Goal: Obtain resource: Download file/media

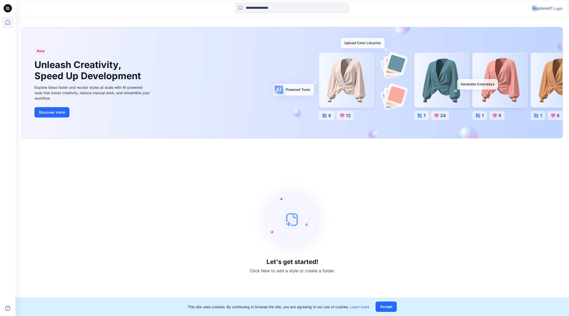
drag, startPoint x: 513, startPoint y: 3, endPoint x: 532, endPoint y: 13, distance: 21.4
click at [447, 5] on div "Registered? Login" at bounding box center [292, 8] width 553 height 11
click at [447, 3] on div "Registered? Login" at bounding box center [292, 8] width 553 height 11
click at [447, 14] on div "Registered? Login" at bounding box center [293, 8] width 554 height 17
click at [447, 9] on p "Login" at bounding box center [558, 8] width 9 height 5
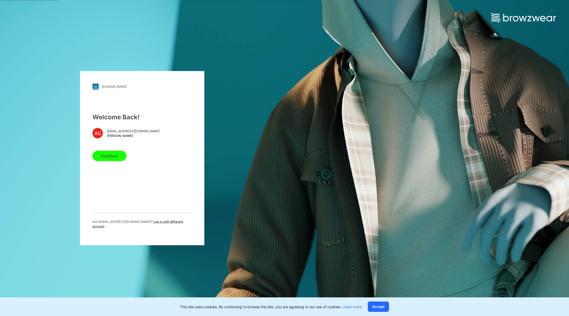
click at [105, 159] on button "Continue" at bounding box center [109, 156] width 34 height 10
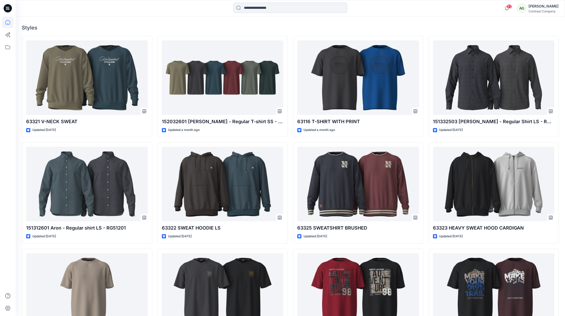
scroll to position [168, 0]
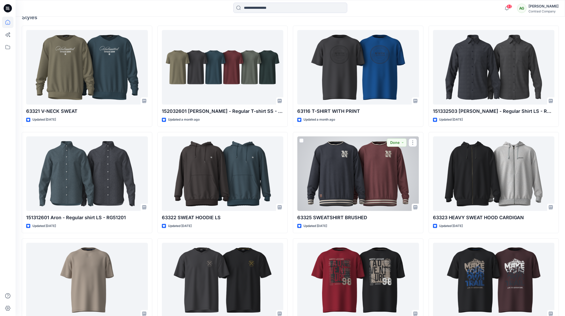
click at [398, 163] on div at bounding box center [358, 174] width 122 height 75
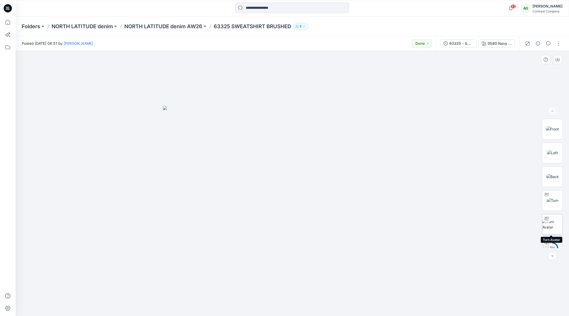
click at [551, 223] on img at bounding box center [553, 224] width 20 height 11
click at [550, 244] on circle at bounding box center [552, 248] width 10 height 10
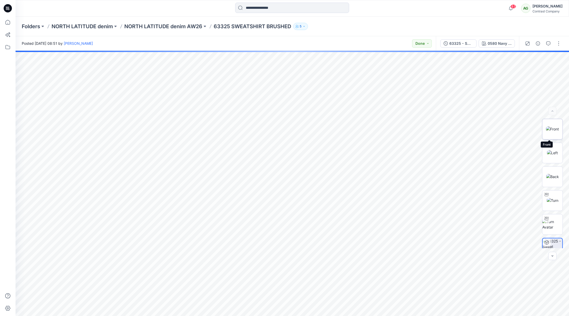
click at [553, 130] on img at bounding box center [552, 128] width 13 height 5
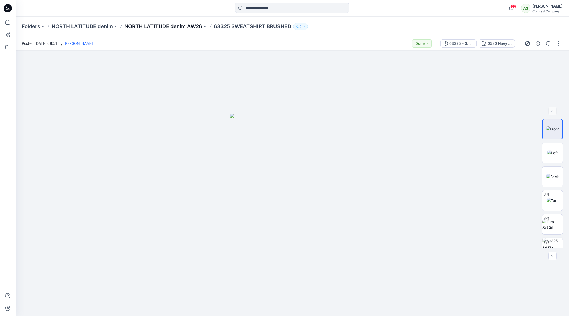
click at [193, 27] on p "NORTH LATITUDE denim AW26" at bounding box center [163, 26] width 78 height 7
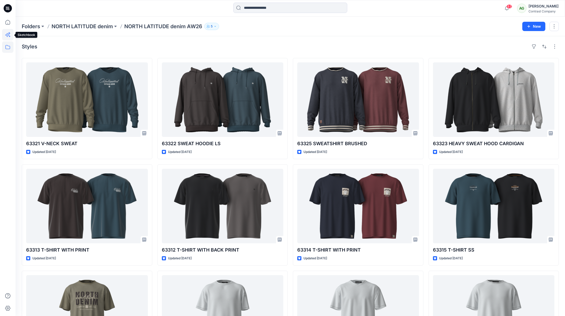
click at [8, 35] on icon at bounding box center [7, 34] width 11 height 11
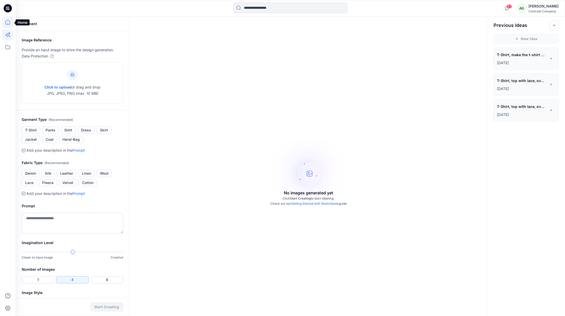
click at [8, 22] on icon at bounding box center [7, 22] width 11 height 11
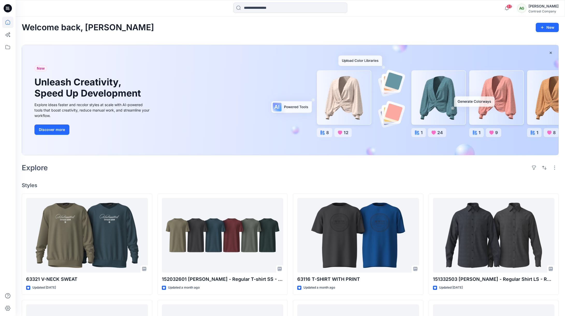
click at [7, 8] on icon at bounding box center [8, 8] width 8 height 17
click at [6, 46] on icon at bounding box center [7, 46] width 11 height 11
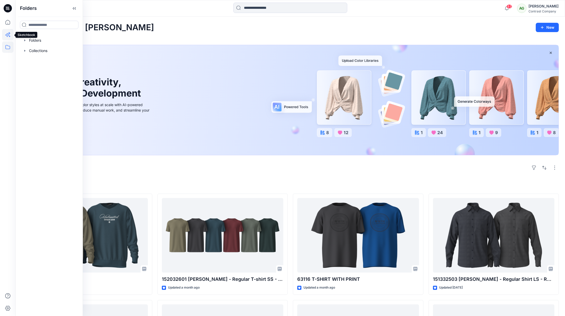
click at [7, 33] on icon at bounding box center [7, 34] width 11 height 11
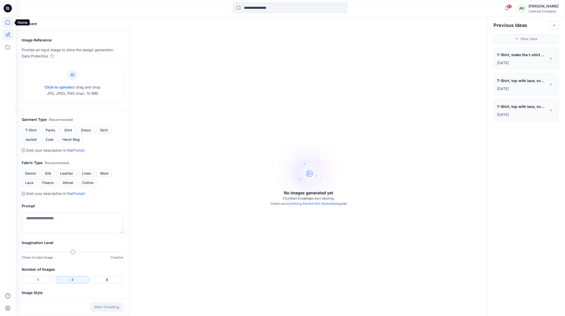
click at [6, 21] on icon at bounding box center [7, 22] width 5 height 5
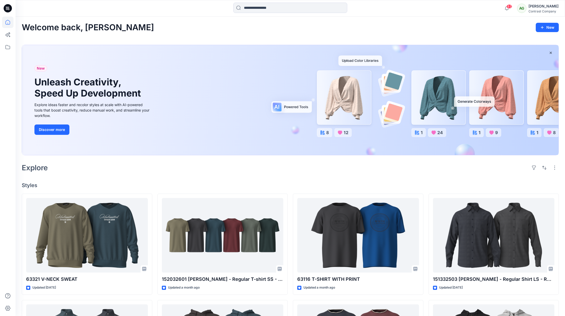
click at [8, 6] on icon at bounding box center [8, 8] width 8 height 8
click at [6, 47] on icon at bounding box center [7, 46] width 11 height 11
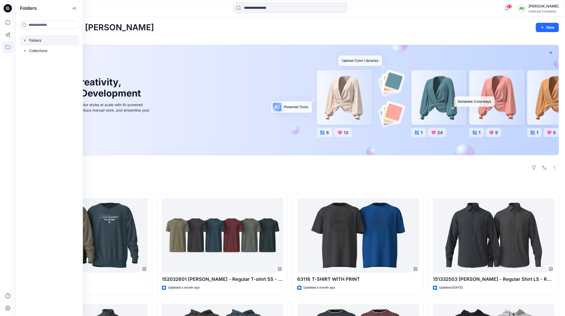
click at [29, 40] on div at bounding box center [49, 40] width 59 height 10
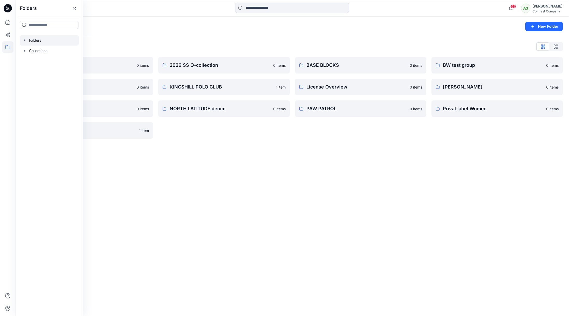
click at [130, 195] on div "Folders New Folder Folders List 2025 AW Q-collection 0 items [PERSON_NAME] 0 it…" at bounding box center [293, 167] width 554 height 300
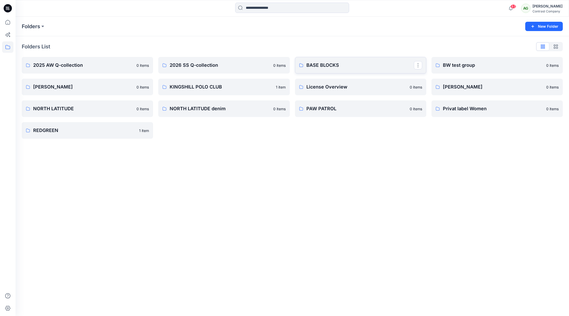
click at [318, 63] on p "BASE BLOCKS" at bounding box center [361, 65] width 108 height 7
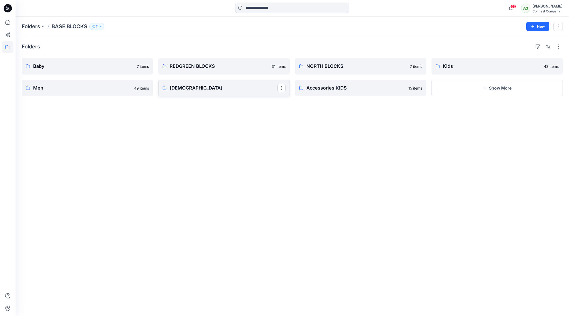
click at [229, 87] on p "[DEMOGRAPHIC_DATA]" at bounding box center [224, 87] width 108 height 7
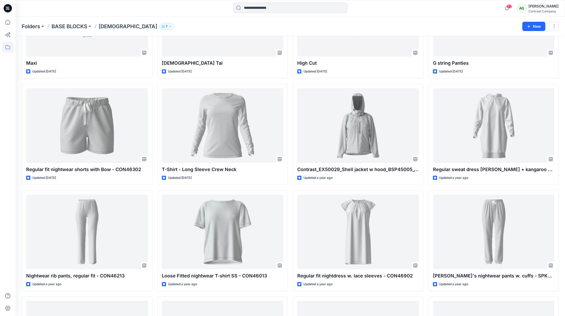
scroll to position [82, 0]
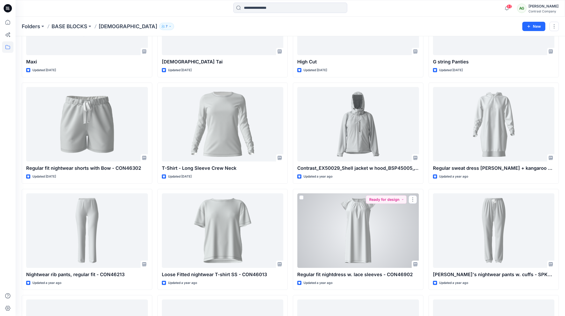
click at [364, 214] on div at bounding box center [358, 231] width 122 height 75
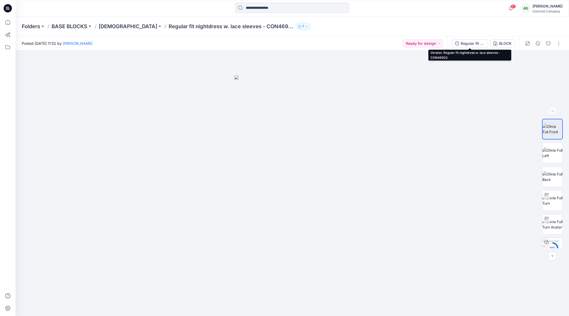
click at [474, 43] on div "Regular fit nightdress w. lace sleeves - CON46902" at bounding box center [473, 44] width 24 height 6
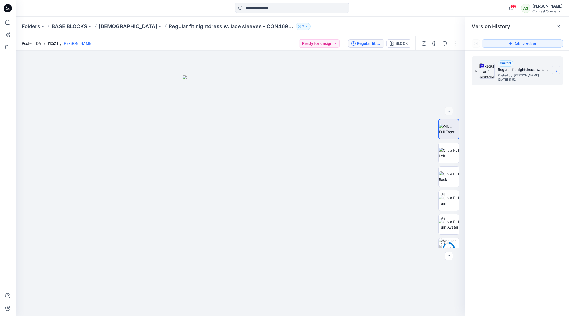
click at [558, 69] on icon at bounding box center [556, 70] width 4 height 4
click at [537, 80] on span "Download Source BW File" at bounding box center [531, 80] width 44 height 6
click at [109, 26] on p "[DEMOGRAPHIC_DATA]" at bounding box center [128, 26] width 59 height 7
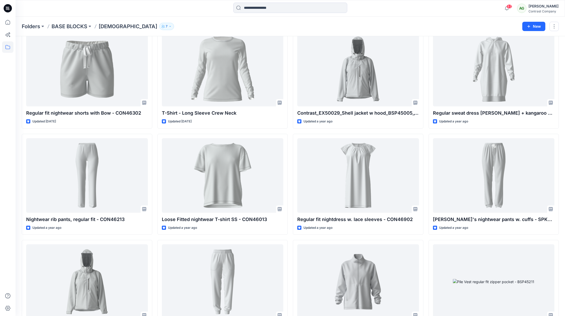
scroll to position [169, 0]
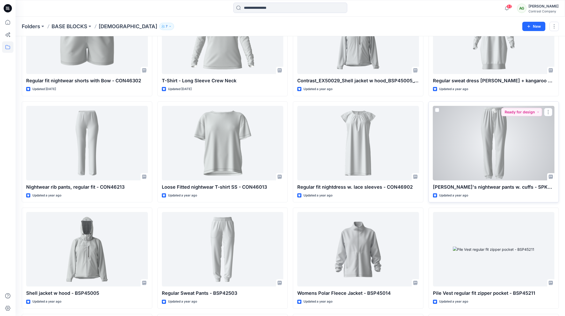
click at [501, 127] on div at bounding box center [494, 143] width 122 height 75
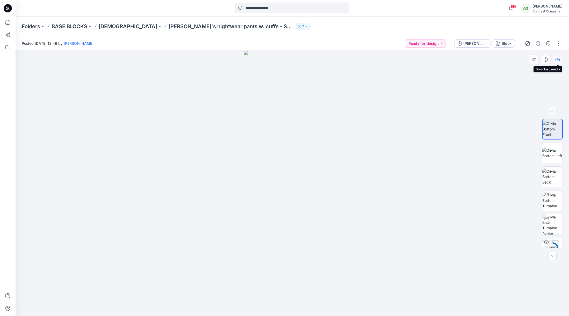
click at [556, 60] on icon "button" at bounding box center [558, 60] width 4 height 3
click at [554, 150] on img at bounding box center [553, 153] width 20 height 11
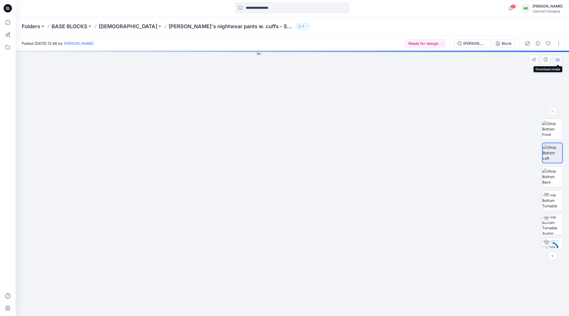
click at [558, 59] on icon "button" at bounding box center [558, 60] width 4 height 4
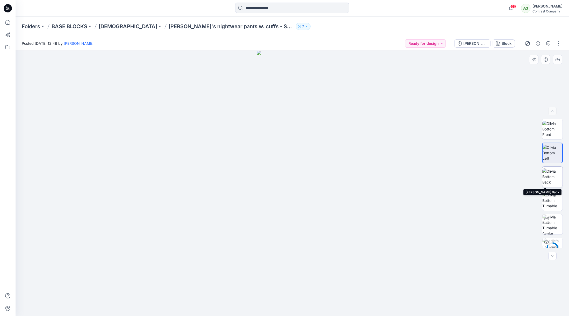
click at [554, 176] on img at bounding box center [553, 177] width 20 height 16
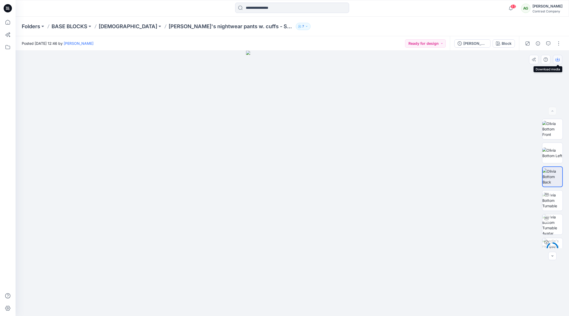
click at [558, 59] on icon "button" at bounding box center [558, 60] width 4 height 4
click at [169, 27] on p "[PERSON_NAME]'s nightwear pants w. cuffs - SPK46202" at bounding box center [231, 26] width 125 height 7
click at [110, 27] on p "[DEMOGRAPHIC_DATA]" at bounding box center [128, 26] width 59 height 7
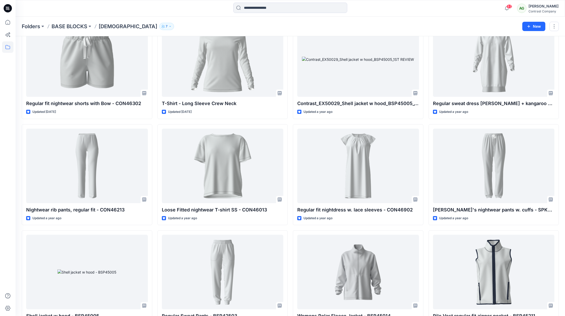
scroll to position [149, 0]
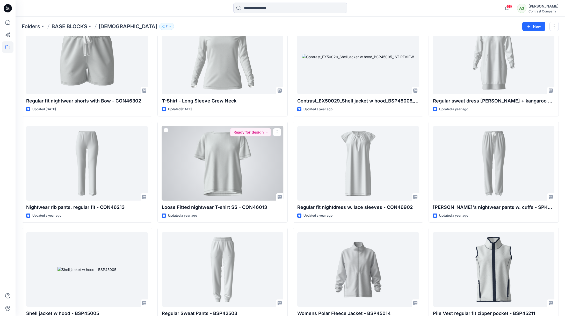
click at [237, 158] on div at bounding box center [223, 163] width 122 height 75
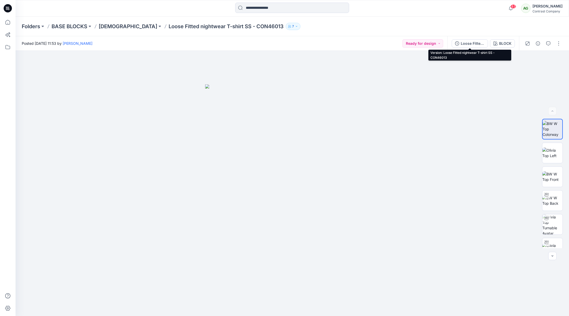
click at [472, 42] on div "Loose Fitted nightwear T-shirt SS - CON46013" at bounding box center [473, 44] width 24 height 6
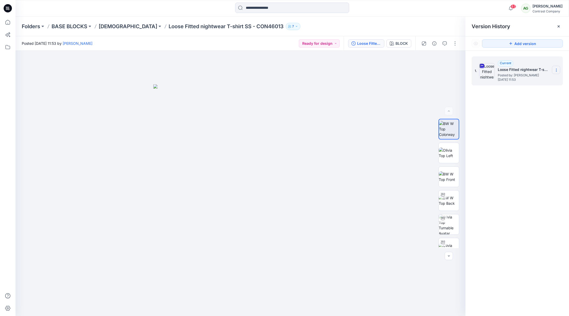
click at [557, 70] on icon at bounding box center [556, 70] width 0 height 0
click at [537, 80] on span "Download Source BW File" at bounding box center [531, 80] width 44 height 6
click at [108, 25] on p "[DEMOGRAPHIC_DATA]" at bounding box center [128, 26] width 59 height 7
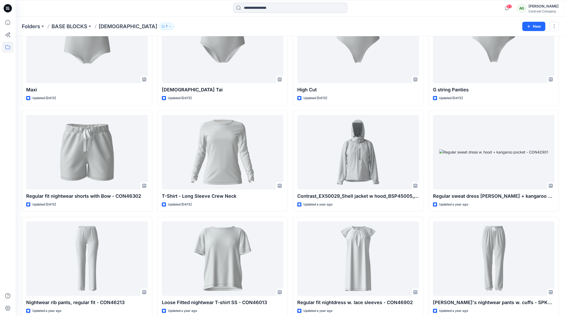
scroll to position [74, 0]
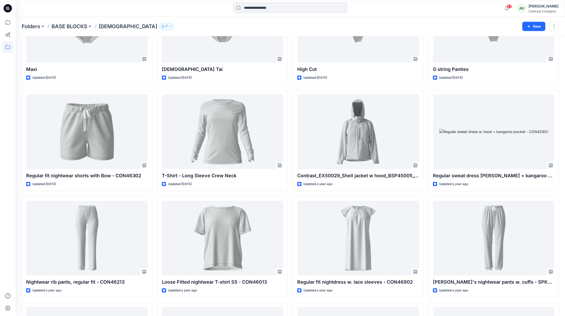
drag, startPoint x: 564, startPoint y: 128, endPoint x: 563, endPoint y: 150, distance: 22.6
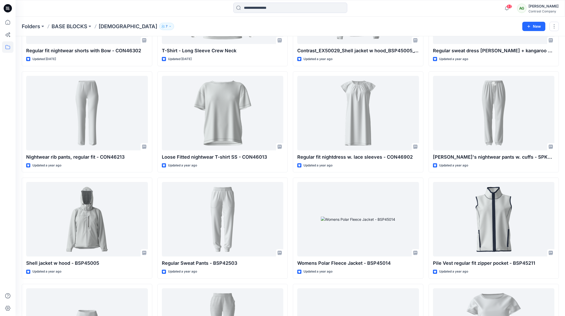
scroll to position [197, 0]
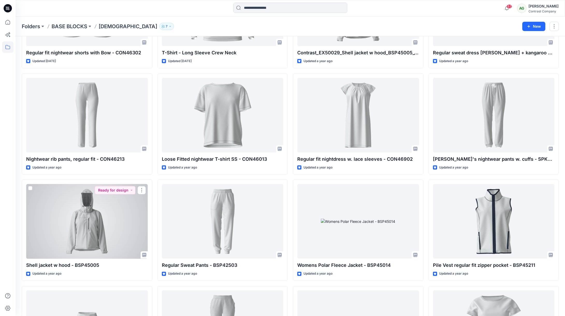
click at [95, 230] on div at bounding box center [87, 221] width 122 height 75
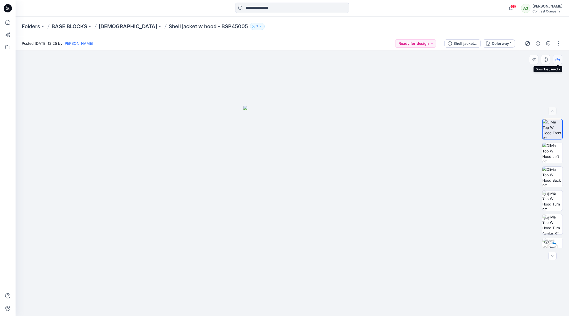
click at [557, 60] on icon "button" at bounding box center [558, 59] width 2 height 3
click at [547, 152] on img at bounding box center [553, 153] width 20 height 20
click at [559, 59] on icon "button" at bounding box center [558, 60] width 4 height 3
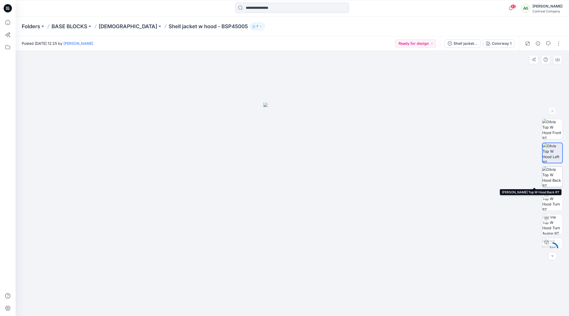
click at [550, 182] on img at bounding box center [553, 177] width 20 height 20
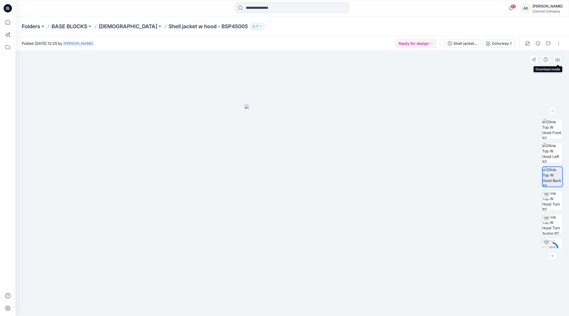
click at [558, 59] on icon "button" at bounding box center [558, 60] width 4 height 4
click at [460, 45] on div "Shell jacket w hood - BSP45005" at bounding box center [466, 44] width 24 height 6
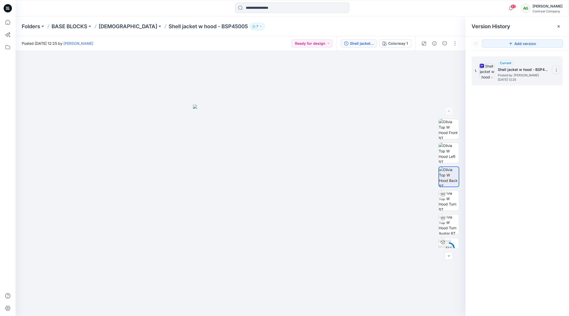
click at [559, 69] on section at bounding box center [556, 70] width 8 height 8
click at [535, 80] on span "Download Source BW File" at bounding box center [531, 80] width 44 height 6
click at [109, 27] on p "[DEMOGRAPHIC_DATA]" at bounding box center [128, 26] width 59 height 7
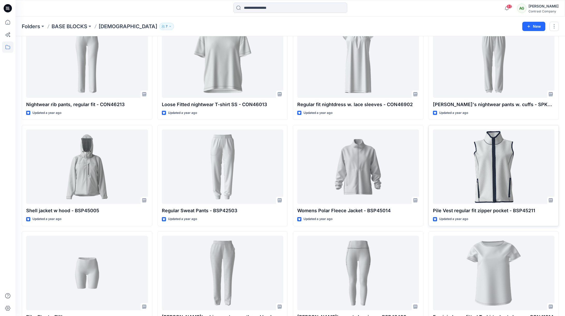
scroll to position [260, 0]
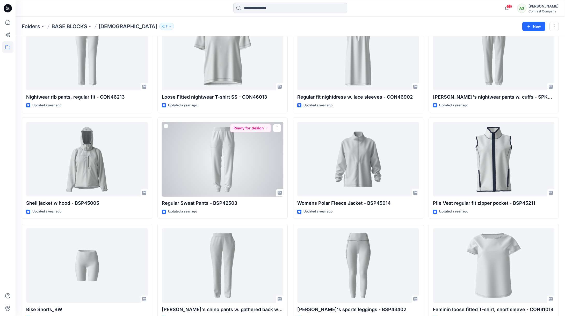
click at [231, 163] on div at bounding box center [223, 159] width 122 height 75
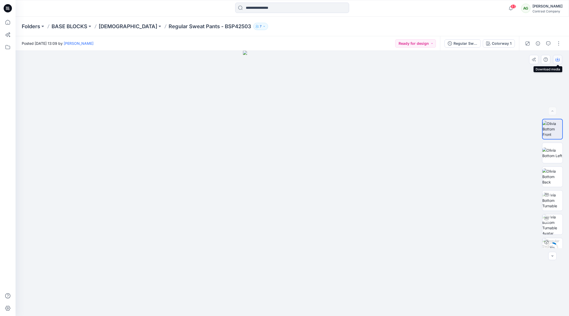
click at [559, 59] on icon "button" at bounding box center [558, 59] width 2 height 3
click at [553, 155] on img at bounding box center [553, 153] width 20 height 11
click at [559, 59] on icon "button" at bounding box center [558, 60] width 4 height 4
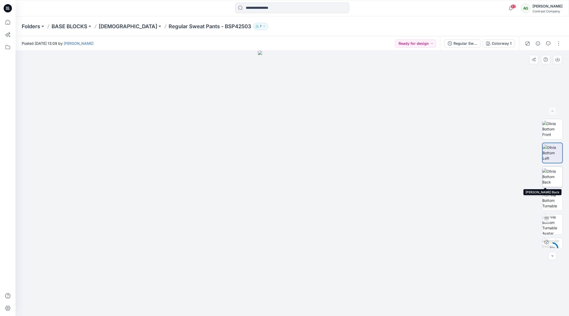
click at [551, 178] on img at bounding box center [553, 177] width 20 height 16
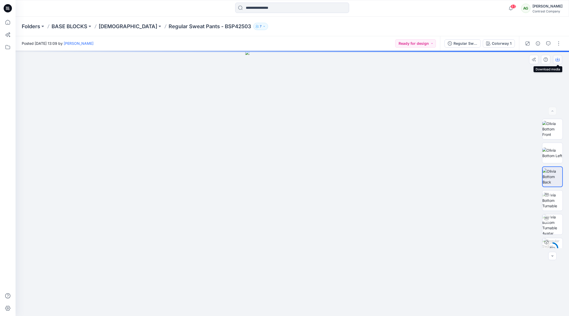
click at [560, 59] on button "button" at bounding box center [557, 59] width 9 height 9
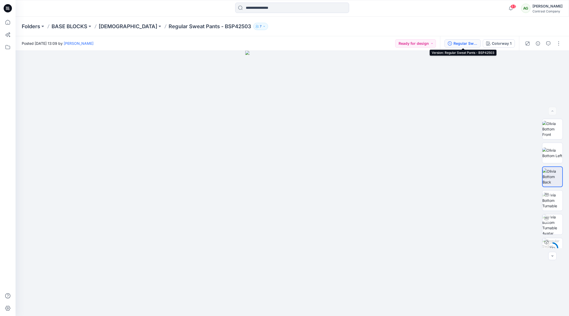
click at [460, 42] on div "Regular Sweat Pants - BSP42503" at bounding box center [466, 44] width 24 height 6
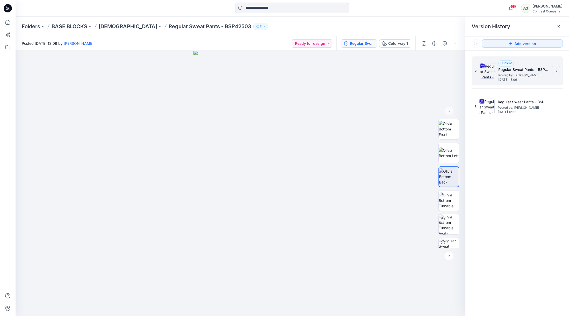
click at [556, 68] on icon at bounding box center [556, 70] width 4 height 4
click at [529, 80] on span "Download Source BW File" at bounding box center [531, 80] width 44 height 6
click at [108, 26] on p "[DEMOGRAPHIC_DATA]" at bounding box center [128, 26] width 59 height 7
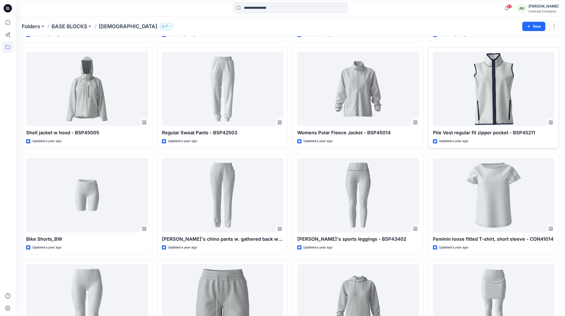
scroll to position [331, 0]
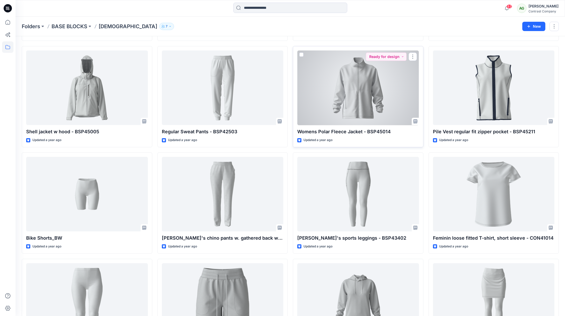
click at [365, 90] on div at bounding box center [358, 88] width 122 height 75
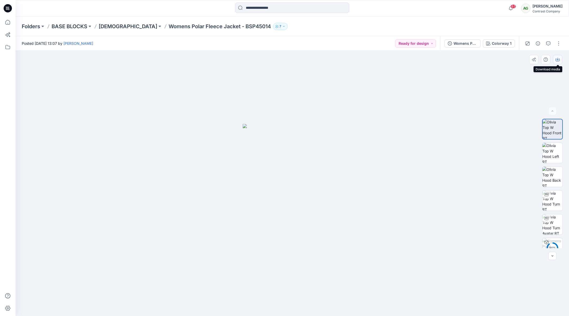
click at [558, 60] on icon "button" at bounding box center [558, 60] width 4 height 4
click at [553, 151] on img at bounding box center [553, 153] width 20 height 20
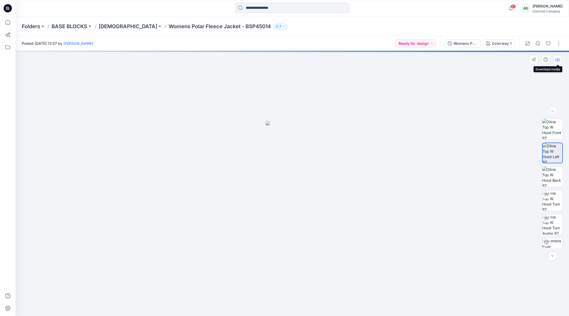
click at [559, 59] on icon "button" at bounding box center [558, 60] width 4 height 4
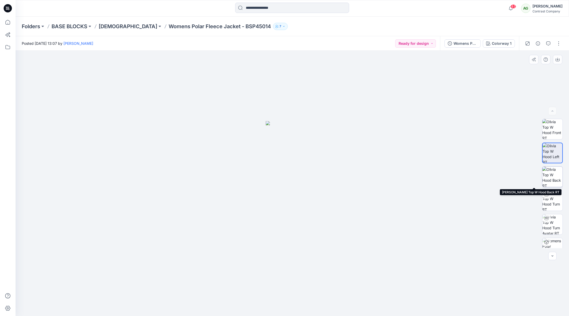
click at [549, 173] on img at bounding box center [553, 177] width 20 height 20
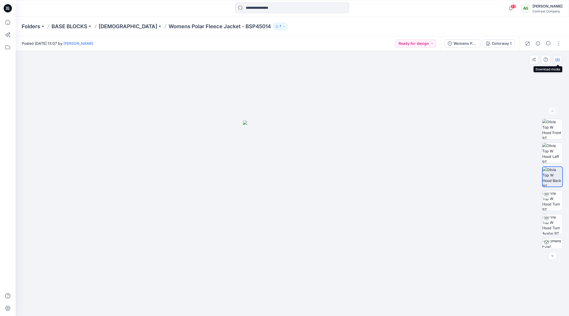
click at [558, 58] on icon "button" at bounding box center [558, 60] width 4 height 4
click at [468, 43] on div "Womens Polar Fleece Jacket - BSP45014" at bounding box center [466, 44] width 24 height 6
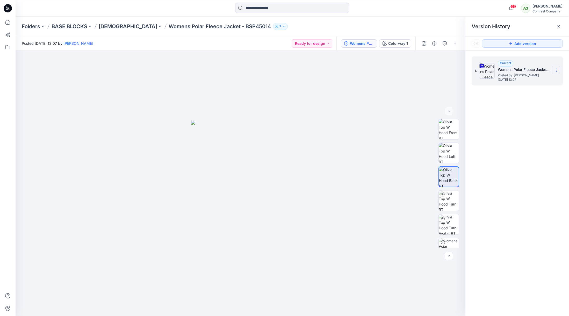
click at [557, 70] on icon at bounding box center [556, 70] width 4 height 4
click at [535, 81] on span "Download Source BW File" at bounding box center [531, 80] width 44 height 6
click at [111, 28] on p "[DEMOGRAPHIC_DATA]" at bounding box center [128, 26] width 59 height 7
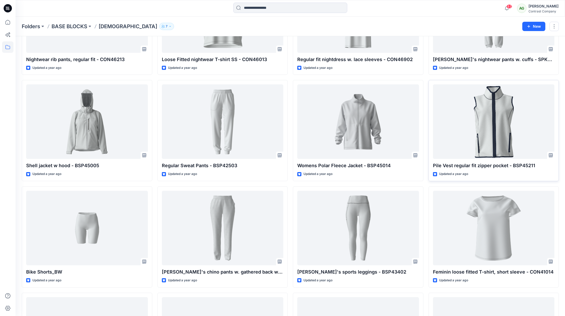
scroll to position [298, 0]
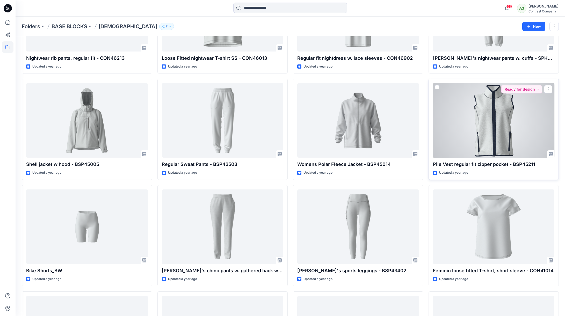
click at [504, 124] on div at bounding box center [494, 120] width 122 height 75
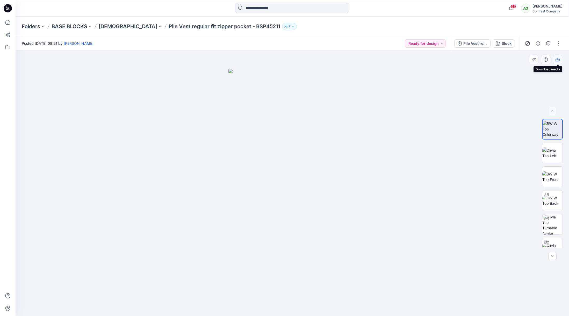
click at [558, 58] on icon "button" at bounding box center [558, 60] width 4 height 4
click at [553, 148] on img at bounding box center [553, 153] width 20 height 11
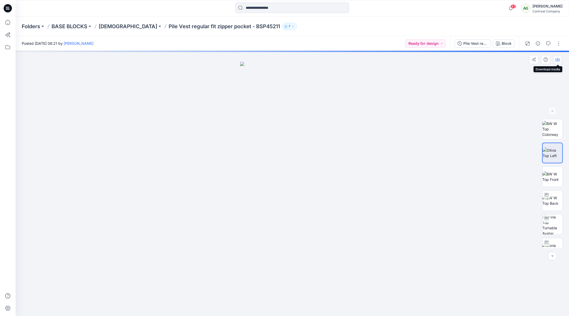
click at [559, 57] on button "button" at bounding box center [557, 59] width 9 height 9
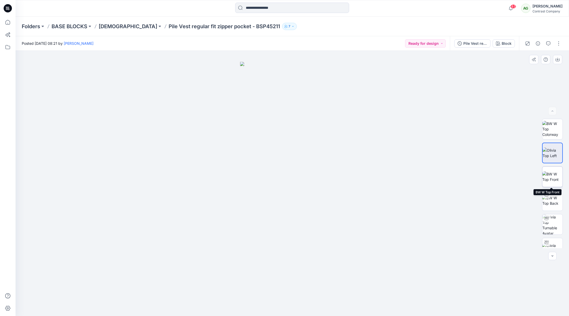
click at [550, 172] on img at bounding box center [553, 177] width 20 height 11
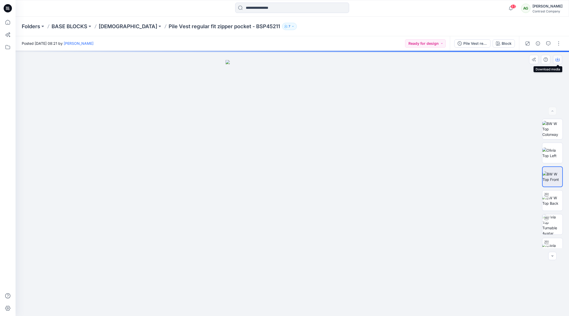
click at [557, 59] on icon "button" at bounding box center [558, 60] width 4 height 4
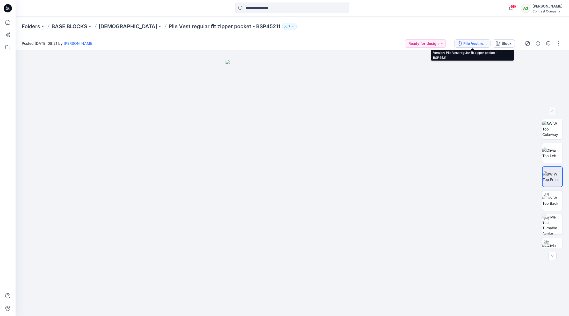
click at [472, 44] on div "Pile Vest regular fit zipper pocket - BSP45211" at bounding box center [476, 44] width 24 height 6
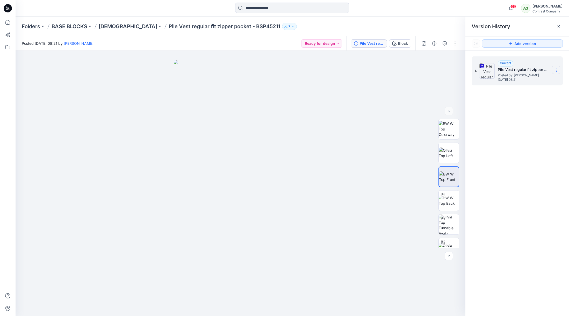
click at [557, 68] on icon at bounding box center [556, 70] width 4 height 4
click at [535, 79] on span "Download Source BW File" at bounding box center [531, 80] width 44 height 6
click at [108, 27] on p "[DEMOGRAPHIC_DATA]" at bounding box center [128, 26] width 59 height 7
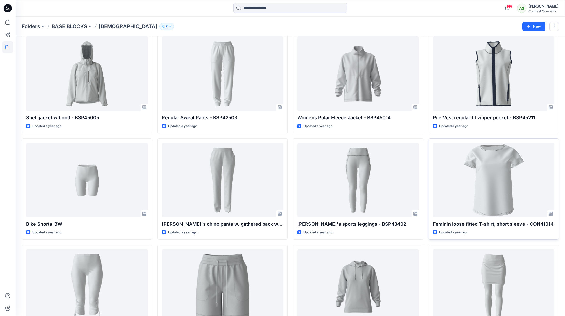
scroll to position [358, 0]
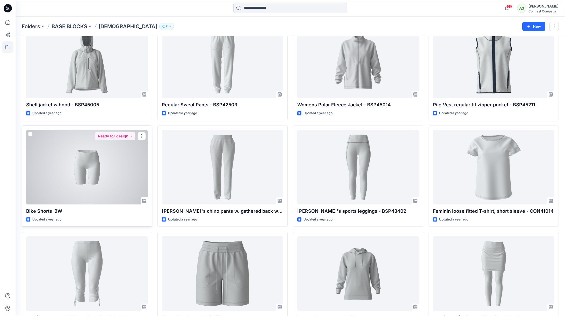
click at [96, 164] on div at bounding box center [87, 167] width 122 height 75
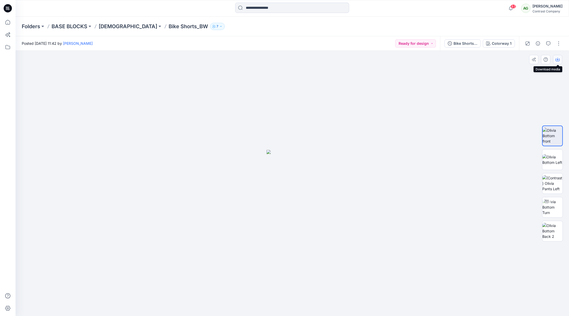
click at [558, 58] on icon "button" at bounding box center [558, 60] width 4 height 4
click at [555, 160] on img at bounding box center [553, 159] width 20 height 11
click at [558, 59] on icon "button" at bounding box center [558, 60] width 4 height 4
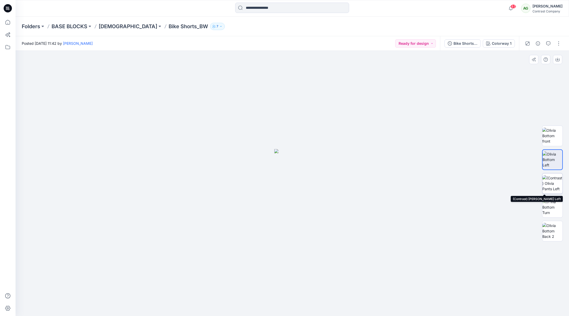
click at [554, 180] on img at bounding box center [553, 183] width 20 height 16
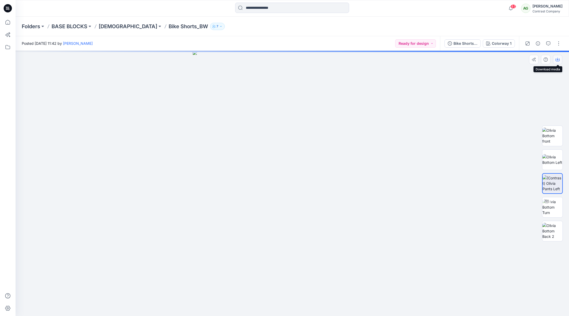
click at [559, 60] on icon "button" at bounding box center [558, 60] width 4 height 4
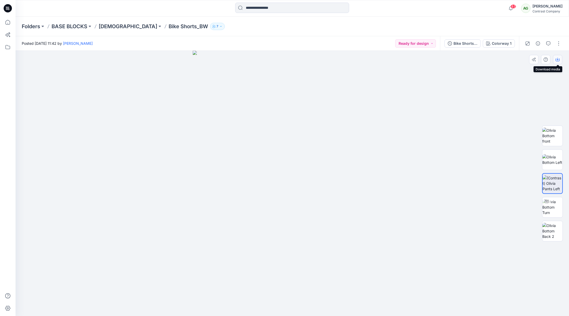
click at [556, 58] on icon "button" at bounding box center [558, 60] width 4 height 4
click at [467, 42] on div "Bike Shorts_001" at bounding box center [466, 44] width 24 height 6
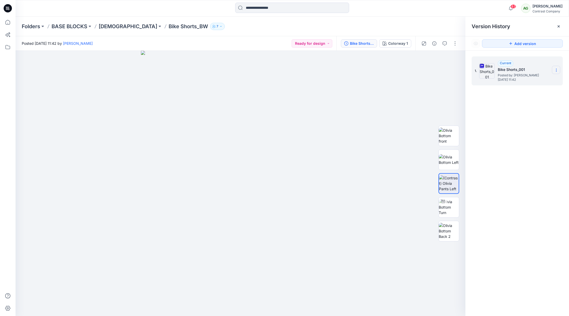
click at [556, 69] on icon at bounding box center [556, 70] width 4 height 4
click at [531, 80] on span "Download Source BW File" at bounding box center [531, 80] width 44 height 6
click at [109, 28] on p "[DEMOGRAPHIC_DATA]" at bounding box center [128, 26] width 59 height 7
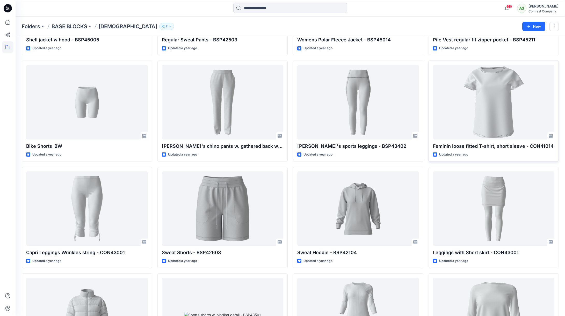
scroll to position [422, 0]
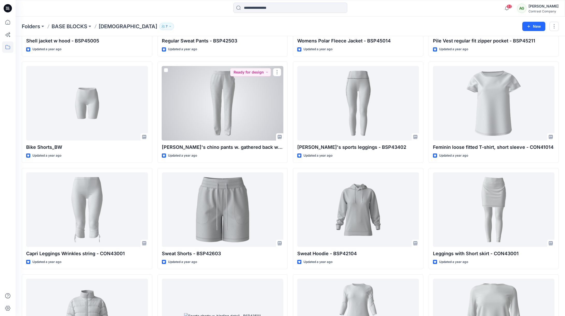
click at [240, 110] on div at bounding box center [223, 103] width 122 height 75
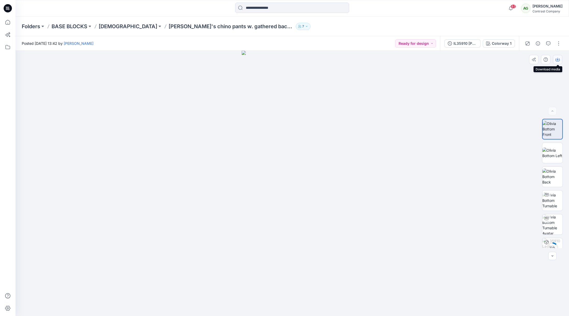
click at [558, 58] on icon "button" at bounding box center [558, 60] width 4 height 4
click at [554, 149] on img at bounding box center [553, 153] width 20 height 11
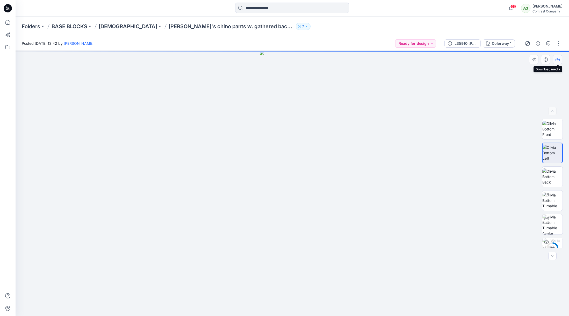
click at [557, 57] on button "button" at bounding box center [557, 59] width 9 height 9
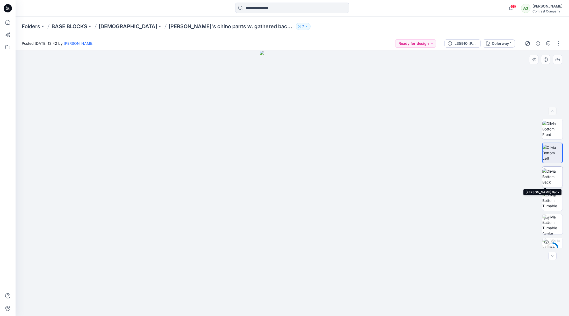
click at [551, 172] on img at bounding box center [553, 177] width 20 height 16
click at [560, 59] on icon "button" at bounding box center [558, 60] width 4 height 3
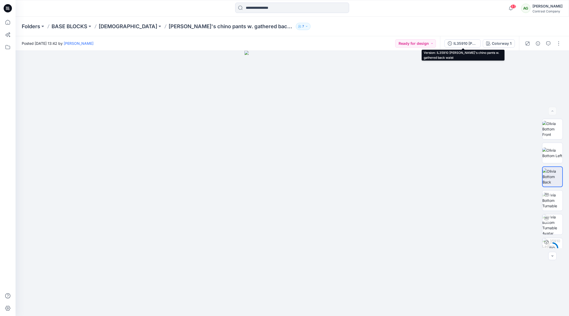
click at [466, 42] on div "IL35910 [PERSON_NAME]'s chino pants w. gathered back waist" at bounding box center [466, 44] width 24 height 6
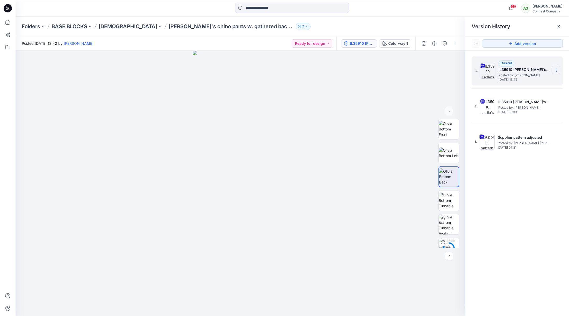
click at [556, 68] on icon at bounding box center [556, 70] width 4 height 4
click at [537, 81] on span "Download Source BW File" at bounding box center [531, 80] width 44 height 6
click at [557, 70] on icon at bounding box center [556, 70] width 4 height 4
click at [536, 79] on span "Download Source BW File" at bounding box center [531, 80] width 44 height 6
click at [110, 26] on p "[DEMOGRAPHIC_DATA]" at bounding box center [128, 26] width 59 height 7
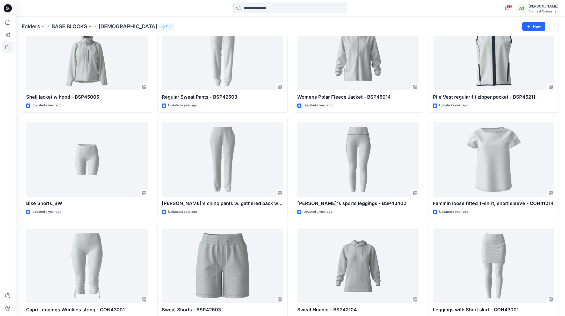
scroll to position [368, 0]
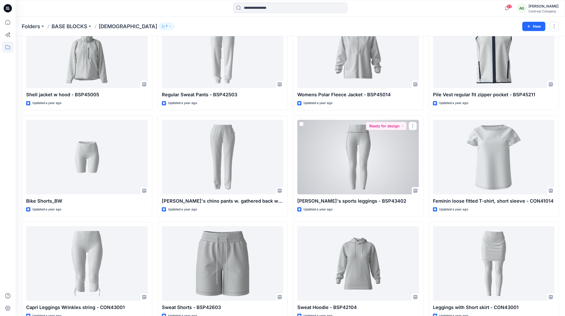
click at [368, 145] on div at bounding box center [358, 157] width 122 height 75
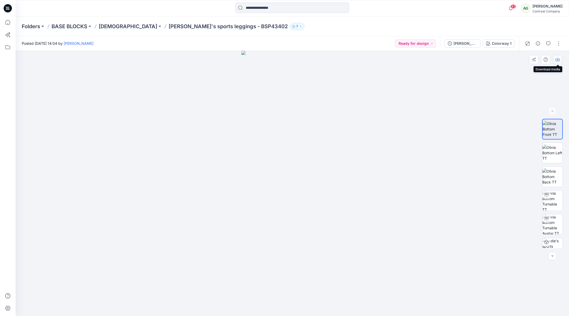
click at [558, 58] on icon "button" at bounding box center [558, 60] width 4 height 4
click at [549, 148] on img at bounding box center [553, 153] width 20 height 16
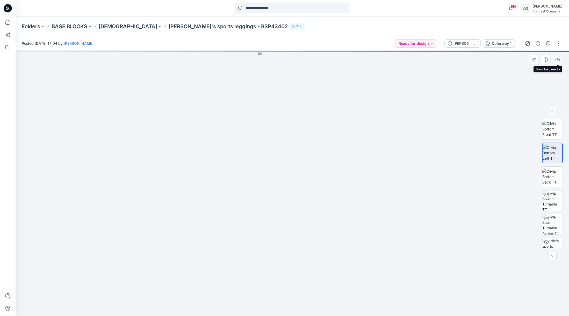
click at [557, 59] on icon "button" at bounding box center [558, 59] width 2 height 3
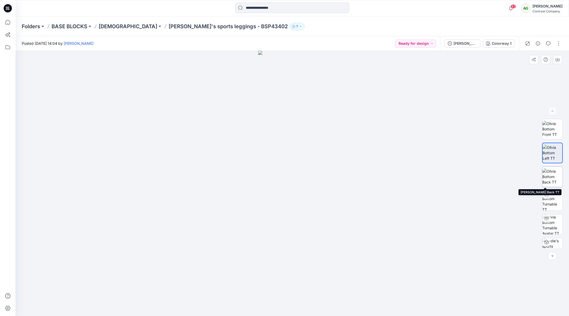
click at [554, 176] on img at bounding box center [553, 177] width 20 height 16
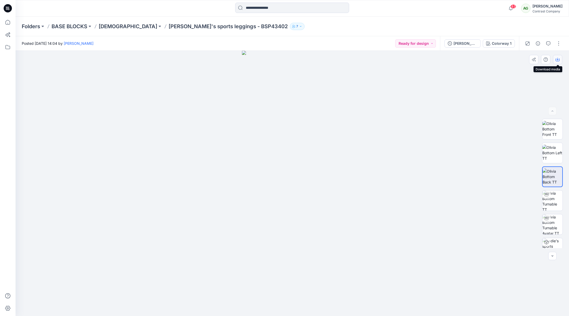
click at [558, 59] on icon "button" at bounding box center [558, 60] width 4 height 4
click at [465, 42] on div "[PERSON_NAME]'s sports leggings" at bounding box center [466, 44] width 24 height 6
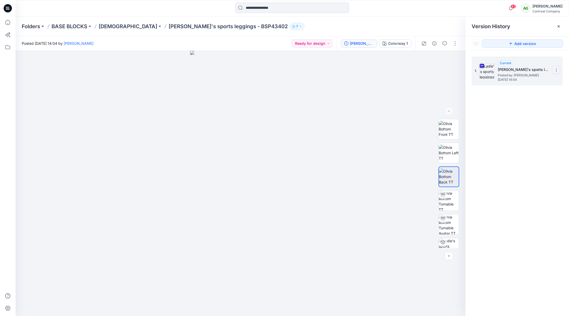
click at [555, 69] on icon at bounding box center [556, 70] width 4 height 4
click at [532, 79] on span "Download Source BW File" at bounding box center [531, 80] width 44 height 6
click at [106, 28] on p "[DEMOGRAPHIC_DATA]" at bounding box center [128, 26] width 59 height 7
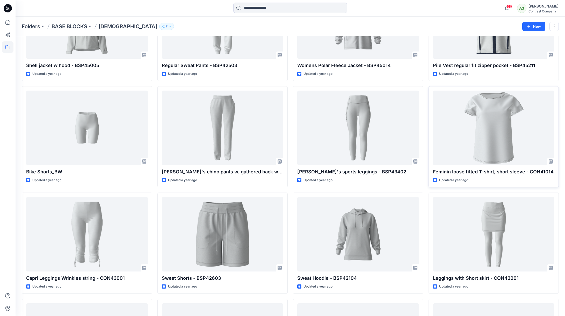
scroll to position [404, 0]
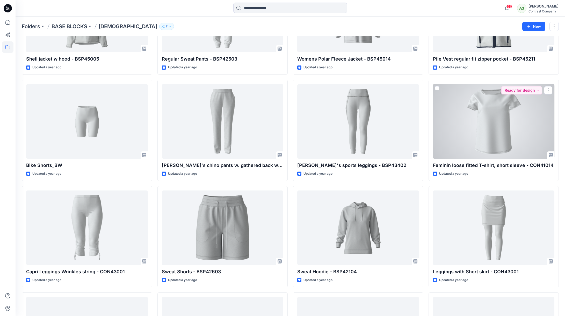
click at [503, 115] on div at bounding box center [494, 121] width 122 height 75
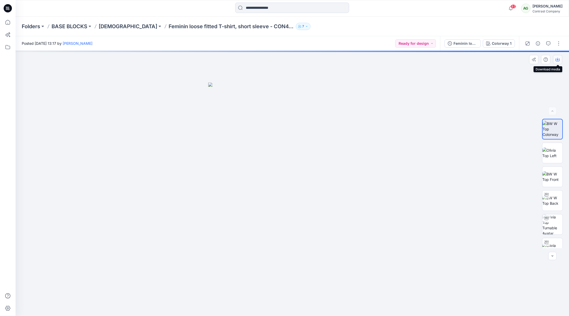
click at [557, 58] on icon "button" at bounding box center [558, 60] width 4 height 4
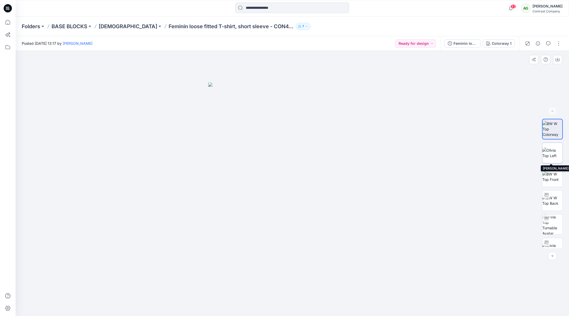
click at [547, 151] on img at bounding box center [553, 153] width 20 height 11
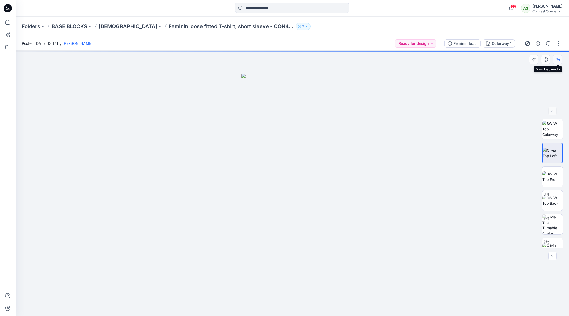
click at [559, 56] on button "button" at bounding box center [557, 59] width 9 height 9
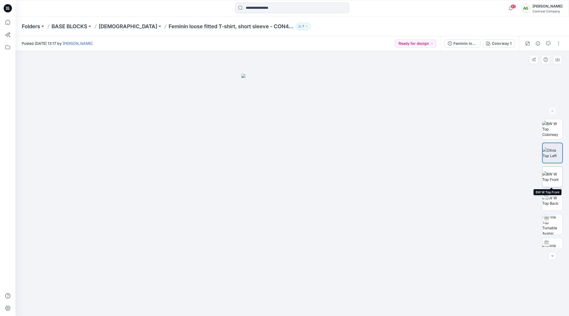
click at [550, 177] on img at bounding box center [553, 177] width 20 height 11
click at [559, 59] on icon "button" at bounding box center [558, 60] width 4 height 4
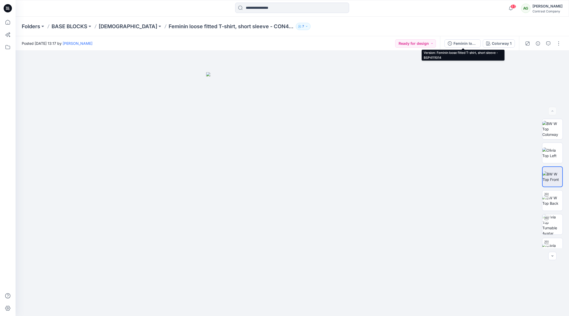
click at [460, 43] on div "Feminin loose fitted T-shirt, short sleeve - BSP4111014" at bounding box center [466, 44] width 24 height 6
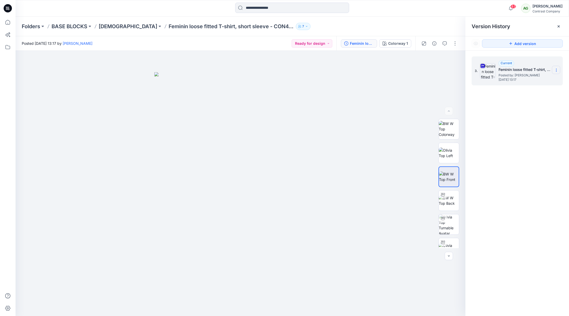
click at [557, 69] on icon at bounding box center [556, 69] width 0 height 0
click at [531, 79] on span "Download Source BW File" at bounding box center [531, 80] width 44 height 6
click at [106, 26] on p "[DEMOGRAPHIC_DATA]" at bounding box center [128, 26] width 59 height 7
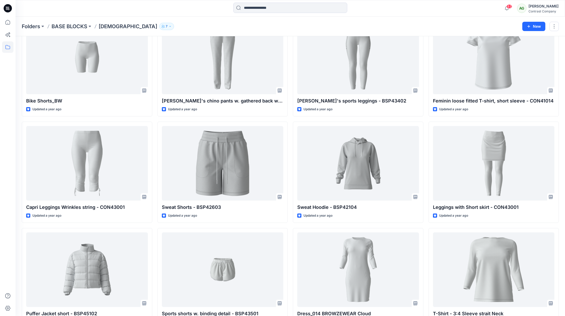
scroll to position [470, 0]
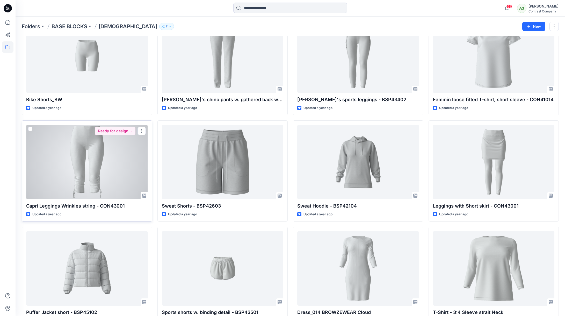
click at [97, 152] on div at bounding box center [87, 162] width 122 height 75
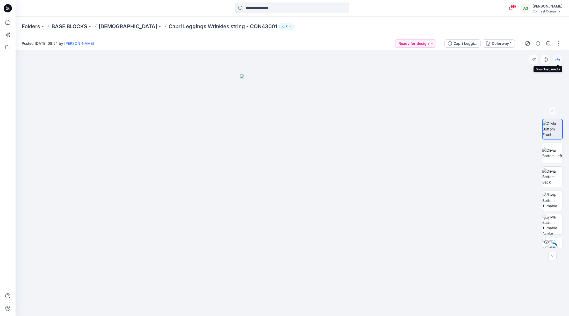
click at [559, 59] on icon "button" at bounding box center [558, 60] width 4 height 4
click at [554, 152] on img at bounding box center [553, 153] width 20 height 11
click at [559, 60] on icon "button" at bounding box center [558, 60] width 4 height 4
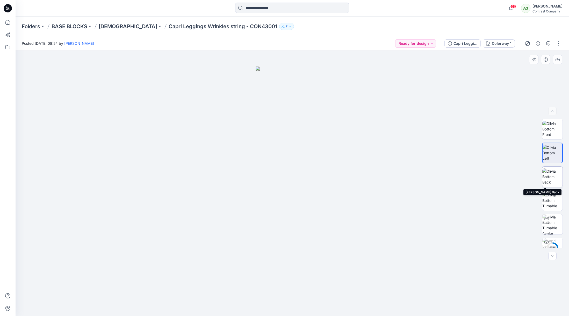
click at [554, 176] on img at bounding box center [553, 177] width 20 height 16
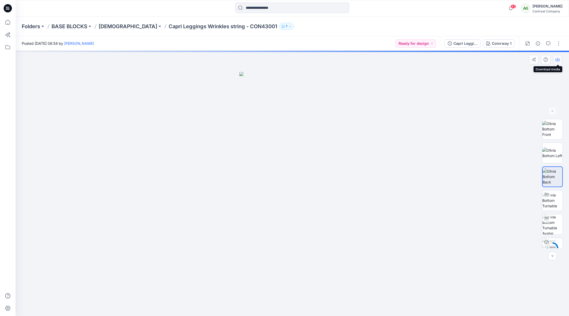
click at [558, 60] on icon "button" at bounding box center [558, 59] width 2 height 3
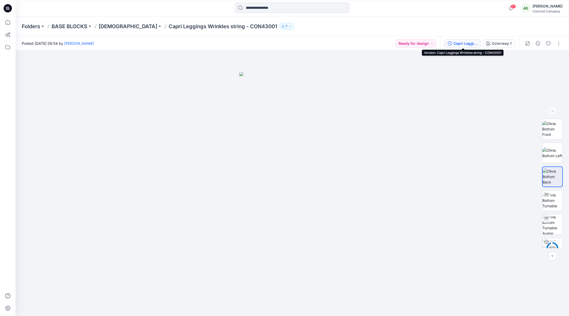
click at [468, 42] on div "Capri Leggings Wrinkles string - CON43001" at bounding box center [466, 44] width 24 height 6
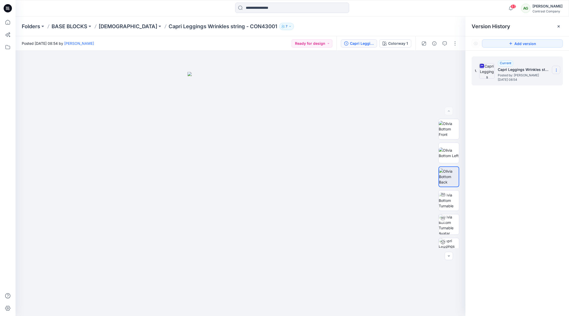
click at [558, 68] on icon at bounding box center [556, 70] width 4 height 4
click at [537, 80] on span "Download Source BW File" at bounding box center [531, 80] width 44 height 6
click at [107, 28] on p "[DEMOGRAPHIC_DATA]" at bounding box center [128, 26] width 59 height 7
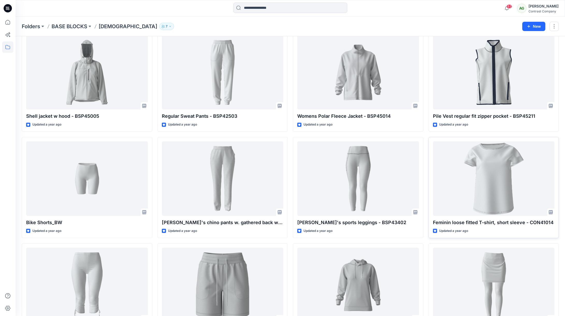
scroll to position [349, 0]
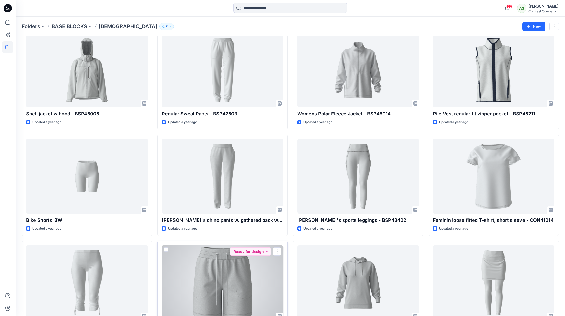
click at [231, 267] on div at bounding box center [223, 283] width 122 height 75
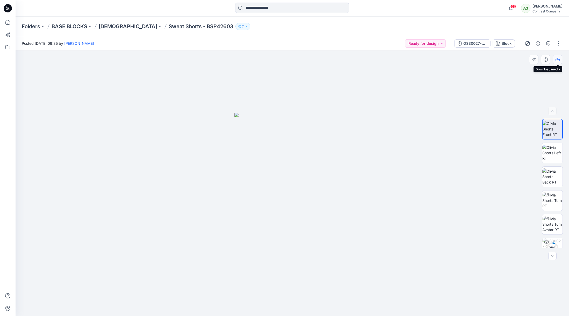
click at [558, 58] on icon "button" at bounding box center [558, 60] width 4 height 4
click at [554, 154] on img at bounding box center [553, 153] width 20 height 16
click at [557, 59] on icon "button" at bounding box center [558, 60] width 4 height 4
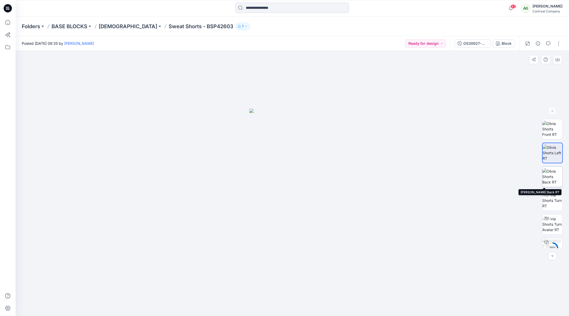
click at [553, 175] on img at bounding box center [553, 177] width 20 height 16
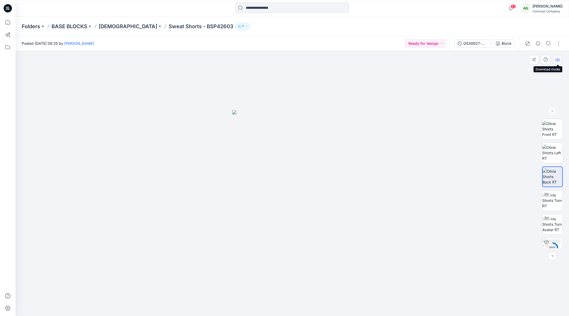
click at [556, 58] on icon "button" at bounding box center [558, 60] width 4 height 4
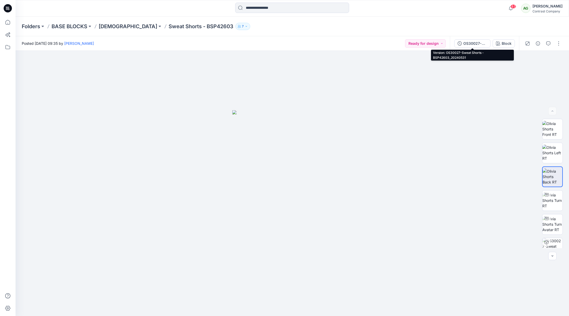
click at [473, 43] on div "OS30027-Sweat Shorts - BSP42603_20240531" at bounding box center [476, 44] width 24 height 6
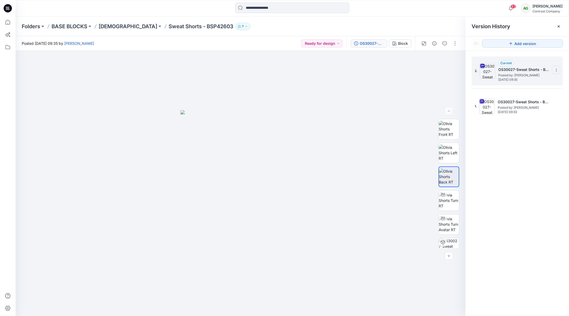
click at [558, 69] on icon at bounding box center [556, 70] width 4 height 4
click at [534, 80] on span "Download Source BW File" at bounding box center [531, 80] width 44 height 6
click at [108, 26] on p "[DEMOGRAPHIC_DATA]" at bounding box center [128, 26] width 59 height 7
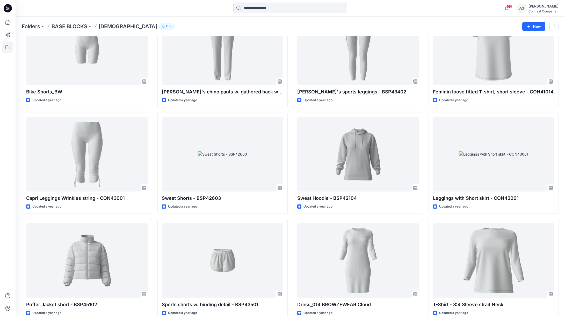
scroll to position [481, 0]
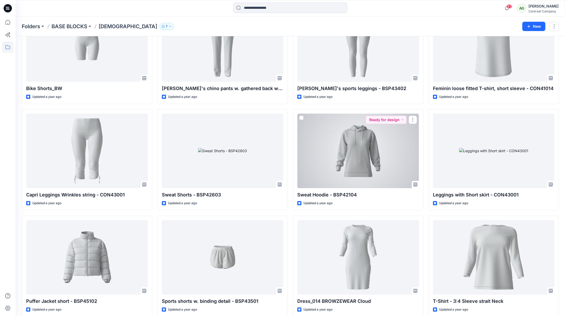
click at [366, 146] on div at bounding box center [358, 151] width 122 height 75
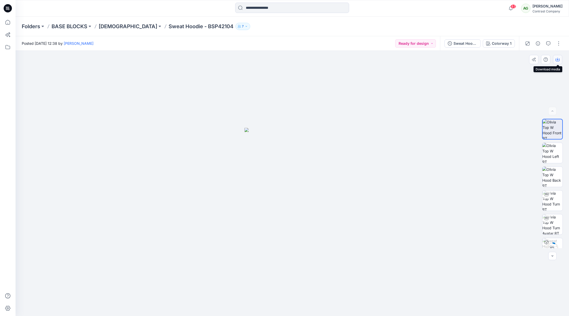
click at [559, 59] on icon "button" at bounding box center [558, 60] width 4 height 4
click at [552, 151] on img at bounding box center [553, 153] width 20 height 20
click at [560, 58] on button "button" at bounding box center [557, 59] width 9 height 9
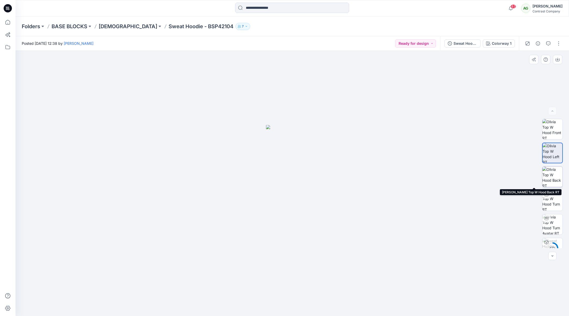
click at [550, 174] on img at bounding box center [553, 177] width 20 height 20
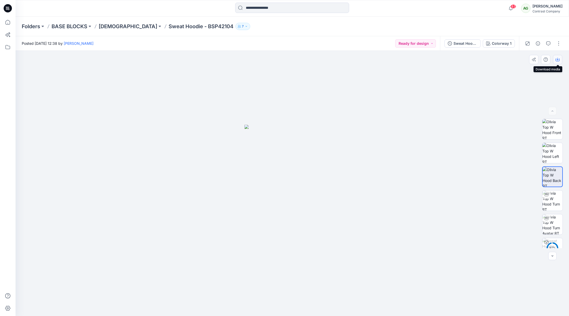
click at [560, 58] on button "button" at bounding box center [557, 59] width 9 height 9
click at [459, 42] on div "Sweat Hoodie - BSP42104" at bounding box center [466, 44] width 24 height 6
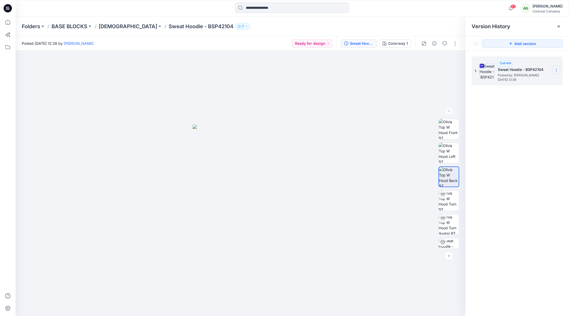
click at [557, 70] on icon at bounding box center [556, 70] width 0 height 0
click at [541, 80] on span "Download Source BW File" at bounding box center [531, 80] width 44 height 6
click at [106, 27] on p "[DEMOGRAPHIC_DATA]" at bounding box center [128, 26] width 59 height 7
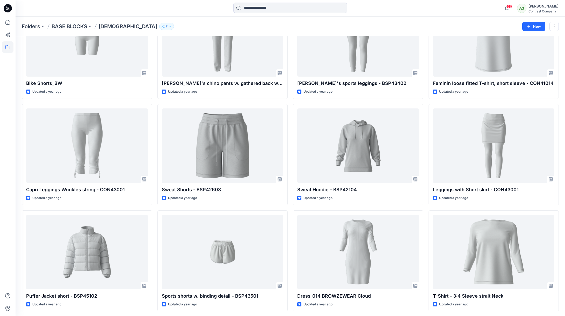
scroll to position [472, 0]
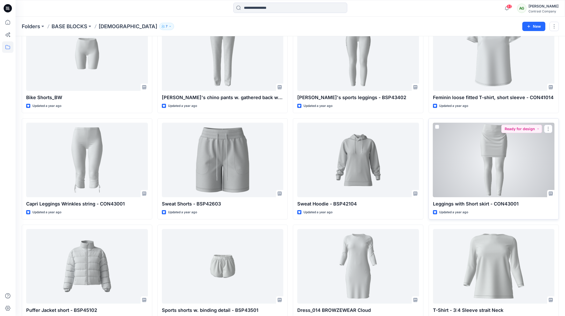
click at [490, 146] on div at bounding box center [494, 160] width 122 height 75
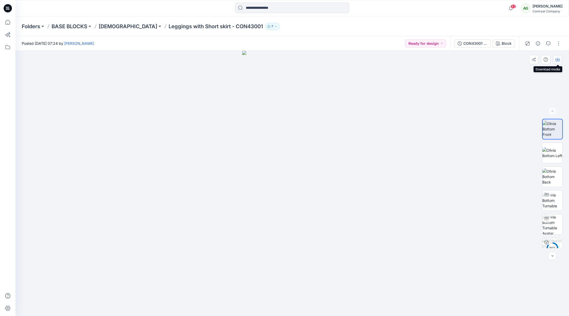
click at [559, 58] on icon "button" at bounding box center [558, 60] width 4 height 4
click at [552, 152] on img at bounding box center [553, 153] width 20 height 11
click at [559, 58] on icon "button" at bounding box center [558, 60] width 4 height 4
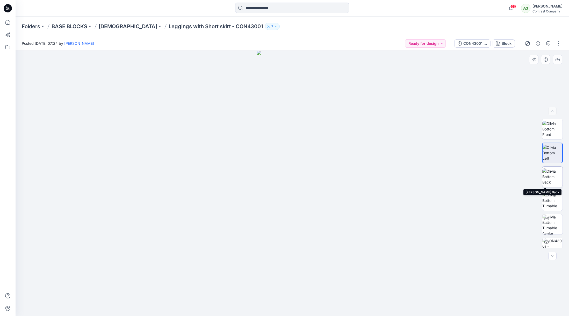
click at [553, 175] on img at bounding box center [553, 177] width 20 height 16
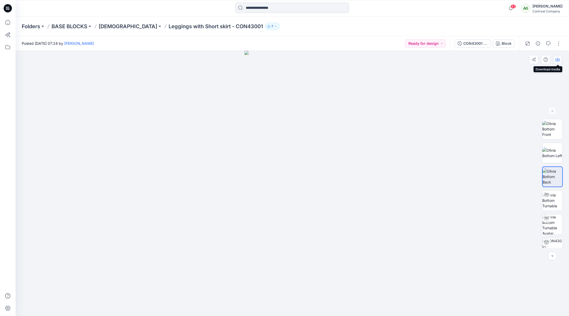
click at [558, 59] on icon "button" at bounding box center [558, 60] width 4 height 4
click at [475, 44] on div "CON43001 - Leggings with Short skirt_[DATE]" at bounding box center [476, 44] width 24 height 6
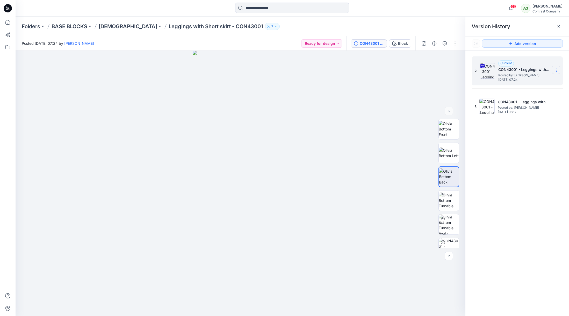
click at [557, 70] on icon at bounding box center [556, 70] width 4 height 4
click at [535, 80] on span "Download Source BW File" at bounding box center [531, 80] width 44 height 6
click at [105, 26] on p "[DEMOGRAPHIC_DATA]" at bounding box center [128, 26] width 59 height 7
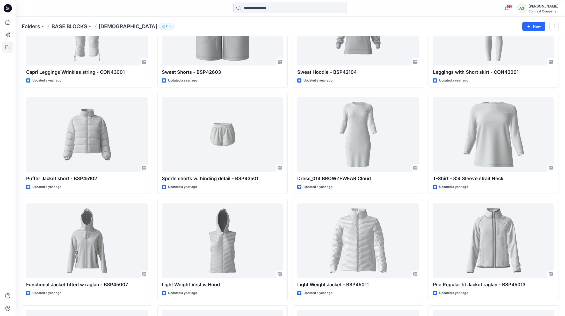
scroll to position [612, 0]
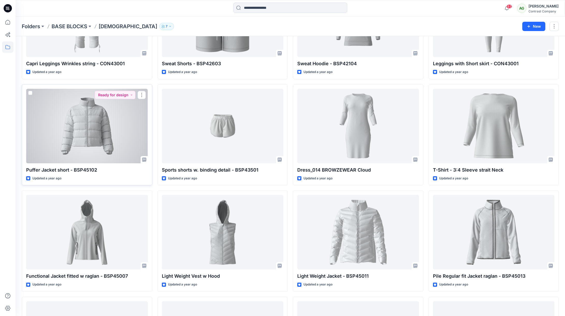
click at [91, 139] on div at bounding box center [87, 126] width 122 height 75
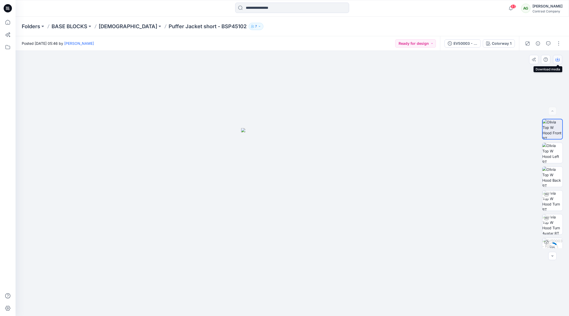
click at [558, 59] on icon "button" at bounding box center [558, 59] width 2 height 3
click at [551, 151] on img at bounding box center [553, 153] width 20 height 20
click at [557, 58] on icon "button" at bounding box center [558, 60] width 4 height 4
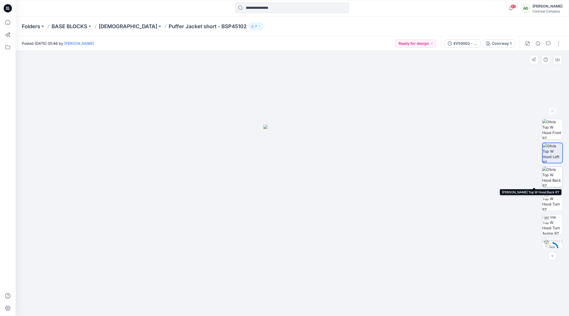
click at [552, 174] on img at bounding box center [553, 177] width 20 height 20
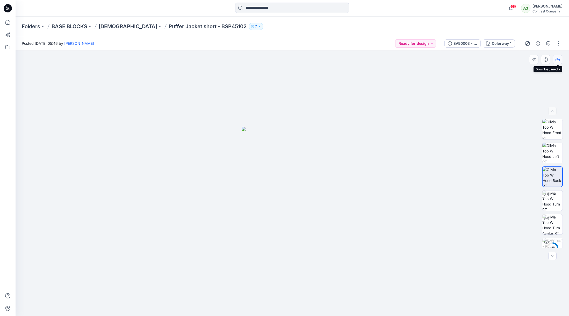
click at [559, 59] on icon "button" at bounding box center [558, 60] width 4 height 4
click at [463, 43] on div "EV50003 - Puffer Jacket short - BSP45102" at bounding box center [466, 44] width 24 height 6
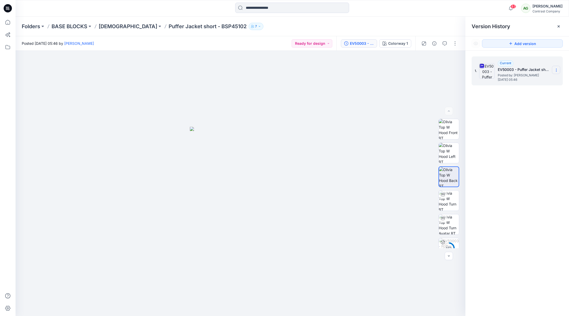
click at [557, 68] on section at bounding box center [556, 70] width 8 height 8
click at [534, 78] on span "Download Source BW File" at bounding box center [531, 80] width 44 height 6
click at [108, 26] on p "[DEMOGRAPHIC_DATA]" at bounding box center [128, 26] width 59 height 7
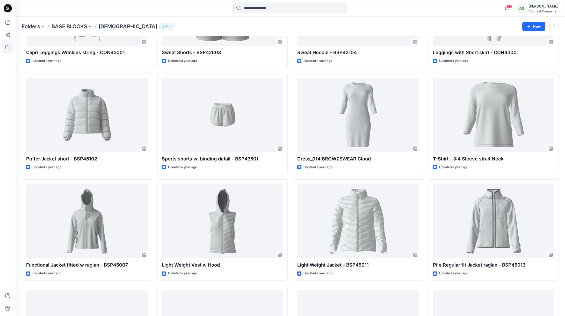
scroll to position [625, 0]
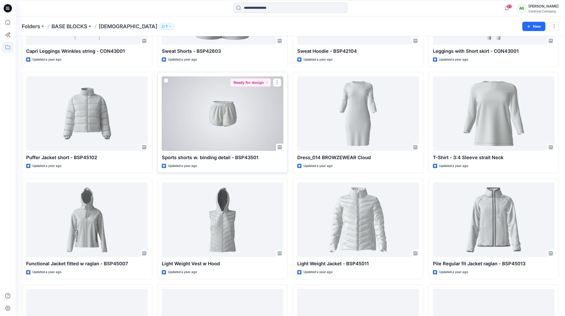
click at [241, 124] on div at bounding box center [223, 113] width 122 height 75
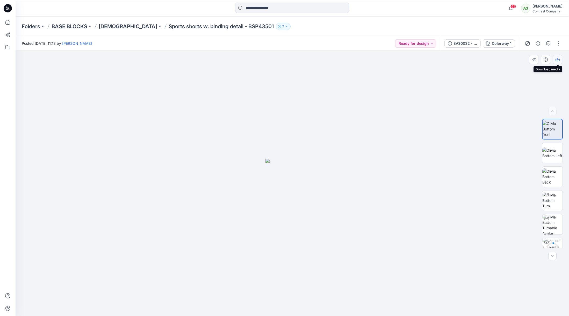
click at [559, 59] on icon "button" at bounding box center [558, 60] width 4 height 4
click at [554, 155] on img at bounding box center [553, 153] width 20 height 11
click at [557, 58] on icon "button" at bounding box center [558, 60] width 4 height 4
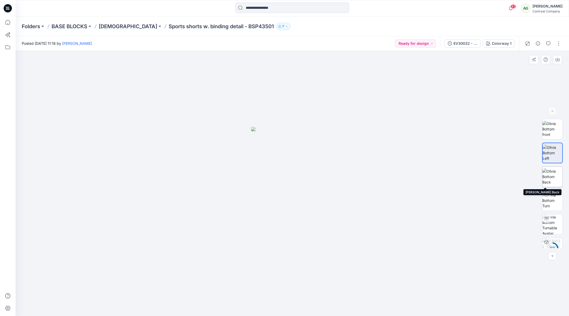
click at [554, 178] on img at bounding box center [553, 177] width 20 height 16
click at [559, 59] on icon "button" at bounding box center [558, 59] width 2 height 3
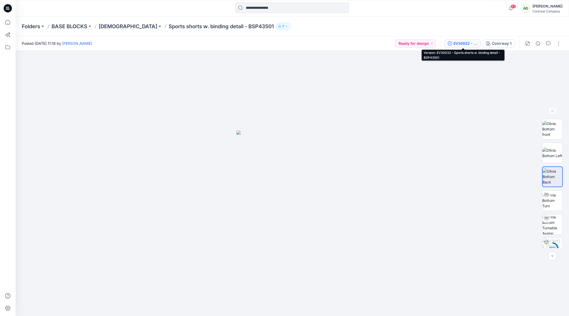
click at [458, 43] on div "EV30032 - Sports shorts w. binding detail - BSP43501" at bounding box center [466, 44] width 24 height 6
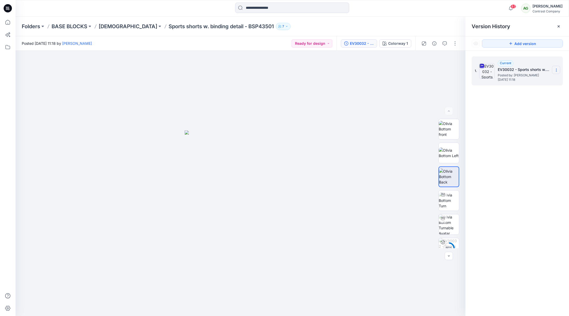
click at [558, 68] on icon at bounding box center [556, 70] width 4 height 4
click at [536, 80] on span "Download Source BW File" at bounding box center [531, 80] width 44 height 6
click at [359, 43] on div "EV30032 - Sports shorts w. binding detail - BSP43501" at bounding box center [362, 44] width 24 height 6
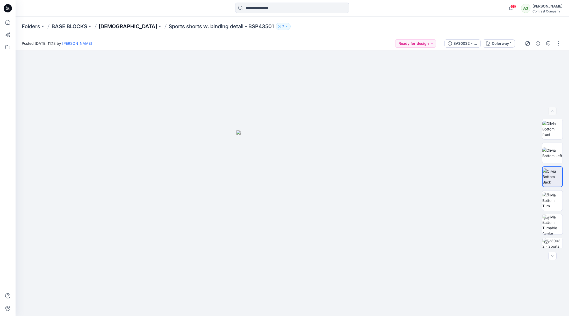
click at [108, 26] on p "[DEMOGRAPHIC_DATA]" at bounding box center [128, 26] width 59 height 7
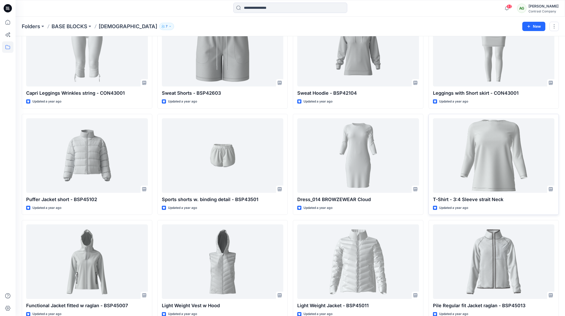
scroll to position [584, 0]
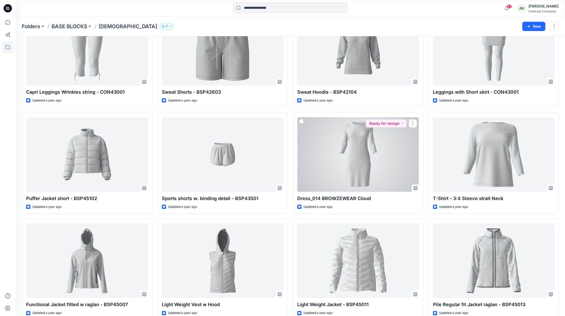
click at [366, 154] on div at bounding box center [358, 154] width 122 height 75
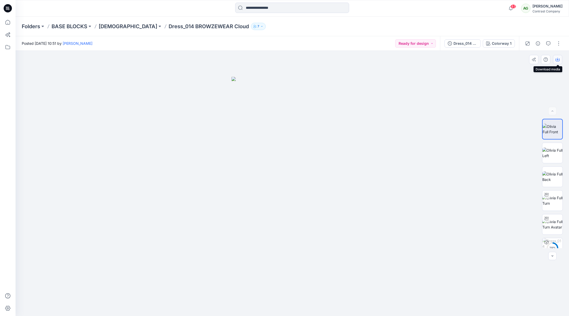
click at [558, 60] on icon "button" at bounding box center [558, 60] width 4 height 4
click at [551, 148] on img at bounding box center [553, 153] width 20 height 11
click at [558, 59] on icon "button" at bounding box center [558, 60] width 4 height 4
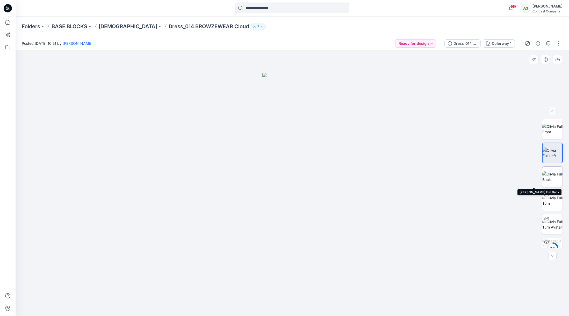
click at [552, 175] on img at bounding box center [553, 177] width 20 height 11
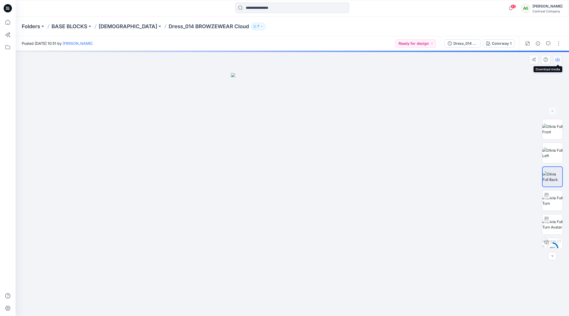
click at [559, 59] on icon "button" at bounding box center [558, 60] width 4 height 4
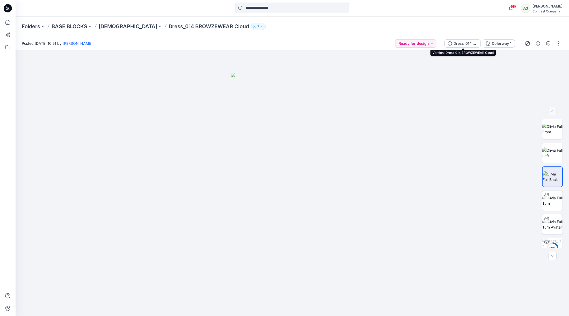
click at [467, 43] on div "Dress_014 BROWZEWEAR Cloud" at bounding box center [466, 44] width 24 height 6
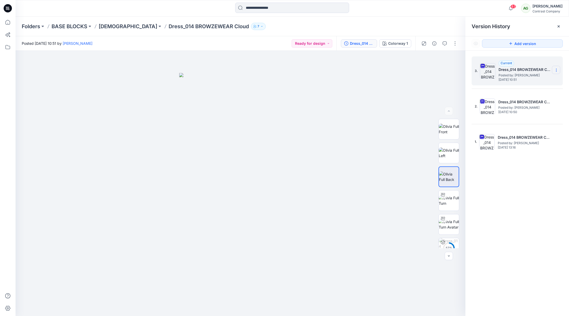
click at [558, 70] on icon at bounding box center [556, 70] width 4 height 4
click at [536, 79] on span "Download Source BW File" at bounding box center [531, 80] width 44 height 6
click at [106, 26] on p "[DEMOGRAPHIC_DATA]" at bounding box center [128, 26] width 59 height 7
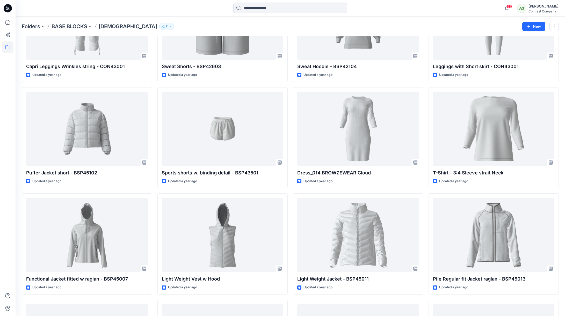
scroll to position [618, 0]
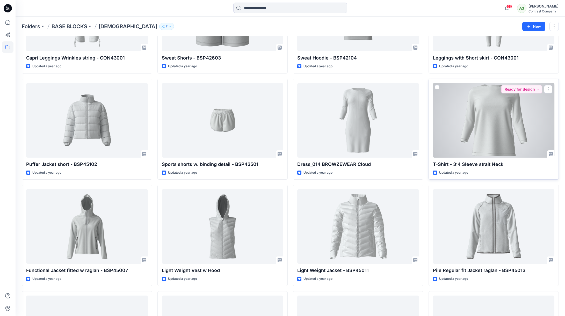
click at [488, 135] on div at bounding box center [494, 120] width 122 height 75
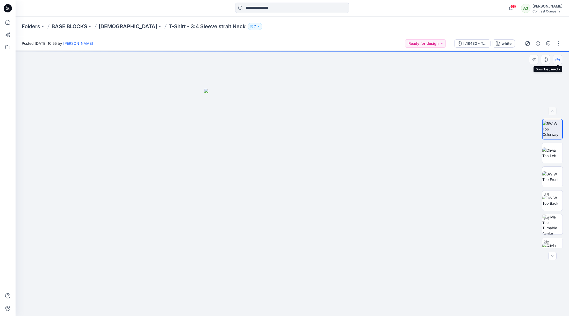
click at [558, 58] on icon "button" at bounding box center [558, 60] width 4 height 4
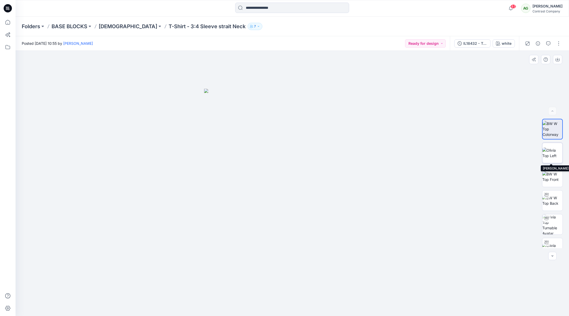
click at [550, 154] on img at bounding box center [553, 153] width 20 height 11
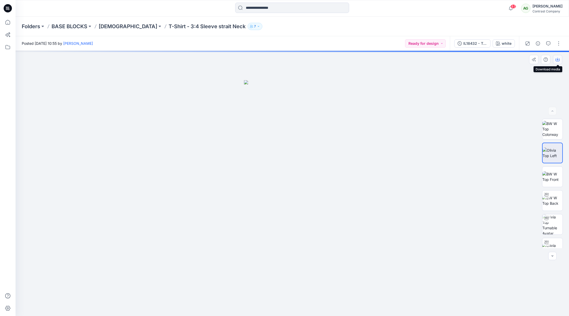
click at [558, 60] on icon "button" at bounding box center [558, 59] width 2 height 3
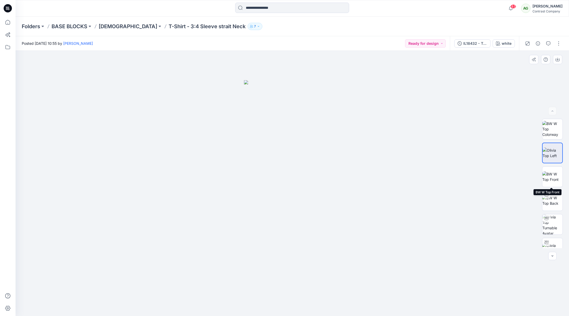
drag, startPoint x: 550, startPoint y: 180, endPoint x: 559, endPoint y: 152, distance: 28.7
click at [550, 179] on img at bounding box center [553, 177] width 20 height 11
click at [559, 59] on icon "button" at bounding box center [558, 60] width 4 height 4
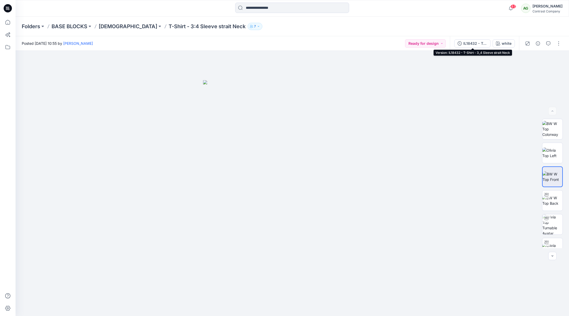
click at [474, 42] on div "IL18432 - T-Shirt - 3_4 Sleeve strait Neck" at bounding box center [476, 44] width 24 height 6
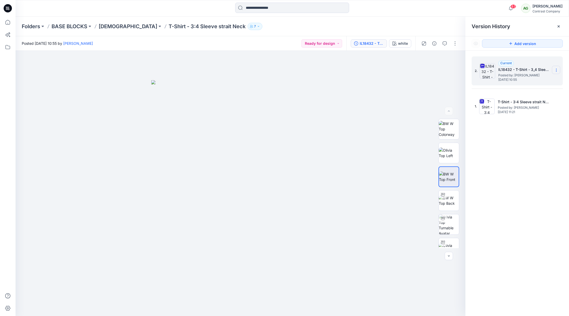
click at [555, 68] on section at bounding box center [556, 70] width 8 height 8
click at [536, 78] on span "Download Source BW File" at bounding box center [531, 80] width 44 height 6
click at [105, 27] on p "[DEMOGRAPHIC_DATA]" at bounding box center [128, 26] width 59 height 7
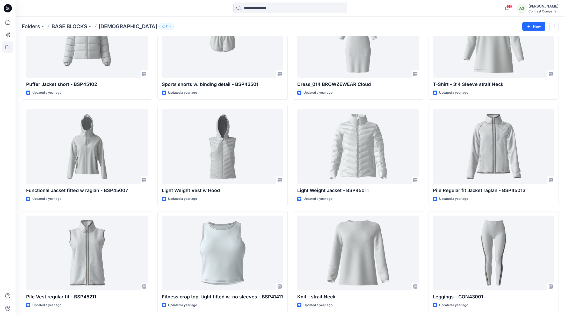
scroll to position [709, 0]
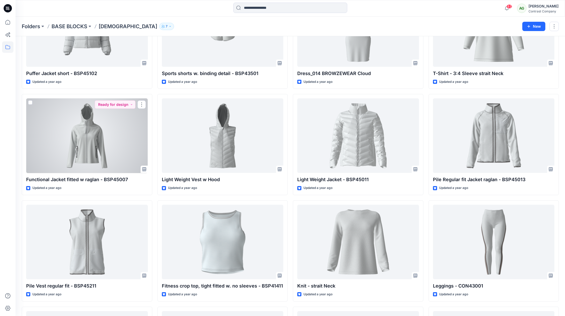
click at [92, 150] on div at bounding box center [87, 135] width 122 height 75
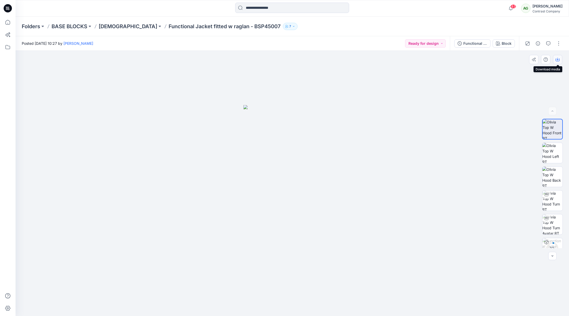
click at [558, 59] on icon "button" at bounding box center [558, 59] width 2 height 3
click at [554, 156] on img at bounding box center [553, 153] width 20 height 20
click at [558, 59] on icon "button" at bounding box center [558, 60] width 4 height 4
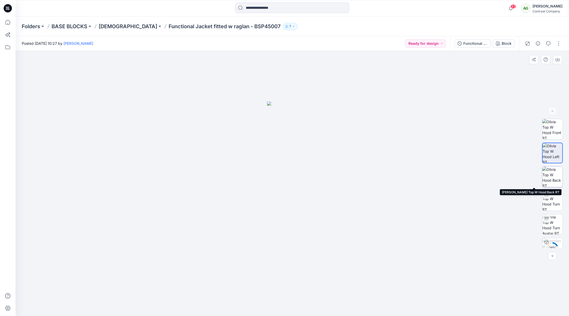
click at [552, 179] on img at bounding box center [553, 177] width 20 height 20
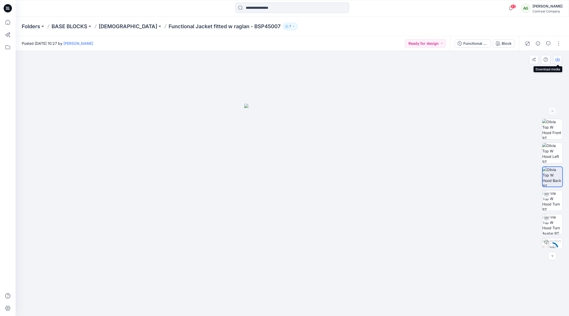
click at [557, 59] on icon "button" at bounding box center [558, 60] width 4 height 4
click at [472, 43] on div "Functional Jacket fitted w raglan - BSP45007" at bounding box center [476, 44] width 24 height 6
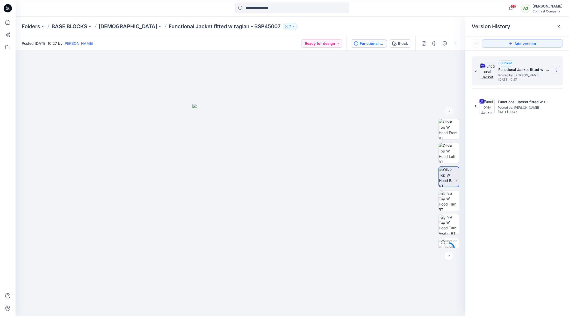
click at [557, 68] on icon at bounding box center [556, 70] width 4 height 4
click at [536, 78] on span "Download Source BW File" at bounding box center [531, 80] width 44 height 6
click at [109, 25] on p "[DEMOGRAPHIC_DATA]" at bounding box center [128, 26] width 59 height 7
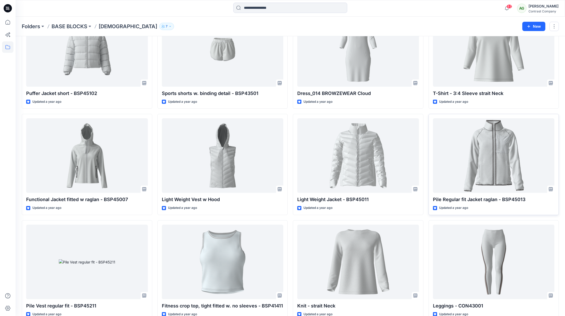
scroll to position [690, 0]
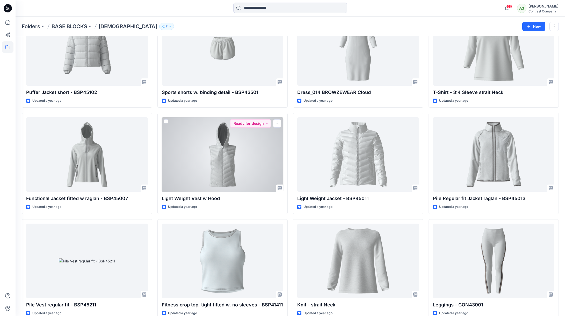
click at [223, 160] on div at bounding box center [223, 154] width 122 height 75
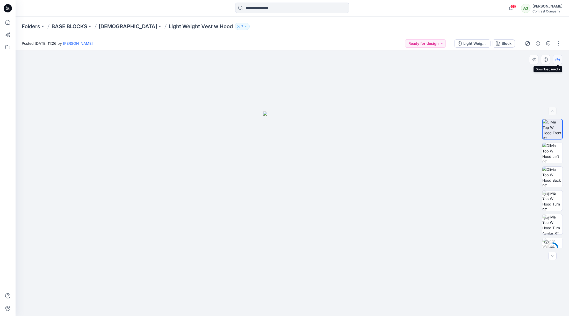
click at [557, 59] on icon "button" at bounding box center [558, 60] width 4 height 4
click at [550, 154] on img at bounding box center [553, 153] width 20 height 20
click at [559, 58] on icon "button" at bounding box center [558, 60] width 4 height 4
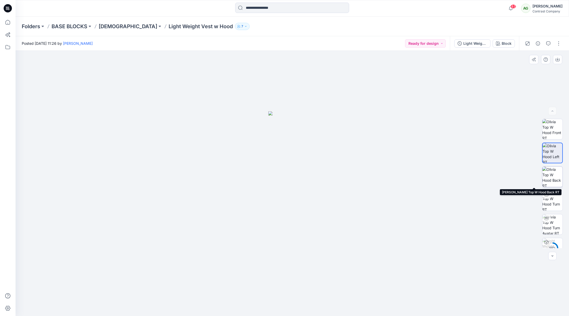
click at [556, 176] on img at bounding box center [553, 177] width 20 height 20
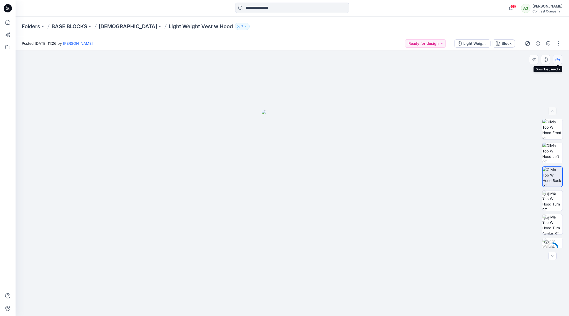
click at [557, 60] on icon "button" at bounding box center [558, 60] width 4 height 4
click at [472, 43] on div "Light Weight Vest w Hood - BSP45011" at bounding box center [476, 44] width 24 height 6
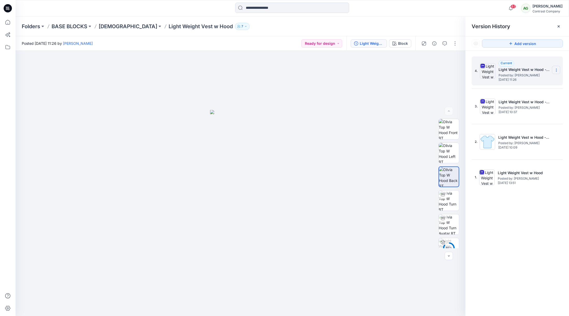
click at [556, 69] on icon at bounding box center [556, 69] width 0 height 0
click at [528, 80] on span "Download Source BW File" at bounding box center [531, 80] width 44 height 6
click at [104, 27] on p "[DEMOGRAPHIC_DATA]" at bounding box center [128, 26] width 59 height 7
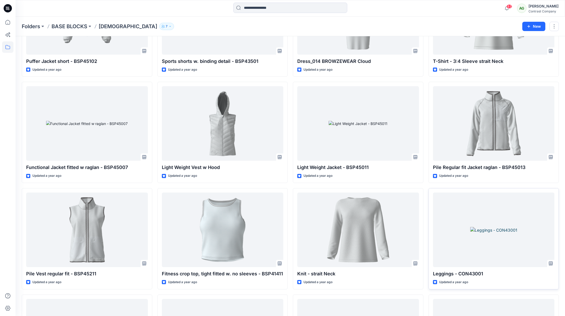
scroll to position [722, 0]
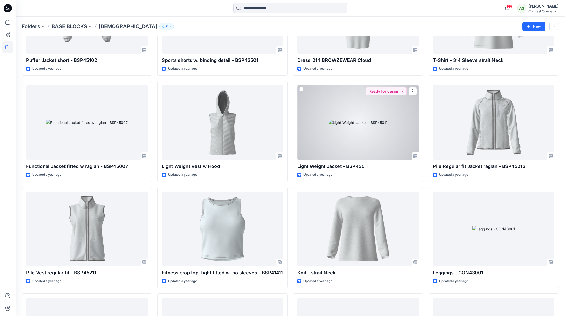
click at [365, 127] on div at bounding box center [358, 122] width 122 height 75
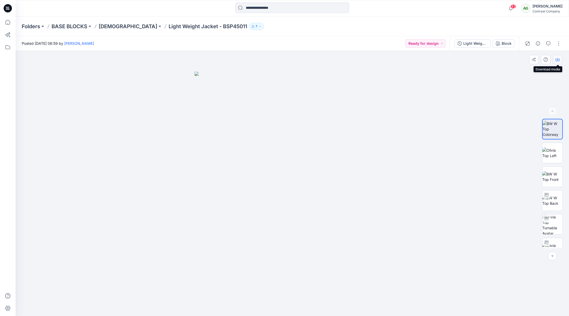
click at [558, 60] on icon "button" at bounding box center [558, 60] width 4 height 4
click at [552, 152] on img at bounding box center [553, 153] width 20 height 11
click at [557, 60] on icon "button" at bounding box center [558, 59] width 2 height 3
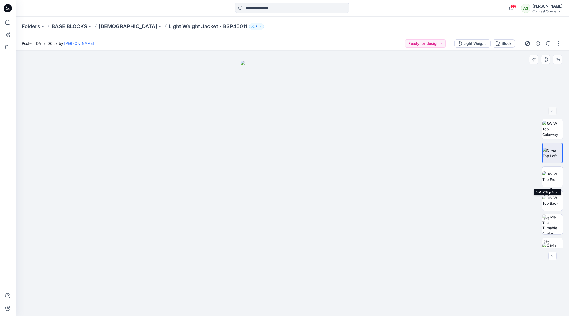
drag, startPoint x: 549, startPoint y: 173, endPoint x: 553, endPoint y: 161, distance: 12.3
click at [549, 173] on img at bounding box center [553, 177] width 20 height 11
click at [558, 58] on icon "button" at bounding box center [558, 60] width 4 height 4
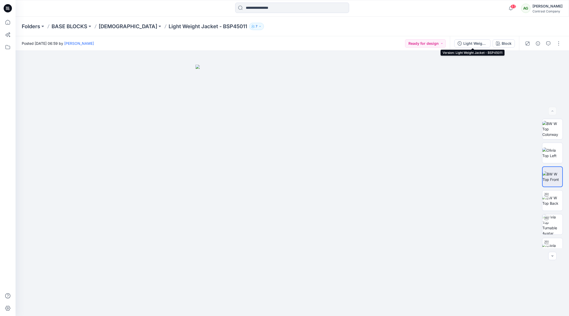
click at [473, 43] on div "Light Weight Jacket - BSP45011" at bounding box center [476, 44] width 24 height 6
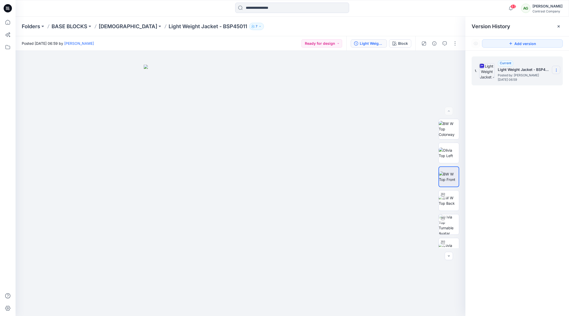
click at [556, 68] on icon at bounding box center [556, 70] width 4 height 4
click at [534, 79] on span "Download Source BW File" at bounding box center [531, 80] width 44 height 6
click at [111, 27] on p "[DEMOGRAPHIC_DATA]" at bounding box center [128, 26] width 59 height 7
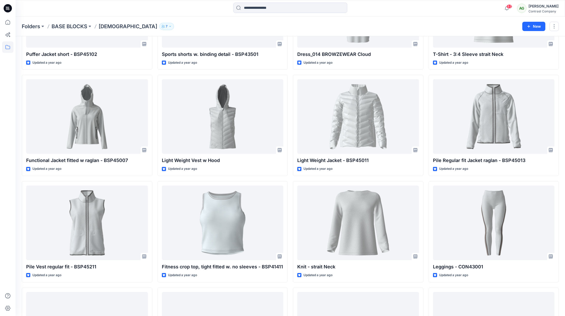
scroll to position [731, 0]
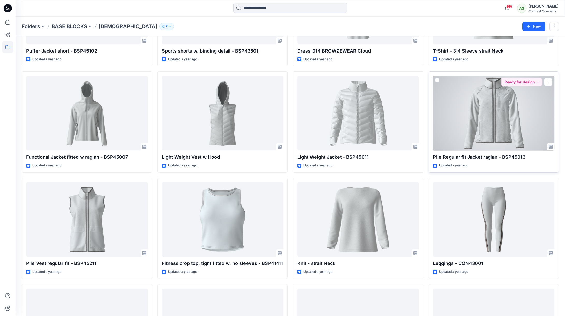
click at [503, 108] on div at bounding box center [494, 113] width 122 height 75
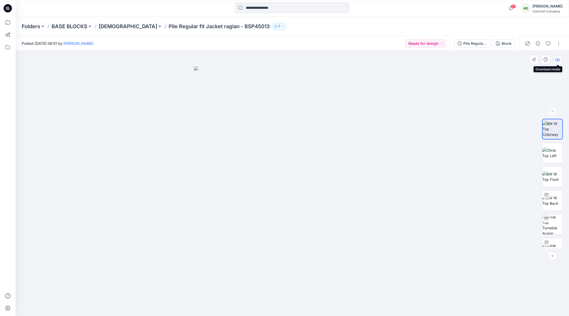
click at [558, 58] on icon "button" at bounding box center [558, 60] width 4 height 4
click at [554, 152] on img at bounding box center [553, 153] width 20 height 11
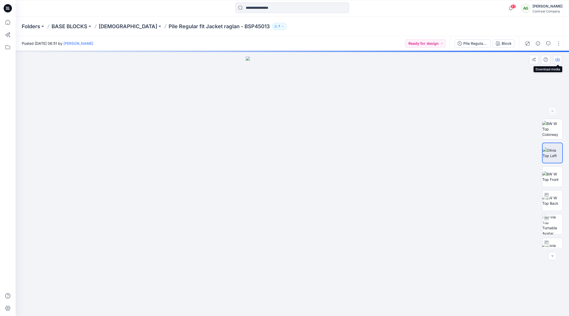
click at [557, 59] on icon "button" at bounding box center [558, 60] width 4 height 4
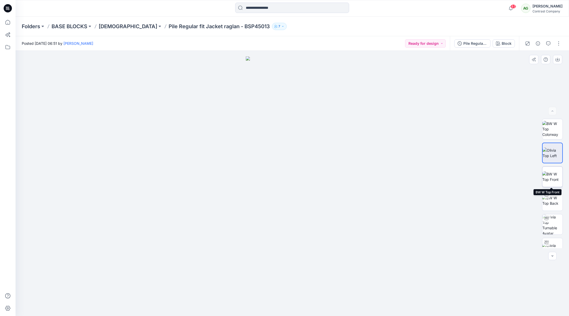
click at [552, 179] on img at bounding box center [553, 177] width 20 height 11
click at [558, 59] on icon "button" at bounding box center [558, 60] width 4 height 4
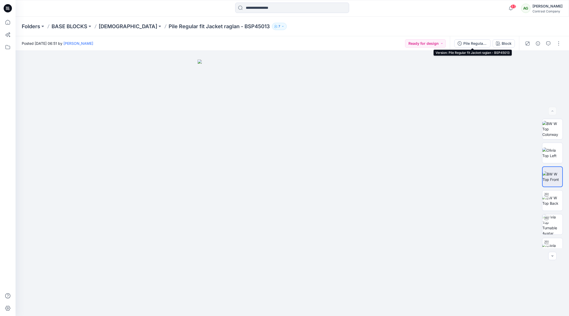
click at [475, 43] on div "Pile Regular fit Jacket raglan - BSP45013" at bounding box center [476, 44] width 24 height 6
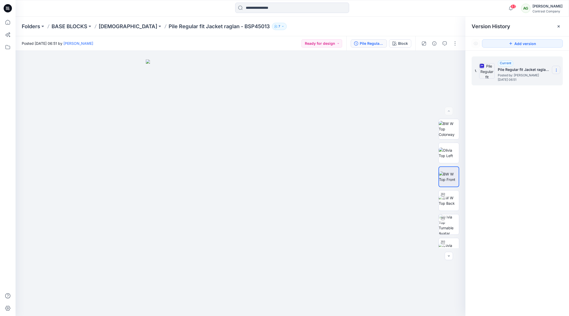
click at [557, 69] on icon at bounding box center [556, 70] width 4 height 4
click at [531, 79] on span "Download Source BW File" at bounding box center [531, 80] width 44 height 6
click at [106, 26] on p "[DEMOGRAPHIC_DATA]" at bounding box center [128, 26] width 59 height 7
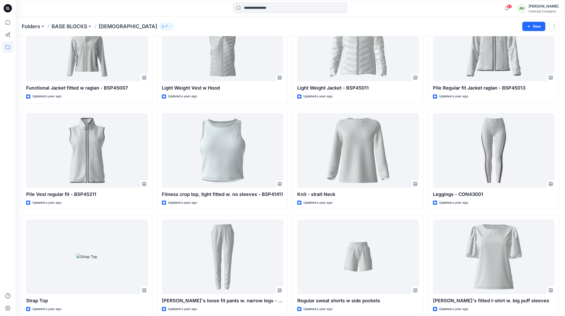
scroll to position [750, 0]
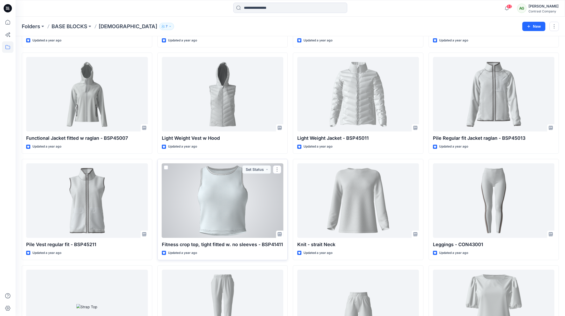
click at [222, 189] on div at bounding box center [223, 200] width 122 height 75
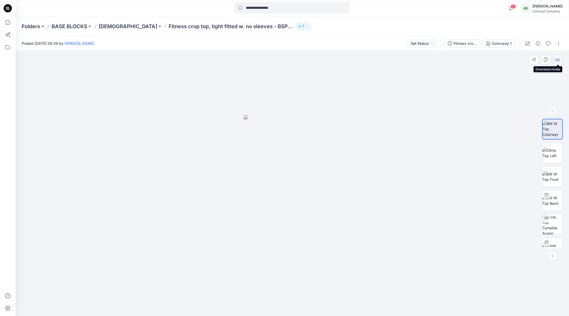
click at [556, 59] on icon "button" at bounding box center [558, 60] width 4 height 4
click at [553, 153] on img at bounding box center [553, 153] width 20 height 11
click at [559, 59] on icon "button" at bounding box center [558, 60] width 4 height 4
click at [554, 175] on img at bounding box center [553, 177] width 20 height 11
click at [559, 59] on icon "button" at bounding box center [558, 60] width 4 height 4
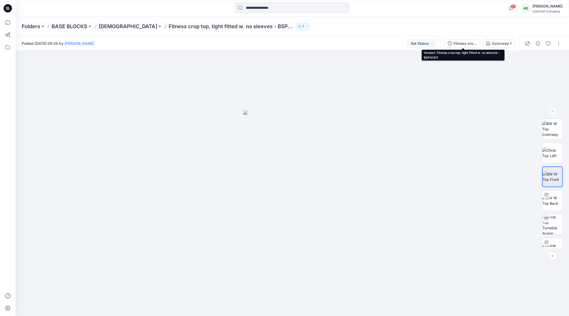
click at [462, 44] on div "Fitness crop top, tight fitted w. no sleeves - BSP41411" at bounding box center [466, 44] width 24 height 6
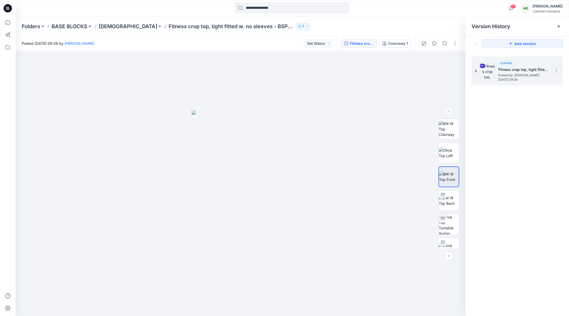
click at [558, 69] on icon at bounding box center [556, 70] width 4 height 4
click at [533, 79] on span "Download Source BW File" at bounding box center [531, 80] width 44 height 6
click at [105, 27] on p "[DEMOGRAPHIC_DATA]" at bounding box center [128, 26] width 59 height 7
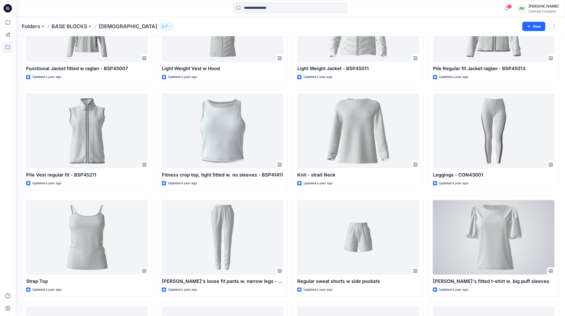
scroll to position [818, 0]
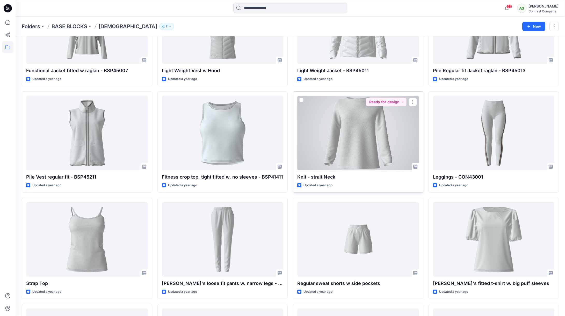
click at [368, 139] on div at bounding box center [358, 133] width 122 height 75
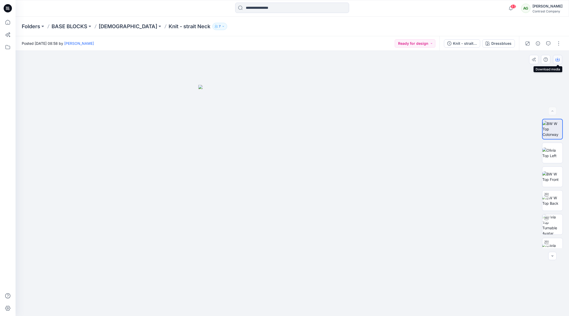
click at [557, 59] on icon "button" at bounding box center [558, 60] width 4 height 4
click at [551, 151] on img at bounding box center [553, 153] width 20 height 11
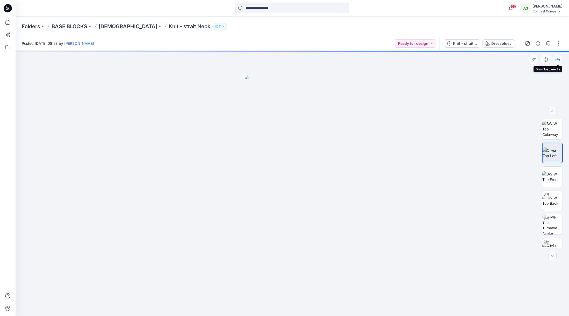
click at [558, 58] on icon "button" at bounding box center [558, 59] width 2 height 3
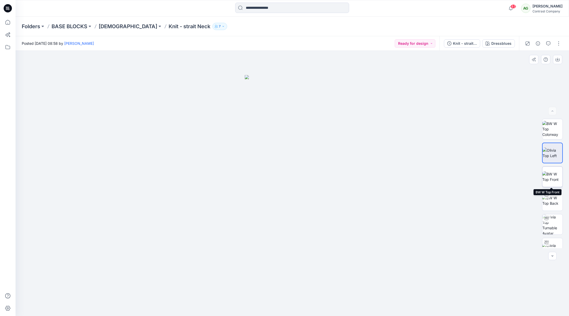
click at [554, 175] on img at bounding box center [553, 177] width 20 height 11
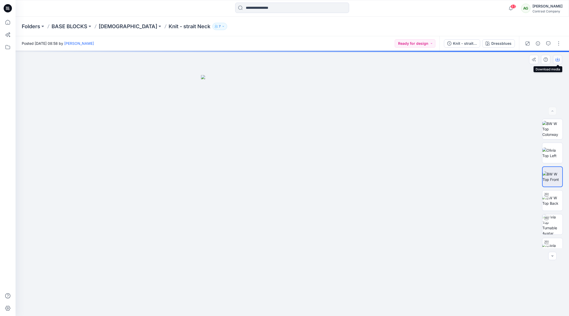
click at [558, 58] on icon "button" at bounding box center [558, 60] width 4 height 4
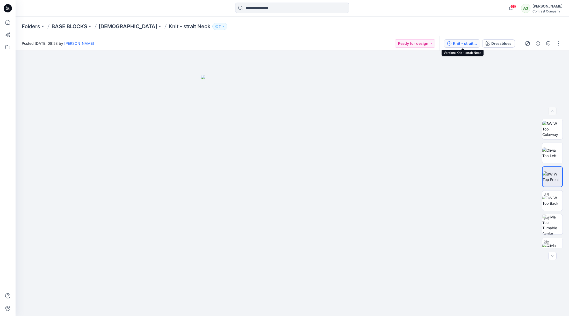
click at [469, 42] on div "Knit - strait Neck" at bounding box center [465, 44] width 24 height 6
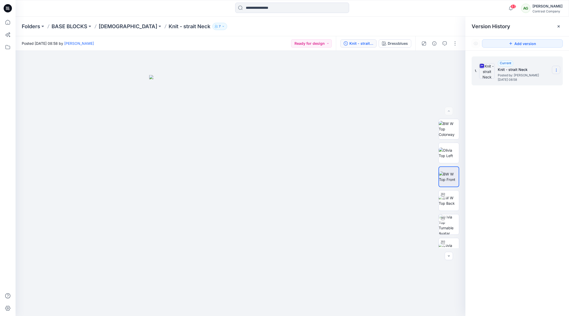
click at [556, 69] on icon at bounding box center [556, 70] width 4 height 4
click at [529, 80] on span "Download Source BW File" at bounding box center [531, 80] width 44 height 6
click at [107, 26] on p "[DEMOGRAPHIC_DATA]" at bounding box center [128, 26] width 59 height 7
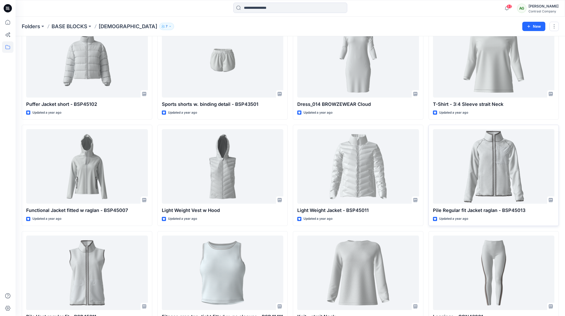
scroll to position [682, 0]
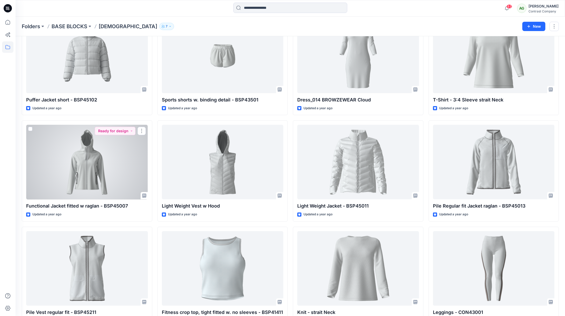
click at [88, 164] on div at bounding box center [87, 162] width 122 height 75
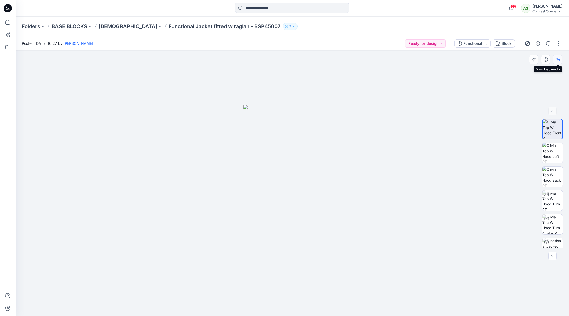
click at [558, 58] on icon "button" at bounding box center [558, 60] width 4 height 4
click at [552, 152] on img at bounding box center [553, 153] width 20 height 20
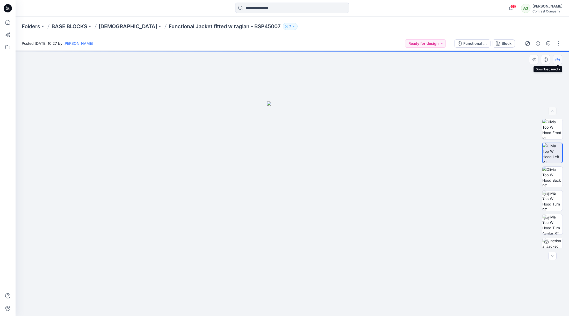
click at [558, 59] on icon "button" at bounding box center [558, 60] width 4 height 4
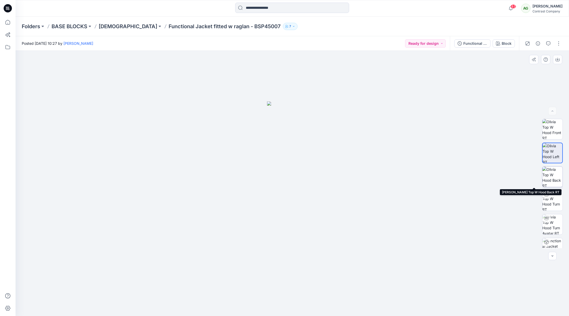
click at [551, 174] on img at bounding box center [553, 177] width 20 height 20
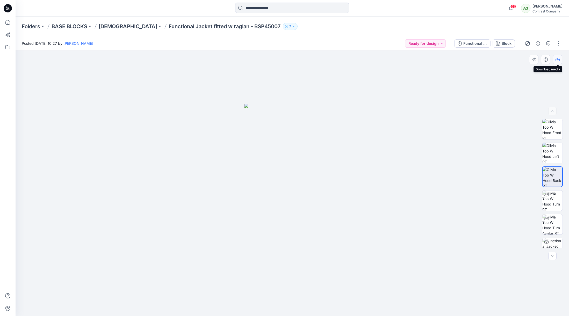
click at [558, 59] on icon "button" at bounding box center [558, 60] width 4 height 4
click at [474, 44] on div "Functional Jacket fitted w raglan - BSP45007" at bounding box center [476, 44] width 24 height 6
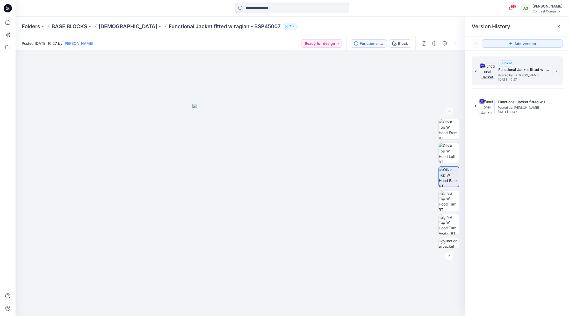
click at [556, 67] on section at bounding box center [556, 70] width 8 height 8
click at [528, 79] on span "Download Source BW File" at bounding box center [531, 80] width 44 height 6
click at [105, 27] on p "[DEMOGRAPHIC_DATA]" at bounding box center [128, 26] width 59 height 7
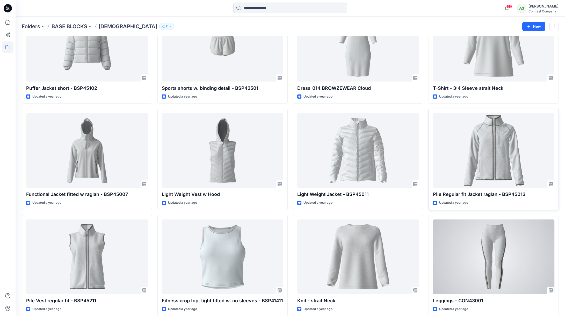
scroll to position [703, 0]
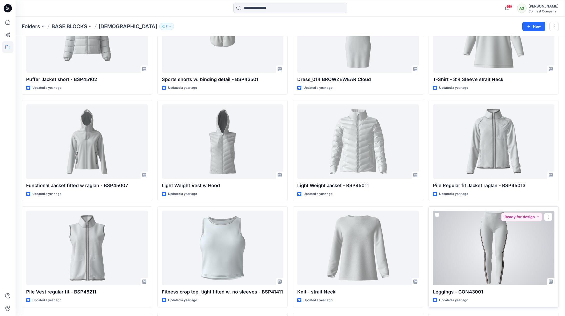
click at [498, 224] on div at bounding box center [494, 248] width 122 height 75
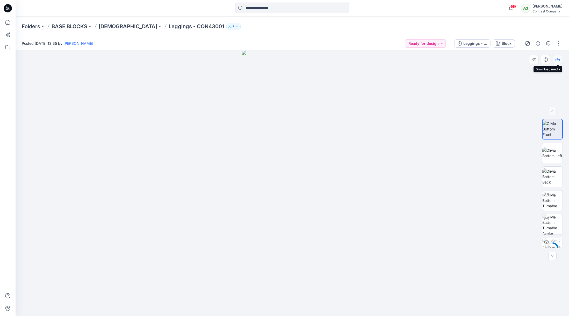
click at [559, 60] on icon "button" at bounding box center [558, 60] width 4 height 4
click at [553, 152] on img at bounding box center [553, 153] width 20 height 11
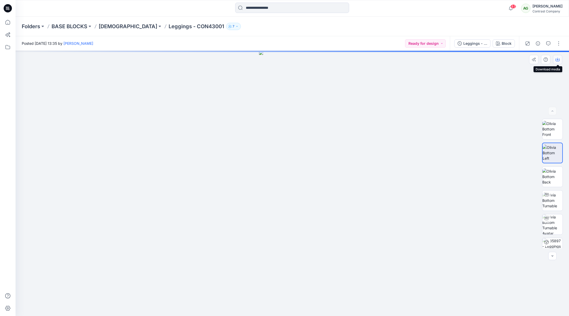
click at [558, 59] on icon "button" at bounding box center [558, 60] width 4 height 4
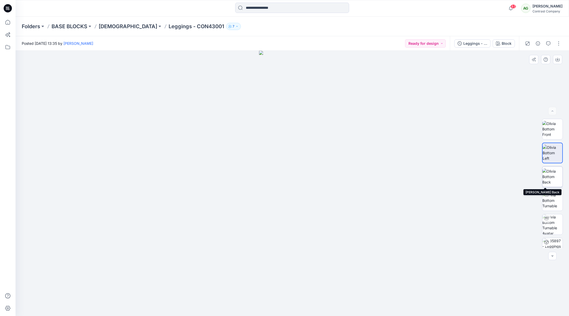
click at [551, 173] on img at bounding box center [553, 177] width 20 height 16
click at [558, 60] on icon "button" at bounding box center [558, 59] width 2 height 3
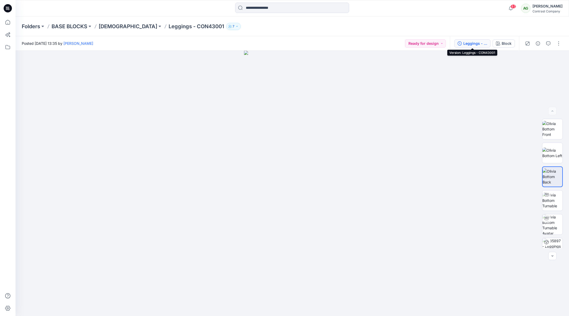
click at [474, 45] on div "Leggings - CON43001" at bounding box center [476, 44] width 24 height 6
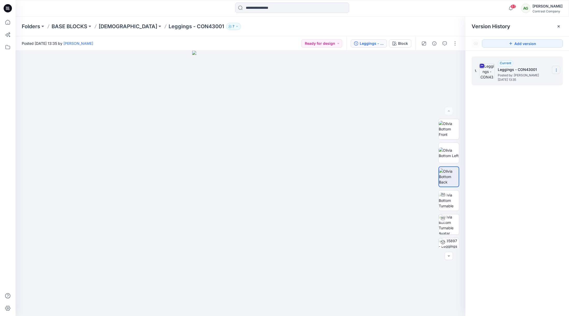
click at [556, 71] on icon at bounding box center [556, 70] width 4 height 4
click at [536, 80] on span "Download Source BW File" at bounding box center [531, 80] width 44 height 6
click at [112, 27] on p "[DEMOGRAPHIC_DATA]" at bounding box center [128, 26] width 59 height 7
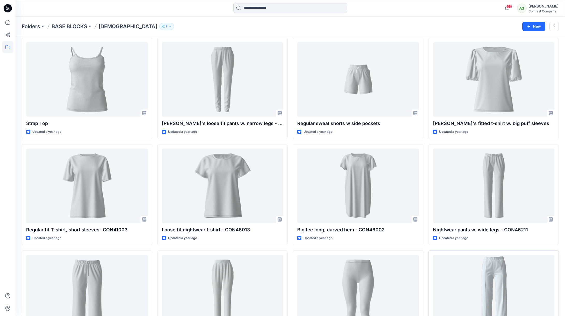
scroll to position [977, 0]
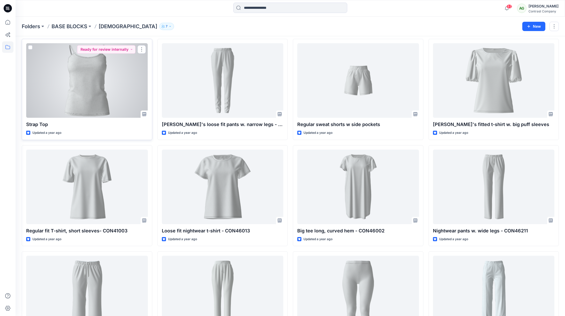
click at [86, 81] on div at bounding box center [87, 80] width 122 height 75
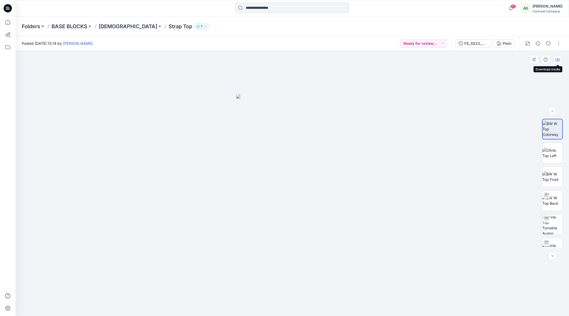
click at [558, 59] on icon "button" at bounding box center [558, 59] width 2 height 3
click at [552, 154] on img at bounding box center [553, 153] width 20 height 11
click at [558, 59] on icon "button" at bounding box center [558, 60] width 4 height 4
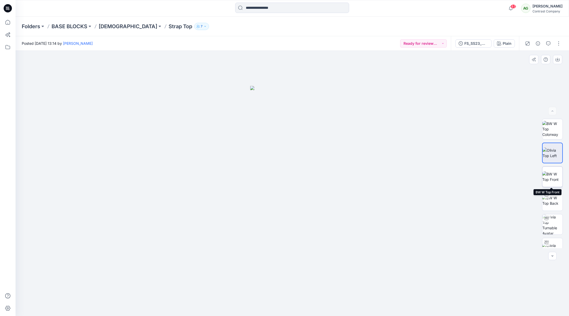
click at [550, 176] on img at bounding box center [553, 177] width 20 height 11
click at [557, 59] on icon "button" at bounding box center [558, 60] width 4 height 4
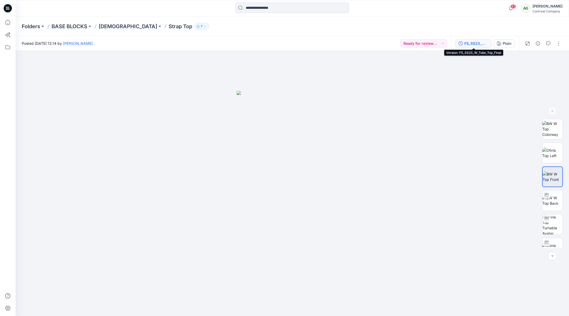
click at [475, 44] on div "FS_SS23_W_Tube_Top_Final" at bounding box center [477, 44] width 24 height 6
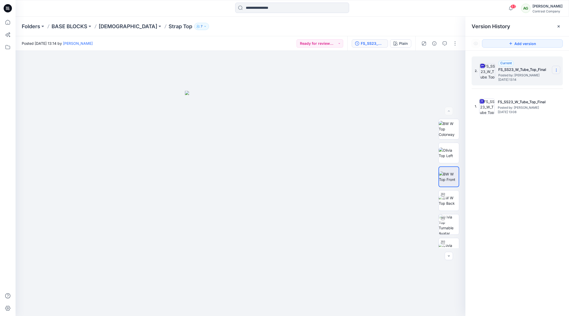
click at [557, 67] on section at bounding box center [556, 70] width 8 height 8
click at [519, 78] on span "Download Source BW File" at bounding box center [531, 80] width 44 height 6
click at [108, 27] on p "[DEMOGRAPHIC_DATA]" at bounding box center [128, 26] width 59 height 7
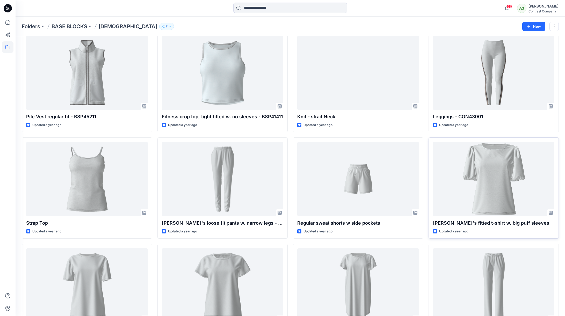
scroll to position [877, 0]
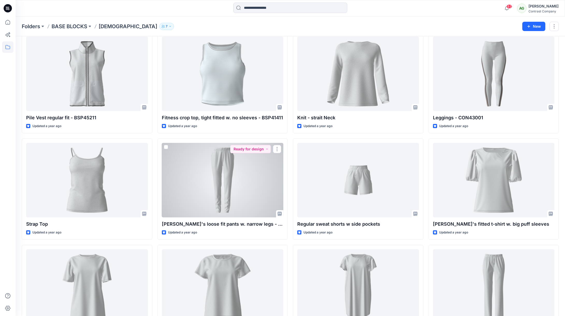
click at [234, 177] on div at bounding box center [223, 180] width 122 height 75
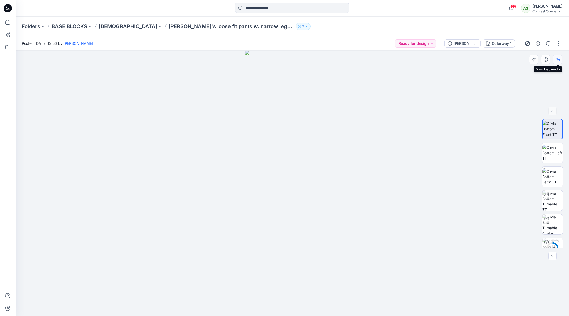
click at [560, 59] on icon "button" at bounding box center [558, 60] width 4 height 4
click at [556, 152] on img at bounding box center [553, 153] width 20 height 16
click at [558, 59] on icon "button" at bounding box center [558, 60] width 4 height 4
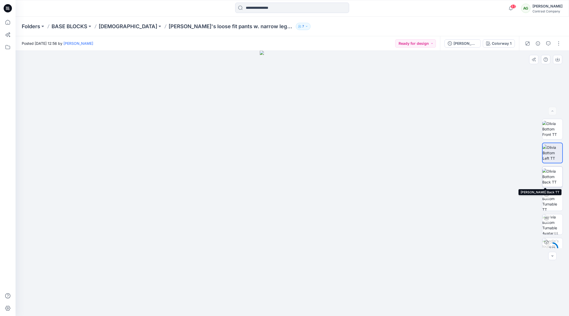
click at [553, 179] on img at bounding box center [553, 177] width 20 height 16
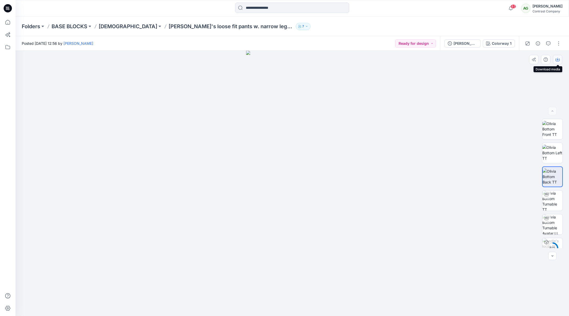
click at [559, 58] on icon "button" at bounding box center [558, 60] width 4 height 4
click at [460, 43] on div "[PERSON_NAME]'s loose fit pants w. narrow legs - CON 43102" at bounding box center [466, 44] width 24 height 6
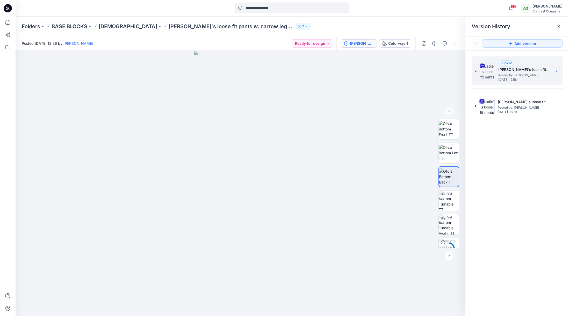
click at [557, 68] on icon at bounding box center [556, 70] width 4 height 4
click at [523, 79] on span "Download Source BW File" at bounding box center [531, 80] width 44 height 6
click at [109, 27] on p "[DEMOGRAPHIC_DATA]" at bounding box center [128, 26] width 59 height 7
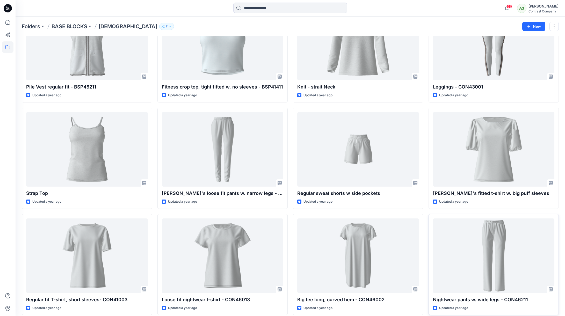
scroll to position [913, 0]
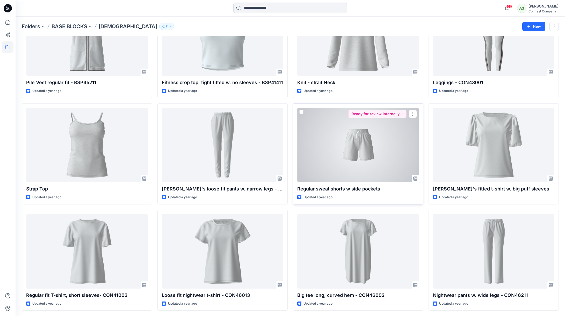
click at [369, 159] on div at bounding box center [358, 145] width 122 height 75
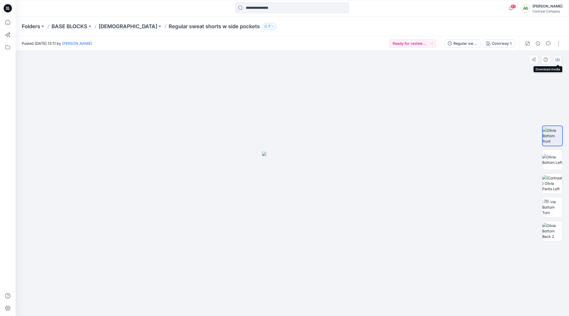
click at [558, 60] on icon "button" at bounding box center [558, 60] width 4 height 4
click at [556, 160] on img at bounding box center [553, 159] width 20 height 11
click at [559, 60] on icon "button" at bounding box center [558, 60] width 4 height 4
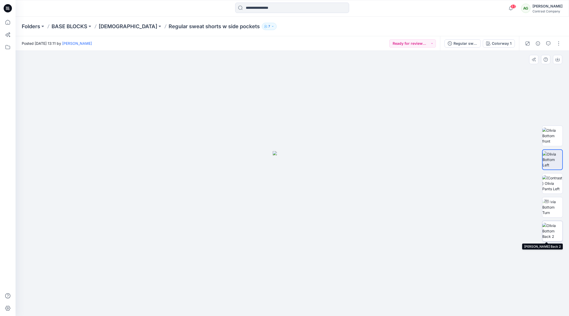
click at [557, 233] on img at bounding box center [553, 231] width 20 height 16
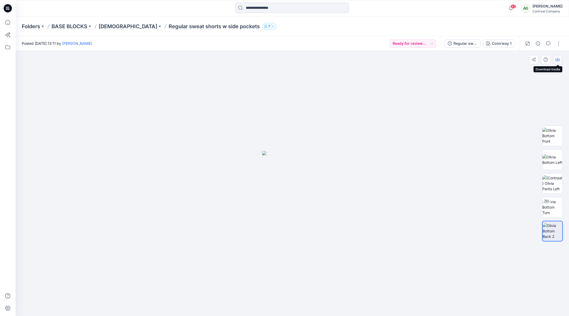
click at [556, 59] on icon "button" at bounding box center [558, 60] width 4 height 3
click at [461, 44] on div "Regular sweat shorts w side pockets" at bounding box center [466, 44] width 24 height 6
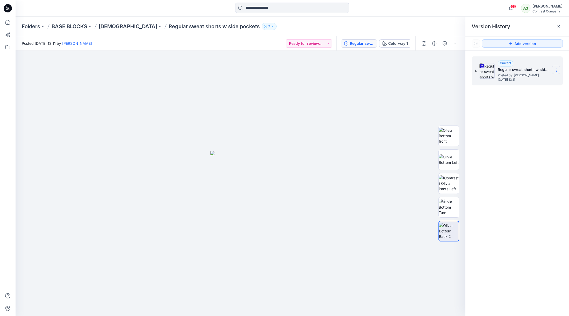
click at [557, 70] on icon at bounding box center [556, 70] width 4 height 4
click at [531, 80] on span "Download Source BW File" at bounding box center [531, 80] width 44 height 6
click at [110, 26] on p "[DEMOGRAPHIC_DATA]" at bounding box center [128, 26] width 59 height 7
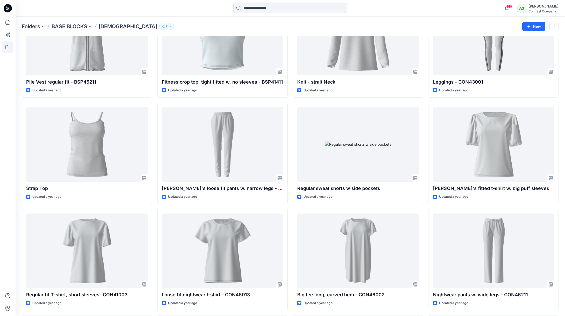
scroll to position [922, 0]
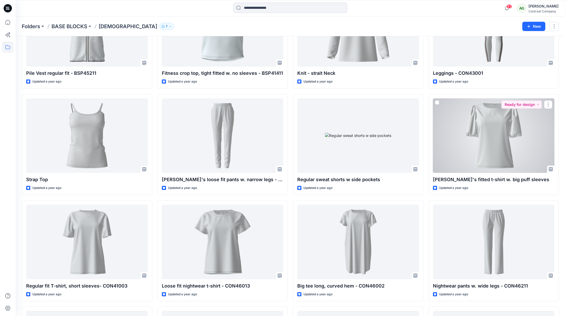
click at [490, 152] on div at bounding box center [494, 135] width 122 height 75
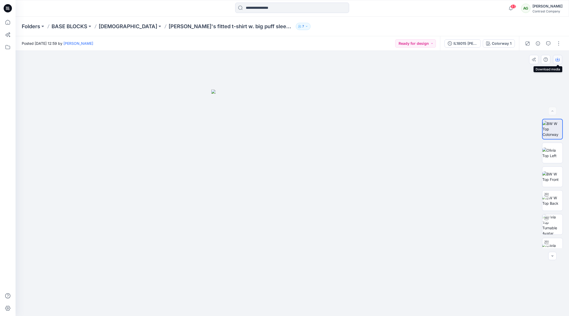
click at [557, 58] on icon "button" at bounding box center [558, 60] width 4 height 4
click at [552, 150] on img at bounding box center [553, 153] width 20 height 11
click at [559, 59] on icon "button" at bounding box center [558, 60] width 4 height 4
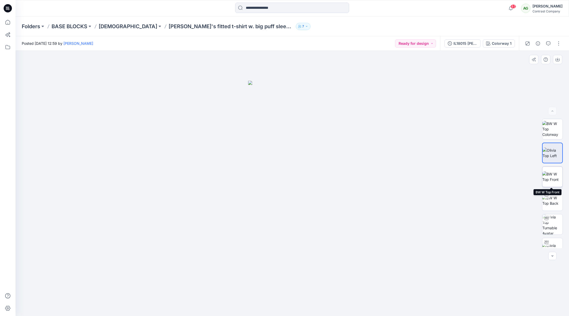
click at [553, 174] on img at bounding box center [553, 177] width 20 height 11
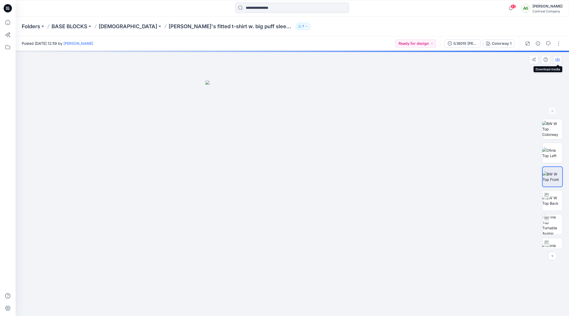
click at [559, 60] on icon "button" at bounding box center [558, 60] width 4 height 4
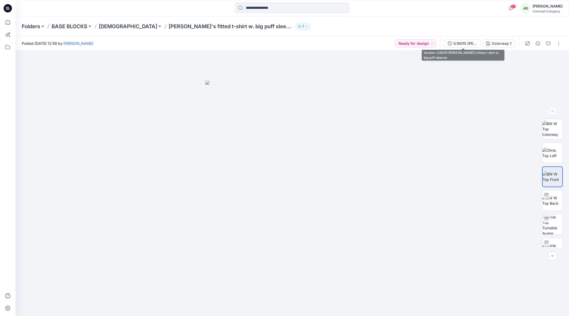
click at [461, 44] on div "IL18015 [PERSON_NAME]'s fitted t-shirt w. big puff sleeves" at bounding box center [466, 44] width 24 height 6
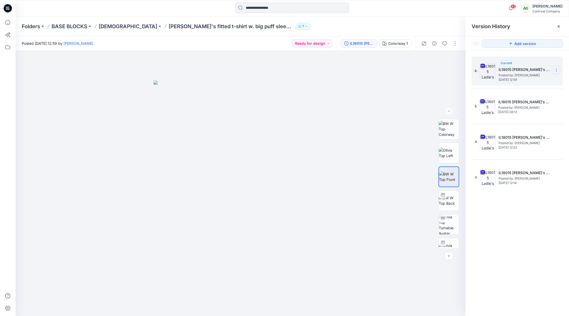
click at [558, 69] on icon at bounding box center [556, 70] width 4 height 4
click at [530, 80] on span "Download Source BW File" at bounding box center [531, 80] width 44 height 6
click at [105, 27] on p "[DEMOGRAPHIC_DATA]" at bounding box center [128, 26] width 59 height 7
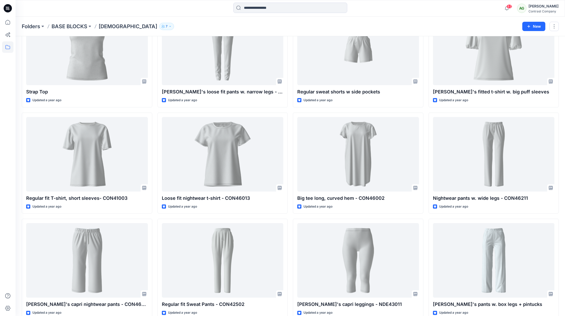
scroll to position [1020, 0]
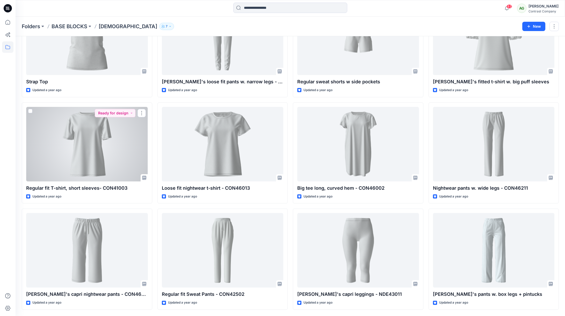
click at [92, 141] on div at bounding box center [87, 144] width 122 height 75
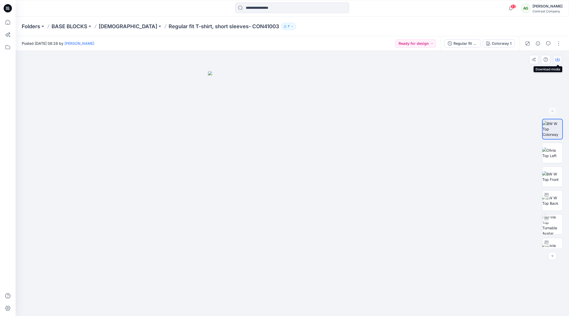
click at [558, 59] on icon "button" at bounding box center [558, 60] width 4 height 4
click at [552, 149] on img at bounding box center [553, 153] width 20 height 11
click at [559, 59] on icon "button" at bounding box center [558, 60] width 4 height 3
click at [553, 178] on img at bounding box center [553, 177] width 20 height 11
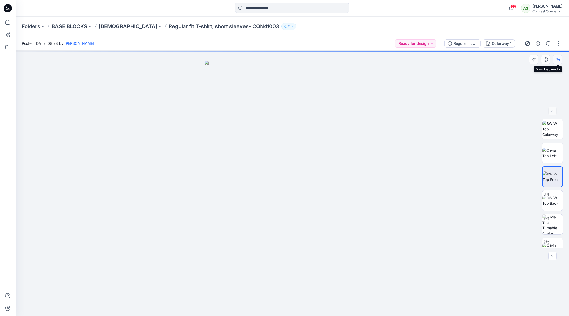
click at [559, 60] on icon "button" at bounding box center [558, 60] width 4 height 4
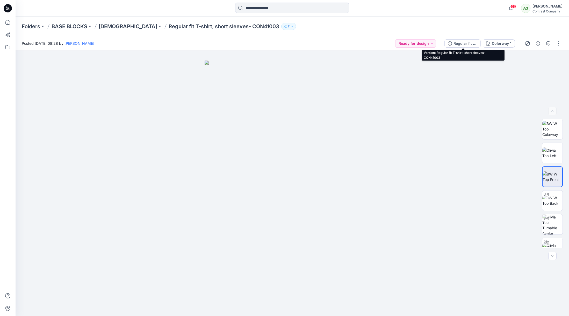
click at [465, 42] on div "Regular fit T-shirt, short sleeves- CON41003" at bounding box center [466, 44] width 24 height 6
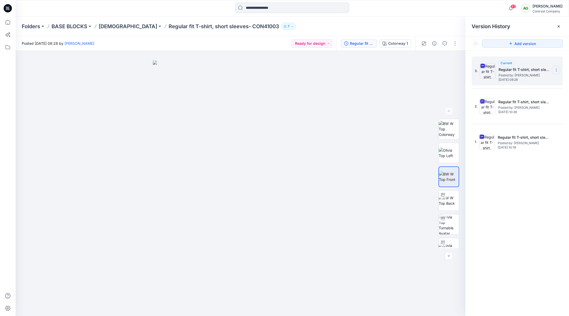
click at [557, 69] on icon at bounding box center [556, 69] width 0 height 0
click at [530, 80] on span "Download Source BW File" at bounding box center [531, 80] width 44 height 6
click at [109, 27] on p "[DEMOGRAPHIC_DATA]" at bounding box center [128, 26] width 59 height 7
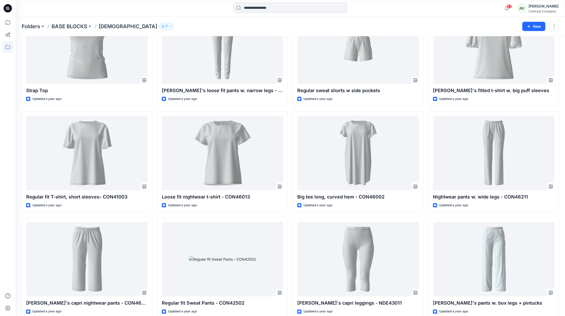
scroll to position [1020, 0]
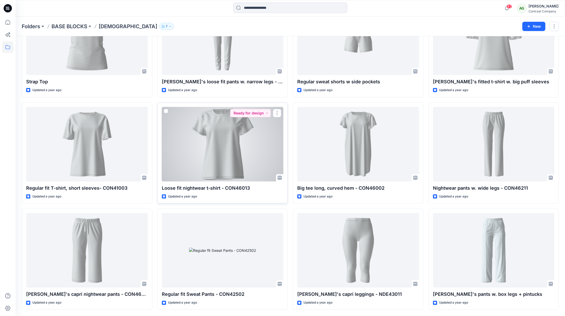
click at [233, 157] on div at bounding box center [223, 144] width 122 height 75
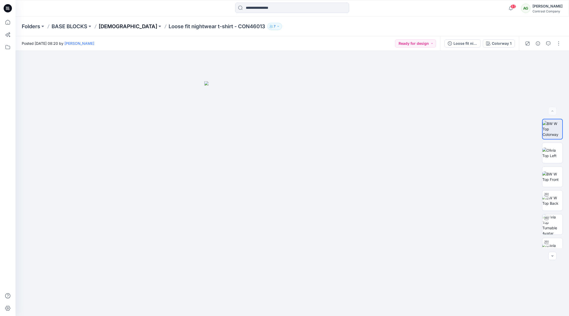
click at [108, 27] on p "[DEMOGRAPHIC_DATA]" at bounding box center [128, 26] width 59 height 7
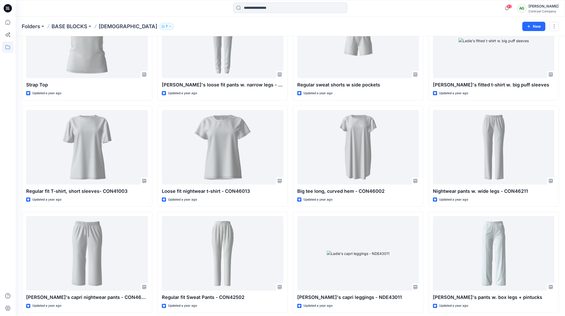
scroll to position [1020, 0]
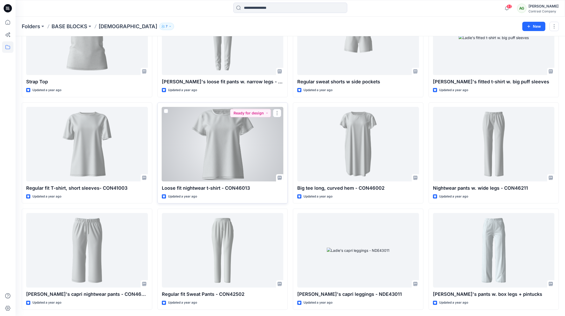
click at [238, 147] on div at bounding box center [223, 144] width 122 height 75
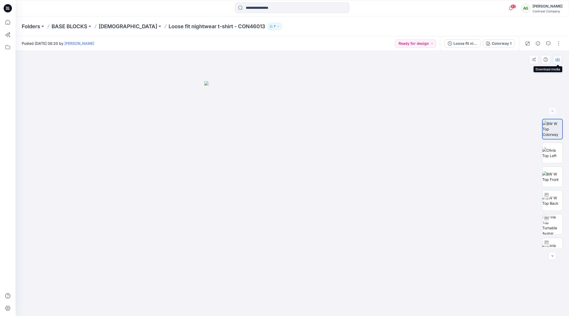
click at [558, 60] on icon "button" at bounding box center [558, 59] width 2 height 3
click at [552, 155] on img at bounding box center [553, 153] width 20 height 11
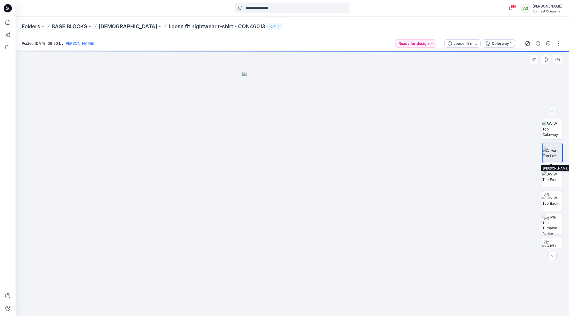
click at [552, 155] on img at bounding box center [553, 153] width 20 height 11
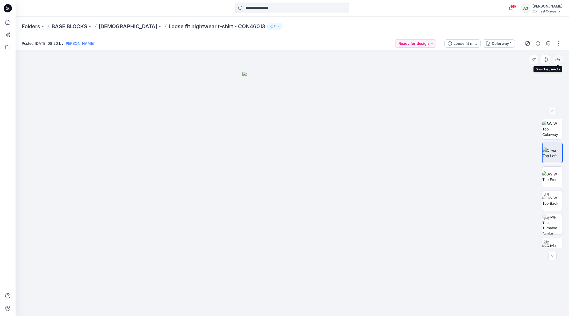
click at [558, 59] on icon "button" at bounding box center [558, 59] width 2 height 3
click at [552, 178] on img at bounding box center [553, 177] width 20 height 11
click at [558, 58] on icon "button" at bounding box center [558, 60] width 4 height 4
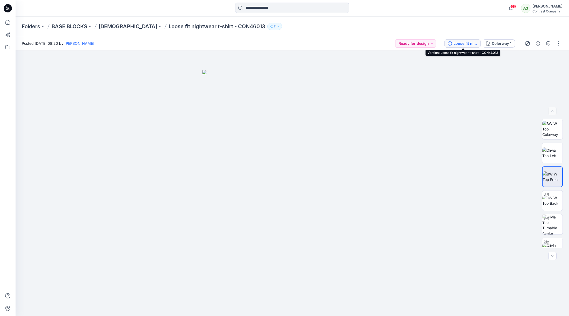
click at [468, 43] on div "Loose fit nightwear t-shirt - CON46013" at bounding box center [466, 44] width 24 height 6
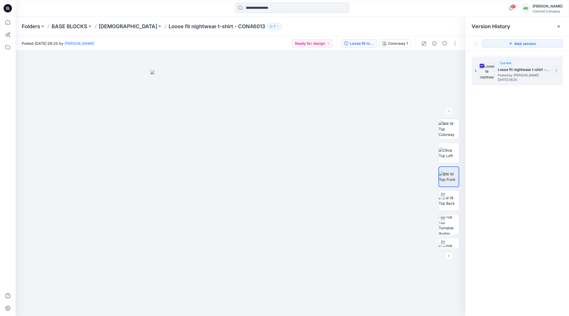
click at [557, 70] on icon at bounding box center [556, 70] width 4 height 4
click at [536, 79] on span "Download Source BW File" at bounding box center [531, 80] width 44 height 6
click at [110, 25] on p "[DEMOGRAPHIC_DATA]" at bounding box center [128, 26] width 59 height 7
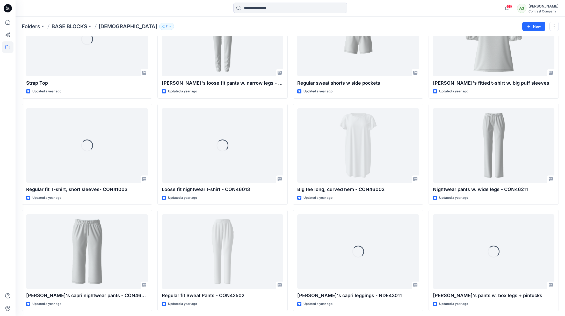
scroll to position [1020, 0]
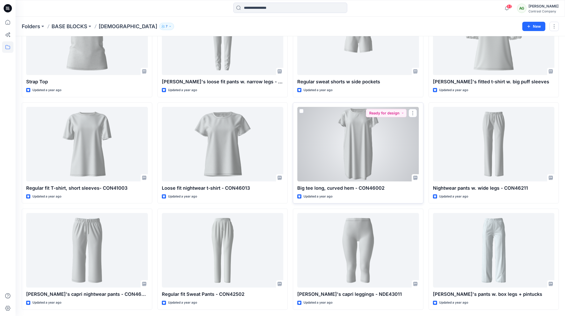
click at [368, 143] on div at bounding box center [358, 144] width 122 height 75
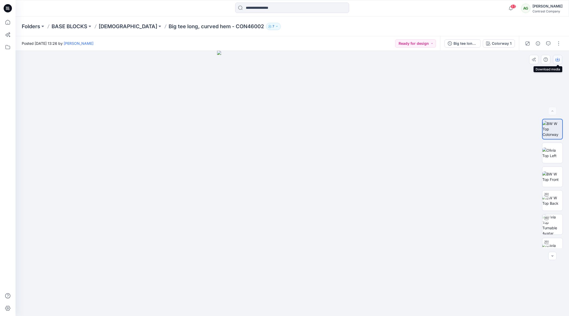
click at [559, 58] on icon "button" at bounding box center [558, 60] width 4 height 4
drag, startPoint x: 553, startPoint y: 148, endPoint x: 553, endPoint y: 135, distance: 13.0
click at [553, 148] on img at bounding box center [553, 153] width 20 height 11
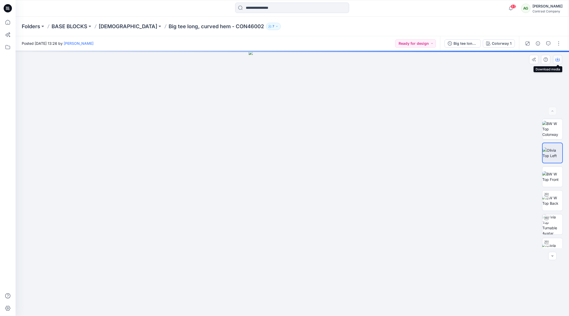
click at [559, 59] on icon "button" at bounding box center [558, 60] width 4 height 4
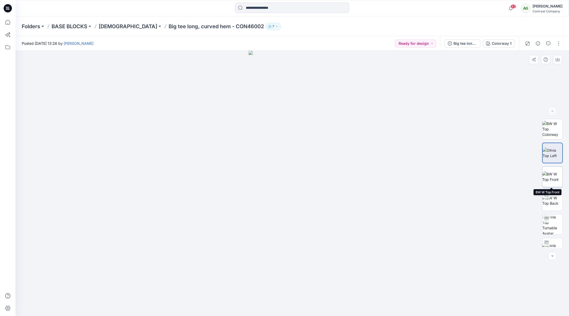
click at [553, 177] on img at bounding box center [553, 177] width 20 height 11
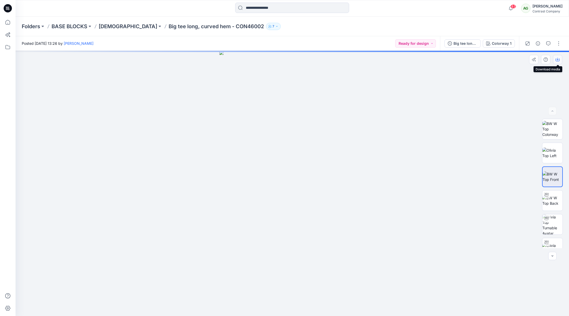
click at [560, 60] on icon "button" at bounding box center [558, 60] width 4 height 4
click at [465, 41] on div "Big tee long, curved hem - CON46002" at bounding box center [466, 44] width 24 height 6
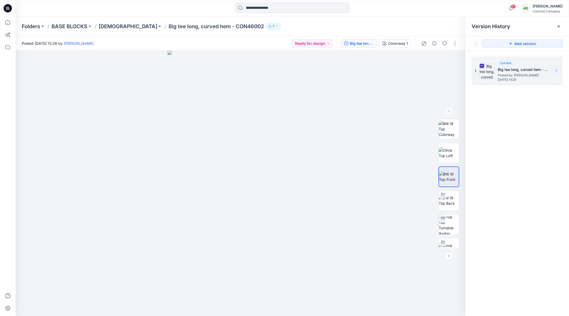
click at [557, 69] on icon at bounding box center [556, 70] width 4 height 4
click at [511, 77] on span "Download Source BW File" at bounding box center [531, 80] width 44 height 6
click at [107, 27] on p "[DEMOGRAPHIC_DATA]" at bounding box center [128, 26] width 59 height 7
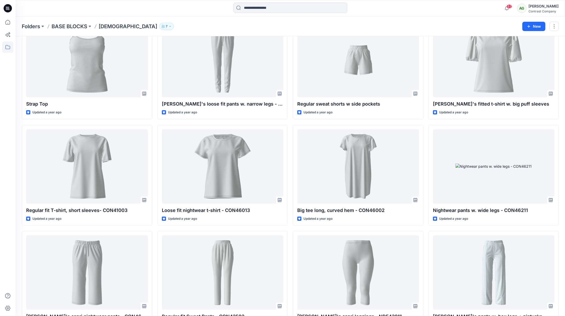
scroll to position [1020, 0]
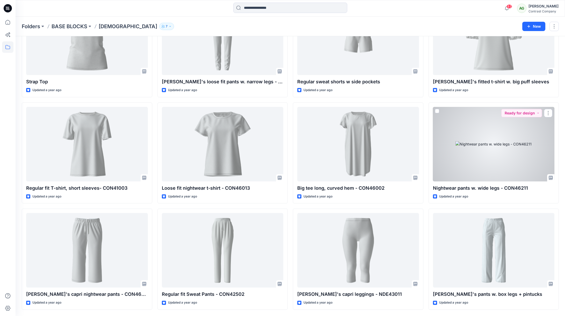
click at [499, 158] on div at bounding box center [494, 144] width 122 height 75
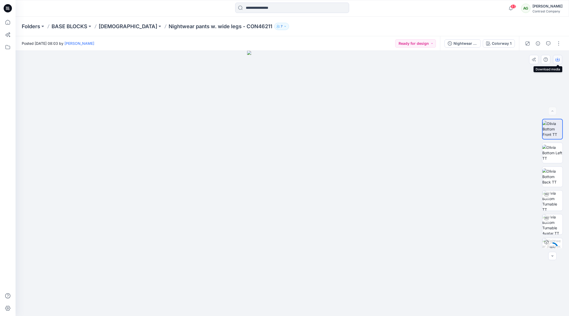
click at [558, 58] on icon "button" at bounding box center [558, 59] width 2 height 3
click at [549, 150] on img at bounding box center [553, 153] width 20 height 16
click at [559, 59] on icon "button" at bounding box center [558, 60] width 4 height 4
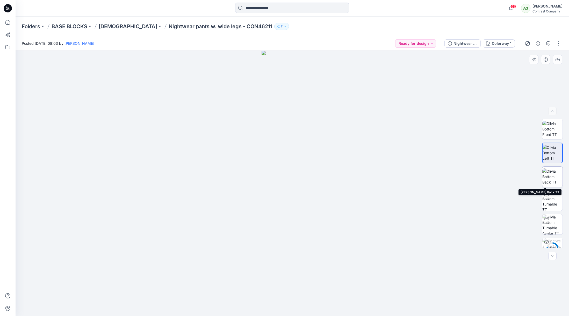
click at [556, 179] on img at bounding box center [553, 177] width 20 height 16
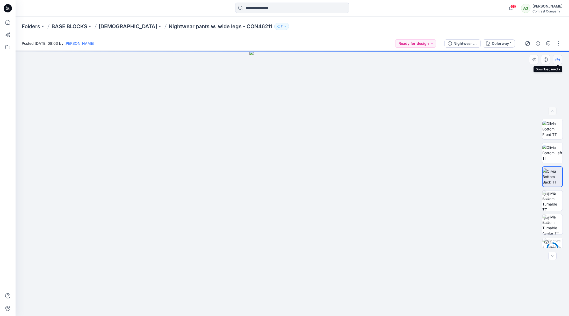
click at [560, 60] on icon "button" at bounding box center [558, 60] width 4 height 3
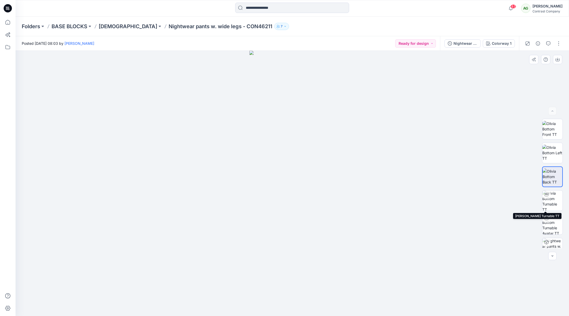
drag, startPoint x: 553, startPoint y: 197, endPoint x: 557, endPoint y: 182, distance: 15.8
click at [553, 197] on img at bounding box center [553, 201] width 20 height 20
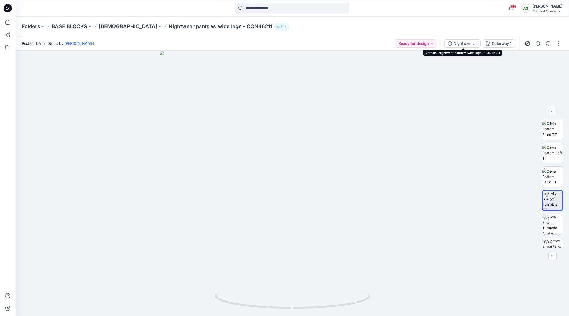
click at [465, 42] on div "Nightwear pants w. wide legs - CON46211" at bounding box center [466, 44] width 24 height 6
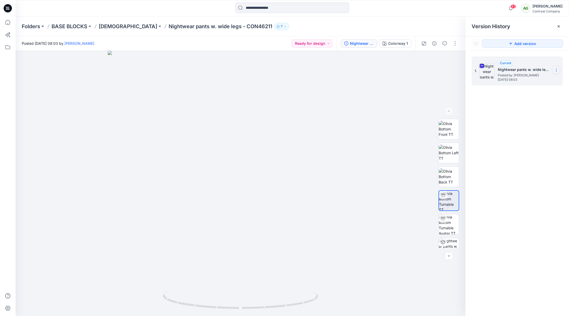
click at [555, 69] on icon at bounding box center [556, 70] width 4 height 4
click at [534, 77] on span "Download Source BW File" at bounding box center [531, 80] width 44 height 6
click at [555, 70] on icon at bounding box center [556, 70] width 4 height 4
click at [532, 80] on span "Download Source BW File" at bounding box center [531, 80] width 44 height 6
click at [109, 27] on p "[DEMOGRAPHIC_DATA]" at bounding box center [128, 26] width 59 height 7
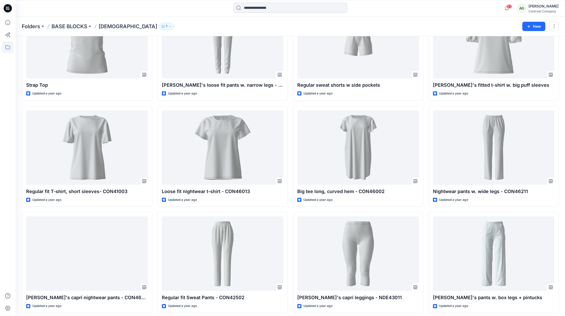
scroll to position [1020, 0]
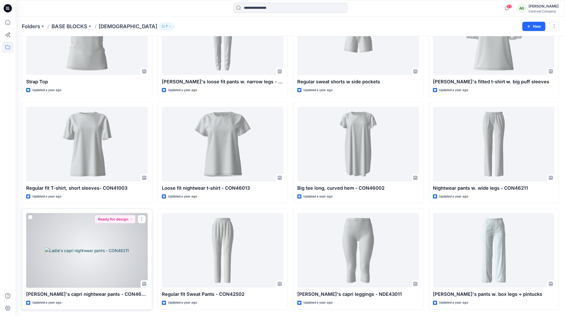
click at [108, 236] on div at bounding box center [87, 250] width 122 height 75
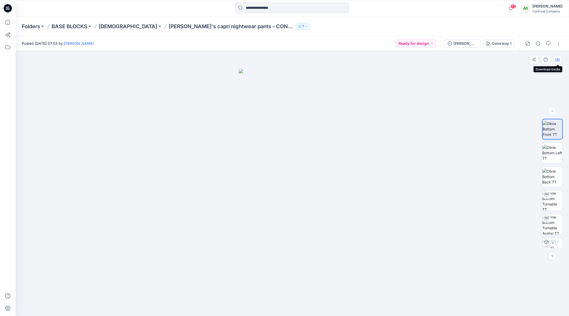
click at [559, 59] on icon "button" at bounding box center [558, 60] width 4 height 4
click at [554, 151] on img at bounding box center [553, 153] width 20 height 16
click at [558, 59] on icon "button" at bounding box center [558, 59] width 2 height 3
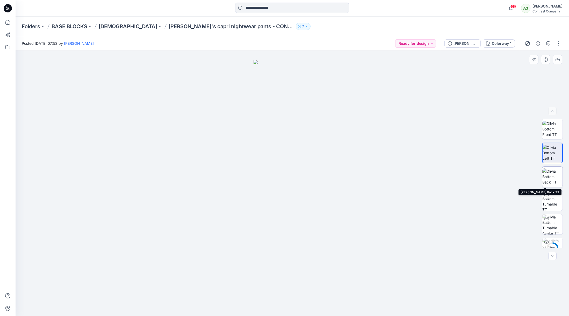
click at [550, 174] on img at bounding box center [553, 177] width 20 height 16
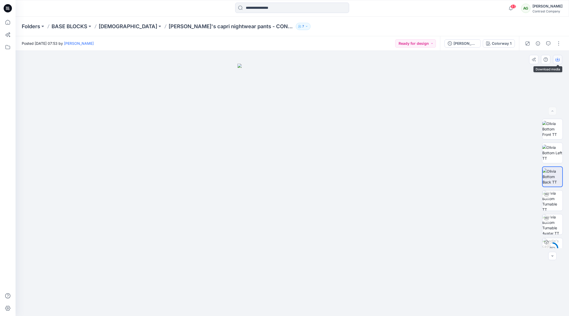
click at [558, 60] on icon "button" at bounding box center [558, 59] width 2 height 3
click at [467, 42] on div "[PERSON_NAME]'s capri nightwear pants - CON46211" at bounding box center [466, 44] width 24 height 6
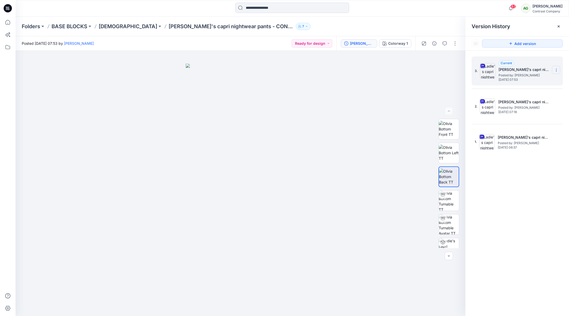
click at [557, 70] on icon at bounding box center [556, 70] width 4 height 4
click at [534, 79] on span "Download Source BW File" at bounding box center [531, 80] width 44 height 6
click at [108, 27] on p "[DEMOGRAPHIC_DATA]" at bounding box center [128, 26] width 59 height 7
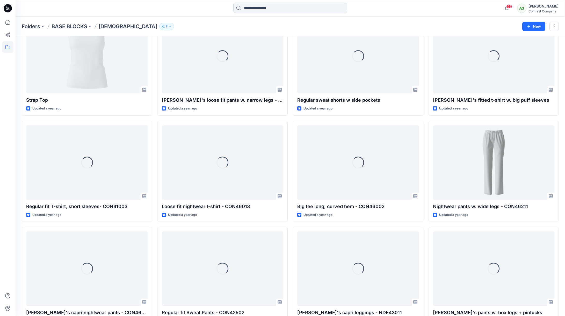
scroll to position [1020, 0]
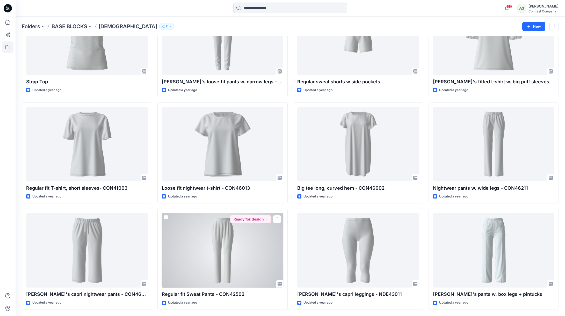
click at [228, 238] on div at bounding box center [223, 250] width 122 height 75
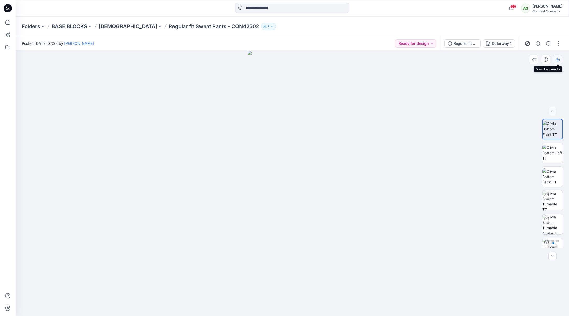
click at [557, 58] on icon "button" at bounding box center [558, 60] width 4 height 4
click at [553, 153] on img at bounding box center [553, 153] width 20 height 16
click at [559, 59] on icon "button" at bounding box center [558, 60] width 4 height 4
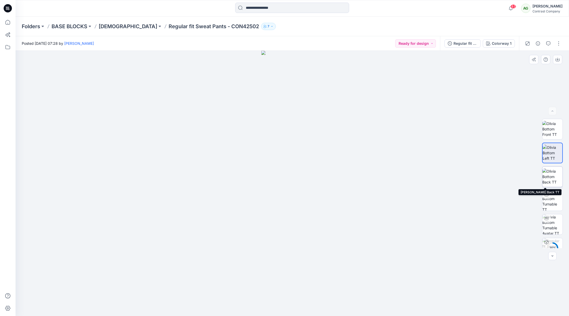
click at [553, 176] on img at bounding box center [553, 177] width 20 height 16
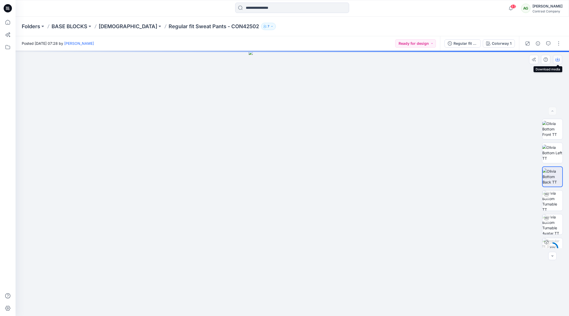
click at [559, 58] on icon "button" at bounding box center [558, 60] width 4 height 4
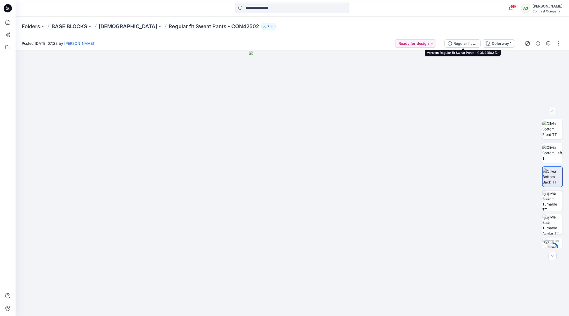
click at [467, 43] on div "Regular fit Sweat Pants - CON42502 (2)" at bounding box center [466, 44] width 24 height 6
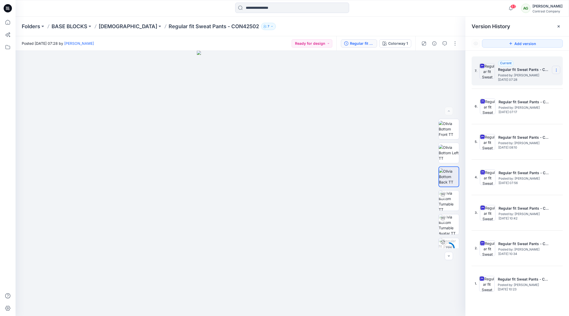
click at [558, 70] on icon at bounding box center [556, 70] width 4 height 4
click at [535, 80] on span "Download Source BW File" at bounding box center [531, 80] width 44 height 6
click at [106, 26] on p "[DEMOGRAPHIC_DATA]" at bounding box center [128, 26] width 59 height 7
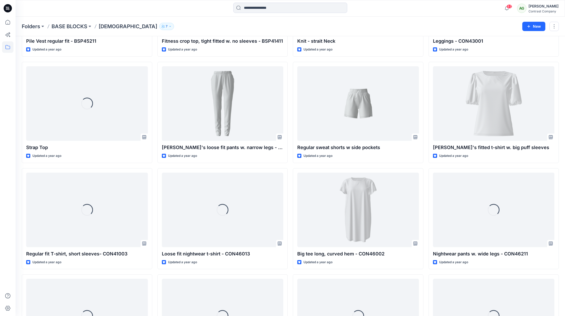
scroll to position [1020, 0]
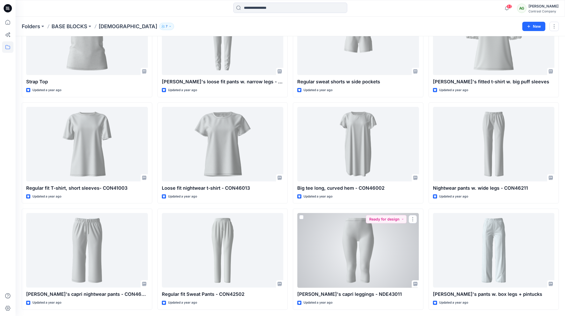
click at [371, 238] on div at bounding box center [358, 250] width 122 height 75
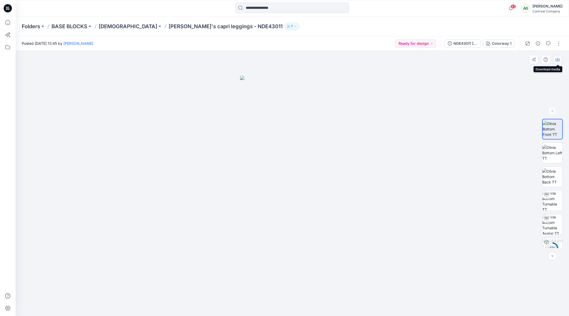
click at [558, 60] on icon "button" at bounding box center [558, 59] width 2 height 3
drag, startPoint x: 553, startPoint y: 152, endPoint x: 557, endPoint y: 142, distance: 11.1
click at [553, 152] on img at bounding box center [553, 153] width 20 height 16
click at [557, 59] on icon "button" at bounding box center [558, 60] width 4 height 4
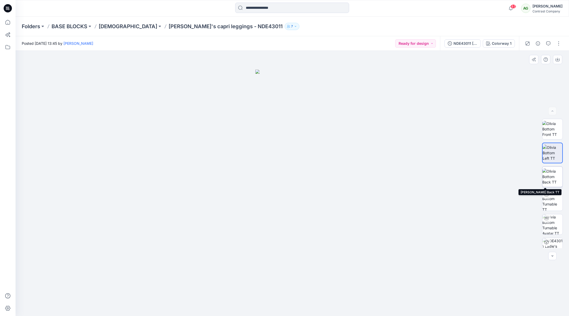
click at [553, 171] on img at bounding box center [553, 177] width 20 height 16
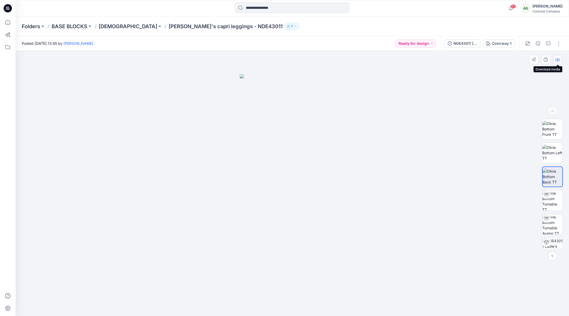
click at [559, 59] on icon "button" at bounding box center [558, 60] width 4 height 4
click at [461, 44] on div "NDE43011 [PERSON_NAME]'s capri leggings, Netto DE" at bounding box center [466, 44] width 24 height 6
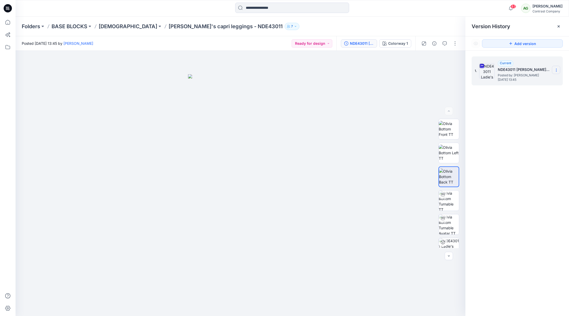
click at [557, 70] on icon at bounding box center [556, 70] width 4 height 4
click at [542, 79] on span "Download Source BW File" at bounding box center [531, 80] width 44 height 6
click at [110, 27] on p "[DEMOGRAPHIC_DATA]" at bounding box center [128, 26] width 59 height 7
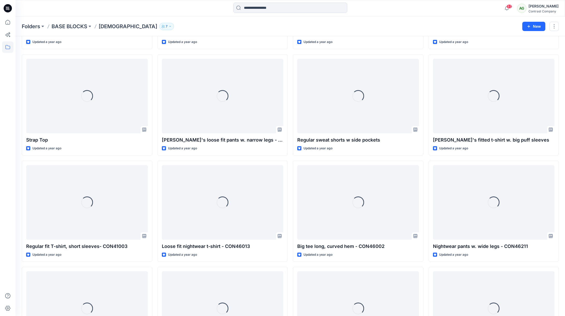
scroll to position [1020, 0]
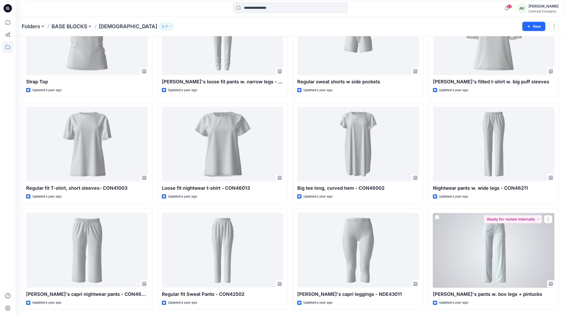
click at [503, 238] on div at bounding box center [494, 250] width 122 height 75
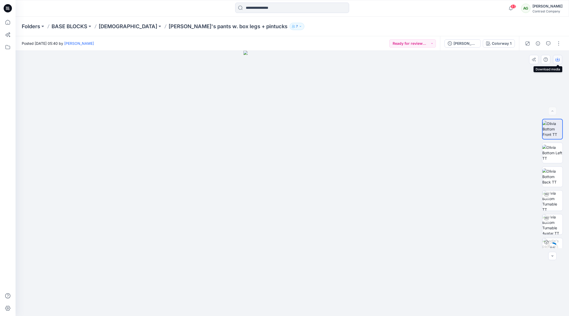
click at [558, 58] on icon "button" at bounding box center [558, 60] width 4 height 4
click at [552, 150] on img at bounding box center [553, 153] width 20 height 16
click at [558, 59] on icon "button" at bounding box center [558, 60] width 4 height 4
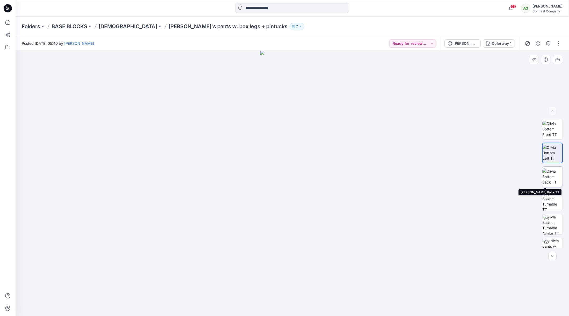
click at [554, 179] on img at bounding box center [553, 177] width 20 height 16
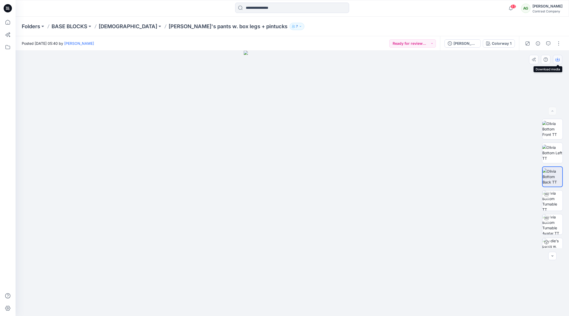
click at [558, 59] on icon "button" at bounding box center [558, 60] width 4 height 4
click at [466, 42] on div "[PERSON_NAME]'s pants w. wide legs + pintucks" at bounding box center [466, 44] width 24 height 6
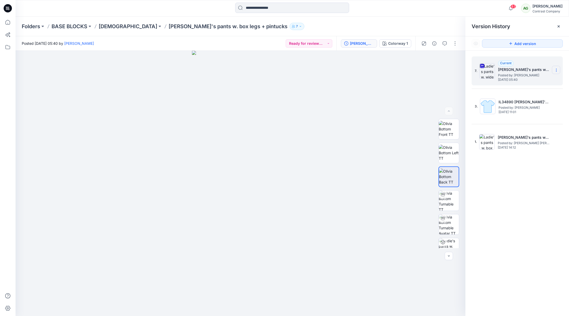
click at [557, 70] on icon at bounding box center [556, 70] width 4 height 4
click at [541, 81] on span "Download Source BW File" at bounding box center [531, 80] width 44 height 6
click at [112, 26] on p "[DEMOGRAPHIC_DATA]" at bounding box center [128, 26] width 59 height 7
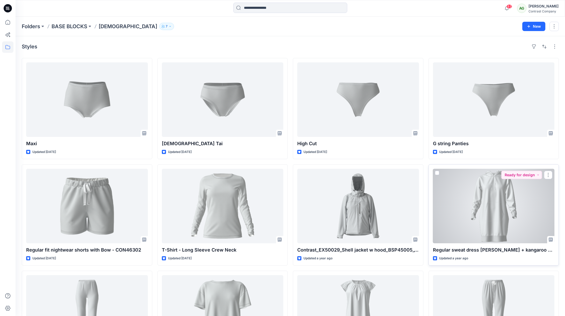
click at [496, 188] on div at bounding box center [494, 206] width 122 height 75
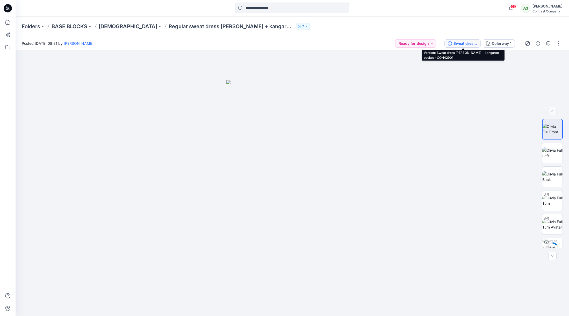
click at [463, 44] on div "Sweat dress [PERSON_NAME] + kangaroo pocket - CON42901" at bounding box center [466, 44] width 24 height 6
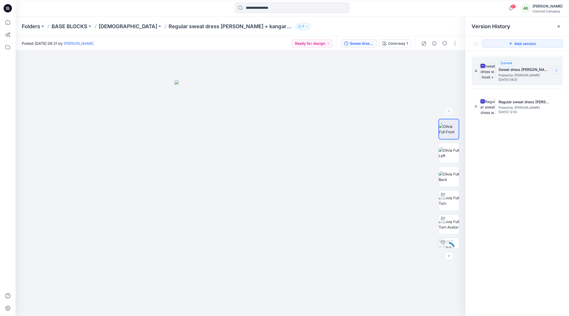
click at [556, 71] on icon at bounding box center [556, 70] width 4 height 4
click at [534, 81] on span "Download Source BW File" at bounding box center [531, 80] width 44 height 6
click at [107, 27] on p "[DEMOGRAPHIC_DATA]" at bounding box center [128, 26] width 59 height 7
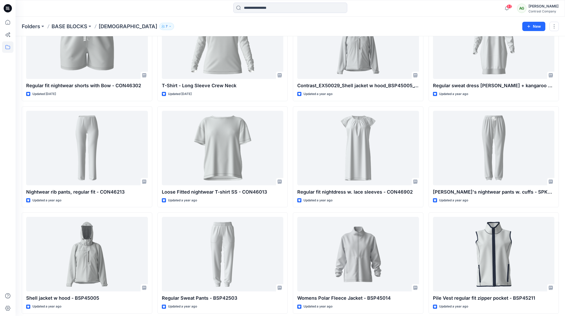
scroll to position [161, 0]
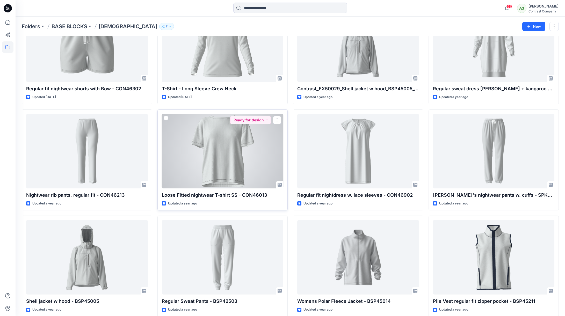
click at [217, 143] on div at bounding box center [223, 151] width 122 height 75
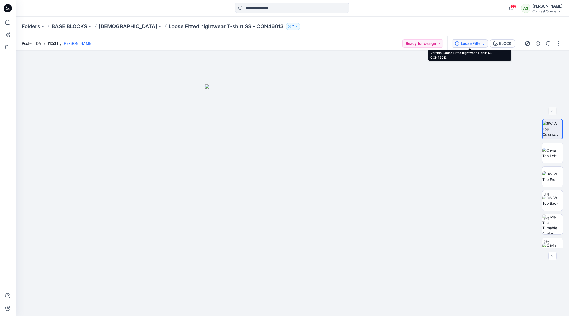
click at [477, 43] on div "Loose Fitted nightwear T-shirt SS - CON46013" at bounding box center [473, 44] width 24 height 6
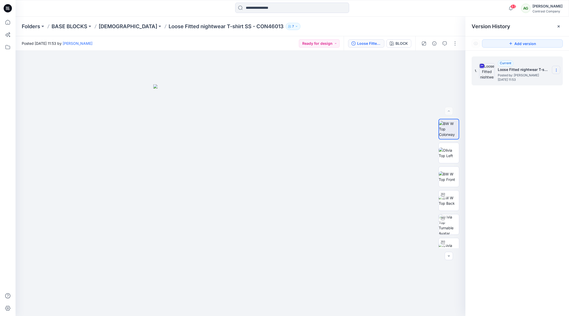
click at [555, 71] on icon at bounding box center [556, 70] width 4 height 4
click at [538, 81] on span "Download Source BW File" at bounding box center [531, 80] width 44 height 6
click at [110, 27] on p "[DEMOGRAPHIC_DATA]" at bounding box center [128, 26] width 59 height 7
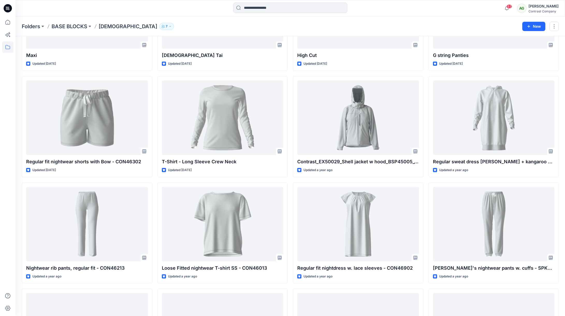
scroll to position [89, 0]
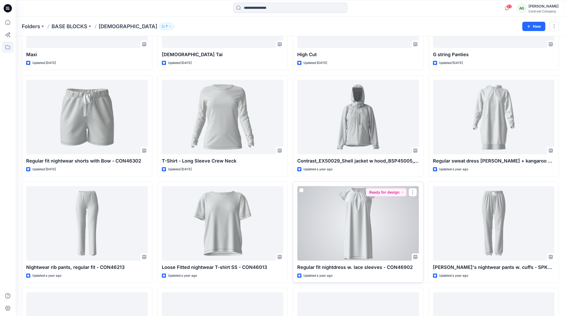
click at [358, 210] on div at bounding box center [358, 223] width 122 height 75
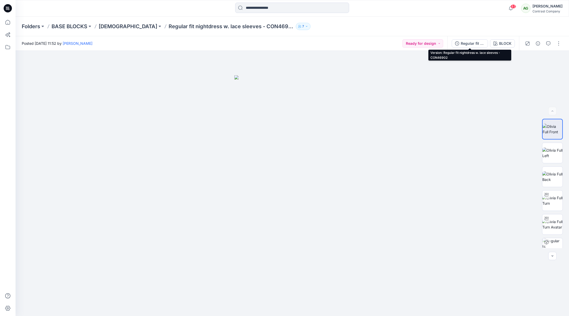
click at [468, 43] on div "Regular fit nightdress w. lace sleeves - CON46902" at bounding box center [473, 44] width 24 height 6
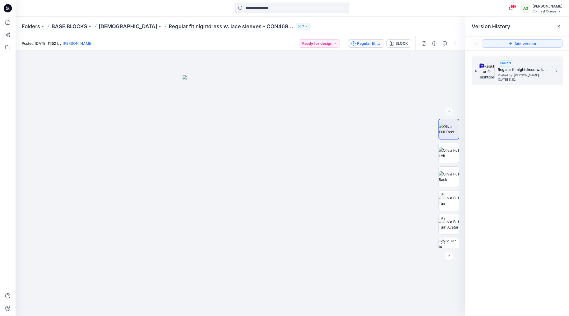
click at [557, 70] on icon at bounding box center [556, 70] width 4 height 4
click at [536, 80] on span "Download Source BW File" at bounding box center [531, 80] width 44 height 6
click at [105, 30] on p "[DEMOGRAPHIC_DATA]" at bounding box center [128, 26] width 59 height 7
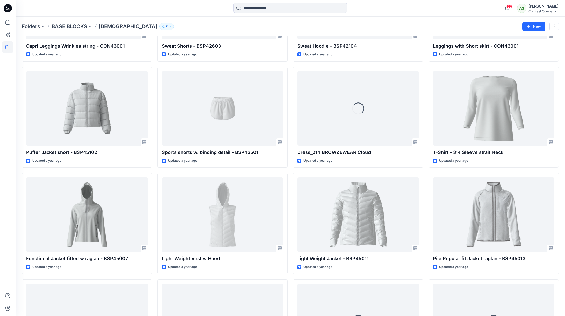
scroll to position [634, 0]
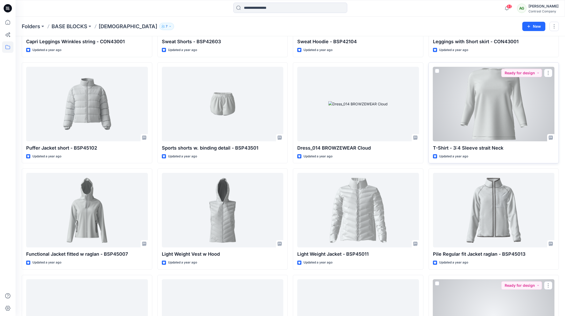
click at [490, 110] on div at bounding box center [494, 104] width 122 height 75
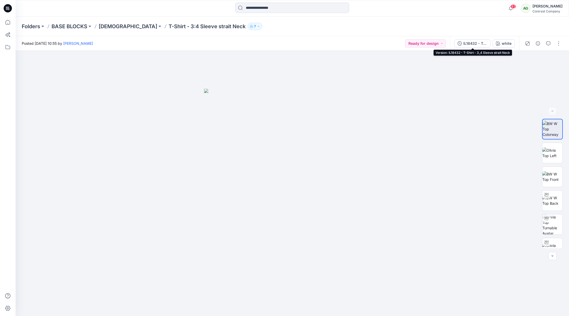
click at [475, 44] on div "IL18432 - T-Shirt - 3_4 Sleeve strait Neck" at bounding box center [476, 44] width 24 height 6
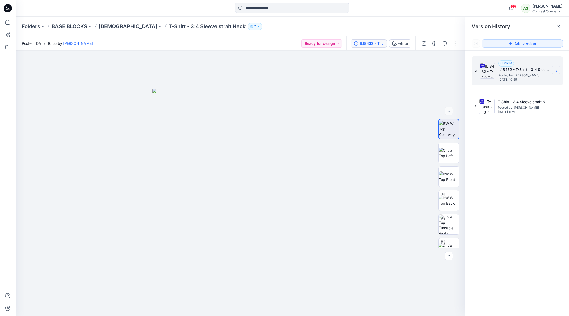
click at [555, 70] on icon at bounding box center [556, 70] width 4 height 4
click at [528, 79] on span "Download Source BW File" at bounding box center [531, 80] width 44 height 6
click at [108, 28] on p "[DEMOGRAPHIC_DATA]" at bounding box center [128, 26] width 59 height 7
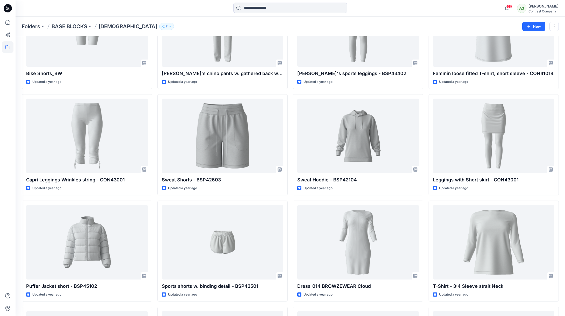
scroll to position [500, 0]
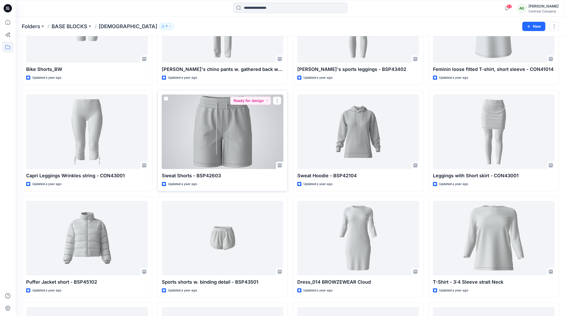
click at [239, 144] on div at bounding box center [223, 132] width 122 height 75
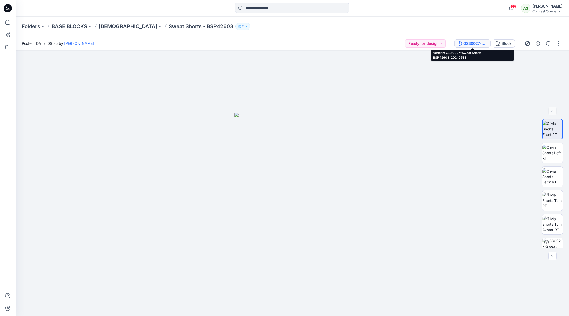
click at [474, 42] on div "OS30027-Sweat Shorts - BSP42603_20240531" at bounding box center [476, 44] width 24 height 6
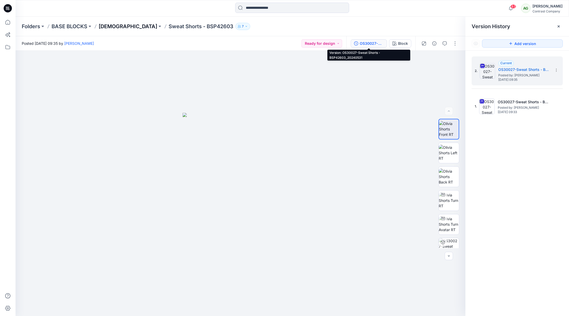
click at [108, 26] on p "[DEMOGRAPHIC_DATA]" at bounding box center [128, 26] width 59 height 7
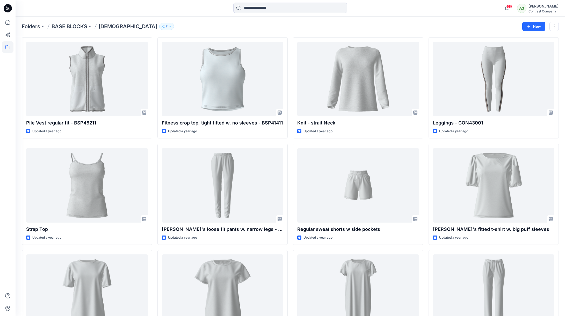
scroll to position [871, 0]
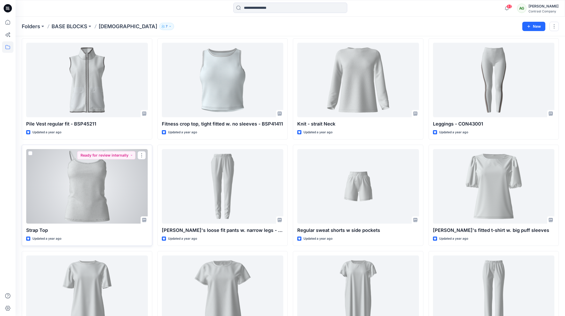
click at [96, 192] on div at bounding box center [87, 186] width 122 height 75
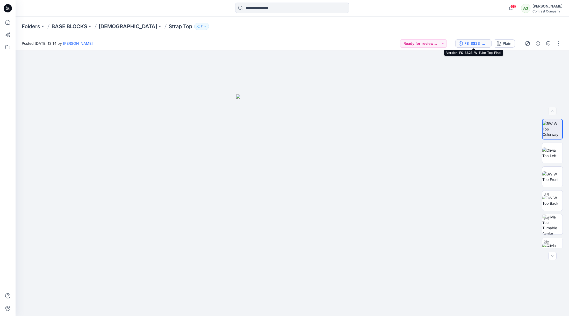
click at [471, 44] on div "FS_SS23_W_Tube_Top_Final" at bounding box center [477, 44] width 24 height 6
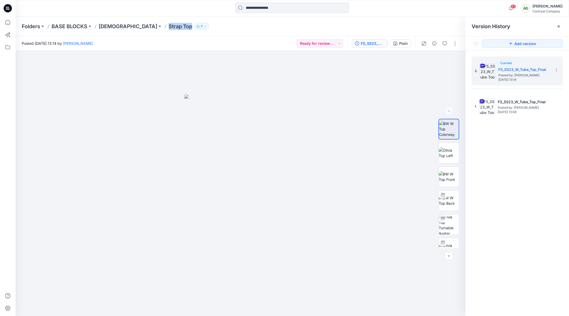
drag, startPoint x: 147, startPoint y: 28, endPoint x: 126, endPoint y: 28, distance: 21.2
click at [126, 28] on div "Folders BASE BLOCKS [DEMOGRAPHIC_DATA] Strap Top 7" at bounding box center [272, 26] width 501 height 7
copy p "Strap Top"
click at [105, 27] on p "[DEMOGRAPHIC_DATA]" at bounding box center [128, 26] width 59 height 7
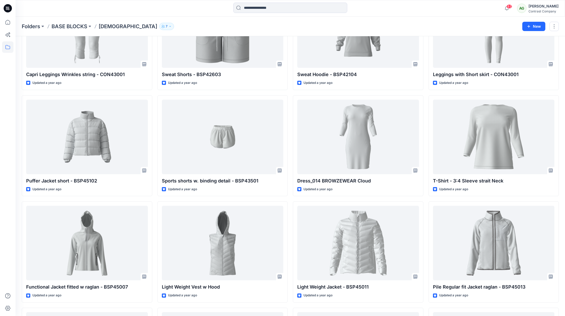
scroll to position [612, 0]
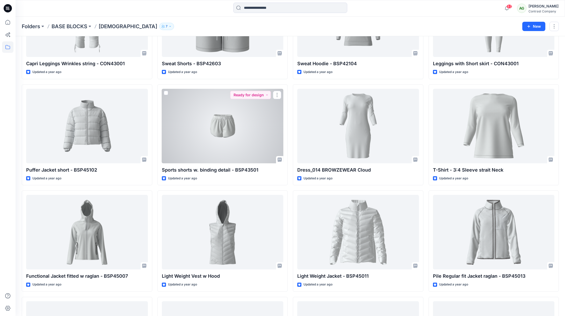
click at [228, 132] on div at bounding box center [223, 126] width 122 height 75
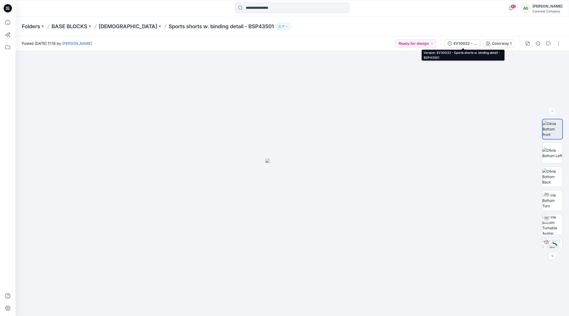
click at [462, 42] on div "EV30032 - Sports shorts w. binding detail - BSP43501" at bounding box center [466, 44] width 24 height 6
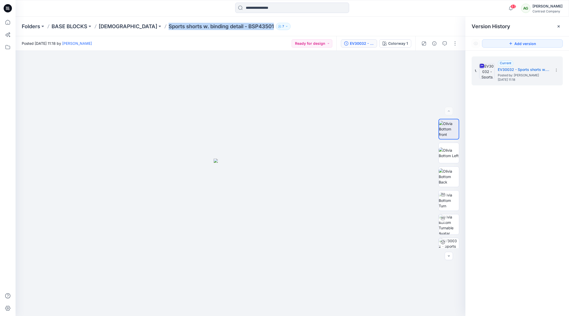
drag, startPoint x: 232, startPoint y: 28, endPoint x: 125, endPoint y: 26, distance: 107.0
click at [126, 26] on div "Folders BASE BLOCKS [DEMOGRAPHIC_DATA] Sports shorts w. binding detail - BSP435…" at bounding box center [272, 26] width 501 height 7
copy p "Sports shorts w. binding detail - BSP43501"
click at [106, 25] on p "[DEMOGRAPHIC_DATA]" at bounding box center [128, 26] width 59 height 7
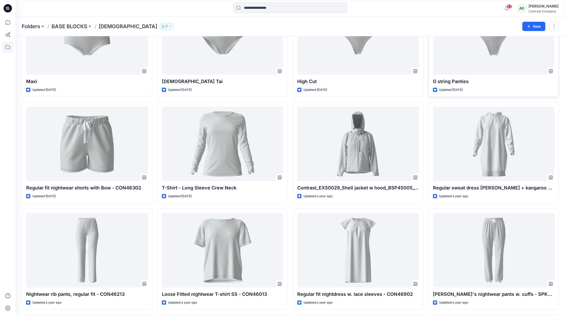
scroll to position [61, 0]
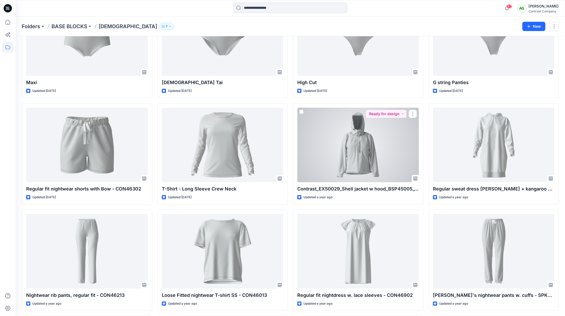
click at [362, 157] on div at bounding box center [358, 145] width 122 height 75
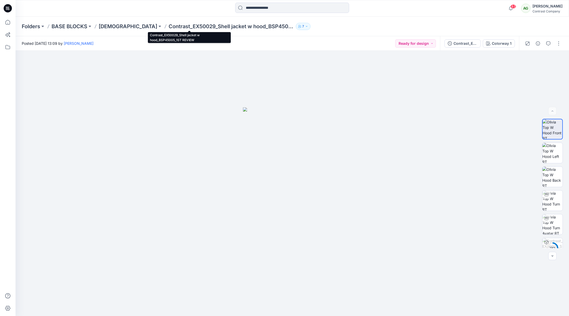
click at [220, 26] on p "Contrast_EX50029_Shell jacket w hood_BSP45005_1ST REVIEW" at bounding box center [231, 26] width 125 height 7
drag, startPoint x: 236, startPoint y: 26, endPoint x: 222, endPoint y: 29, distance: 14.5
click at [221, 29] on p "Contrast_EX50029_Shell jacket w hood_BSP45005_1ST REVIEW" at bounding box center [231, 26] width 125 height 7
click at [228, 27] on p "Contrast_EX50029_Shell jacket w hood_BSP45005_1ST REVIEW" at bounding box center [231, 26] width 125 height 7
click at [238, 25] on p "Contrast_EX50029_Shell jacket w hood_BSP45005_1ST REVIEW" at bounding box center [231, 26] width 125 height 7
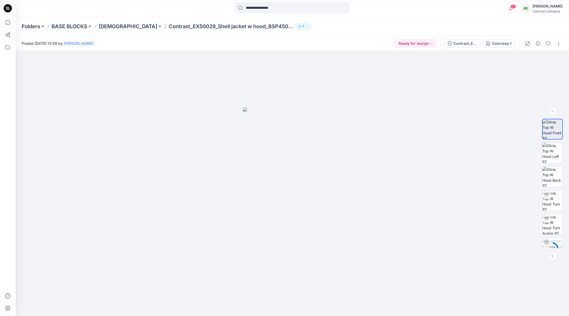
click at [230, 28] on p "Contrast_EX50029_Shell jacket w hood_BSP45005_1ST REVIEW" at bounding box center [231, 26] width 125 height 7
click at [232, 26] on p "Contrast_EX50029_Shell jacket w hood_BSP45005_1ST REVIEW" at bounding box center [231, 26] width 125 height 7
click at [235, 26] on p "Contrast_EX50029_Shell jacket w hood_BSP45005_1ST REVIEW" at bounding box center [231, 26] width 125 height 7
click at [237, 26] on p "Contrast_EX50029_Shell jacket w hood_BSP45005_1ST REVIEW" at bounding box center [231, 26] width 125 height 7
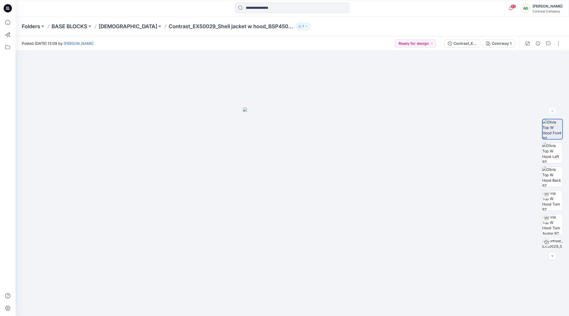
click at [175, 23] on p "Contrast_EX50029_Shell jacket w hood_BSP45005_1ST REVIEW" at bounding box center [231, 26] width 125 height 7
drag, startPoint x: 176, startPoint y: 23, endPoint x: 152, endPoint y: 26, distance: 24.5
click at [176, 23] on p "Contrast_EX50029_Shell jacket w hood_BSP45005_1ST REVIEW" at bounding box center [231, 26] width 125 height 7
click at [169, 25] on p "Contrast_EX50029_Shell jacket w hood_BSP45005_1ST REVIEW" at bounding box center [231, 26] width 125 height 7
drag, startPoint x: 131, startPoint y: 25, endPoint x: 137, endPoint y: 25, distance: 5.7
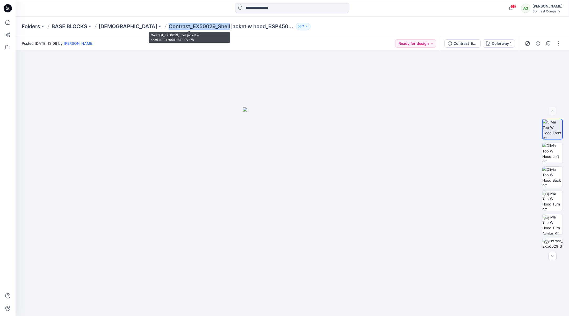
click at [169, 25] on p "Contrast_EX50029_Shell jacket w hood_BSP45005_1ST REVIEW" at bounding box center [231, 26] width 125 height 7
click at [169, 26] on p "Contrast_EX50029_Shell jacket w hood_BSP45005_1ST REVIEW" at bounding box center [231, 26] width 125 height 7
click at [169, 28] on p "Contrast_EX50029_Shell jacket w hood_BSP45005_1ST REVIEW" at bounding box center [231, 26] width 125 height 7
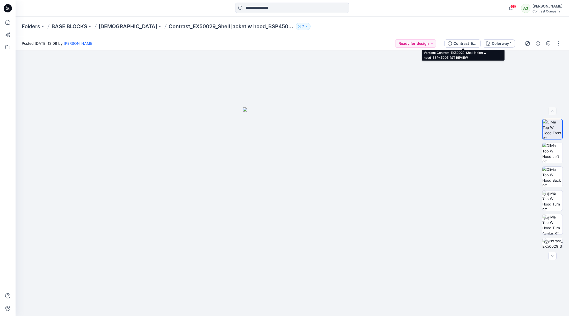
click at [465, 46] on div "Contrast_EX50029_Shell jacket w hood_BSP45005_1ST REVIEW" at bounding box center [466, 44] width 24 height 6
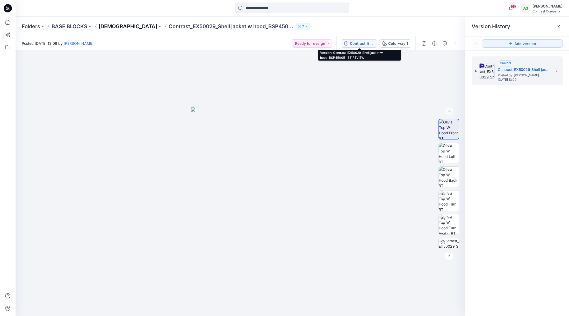
click at [109, 26] on p "[DEMOGRAPHIC_DATA]" at bounding box center [128, 26] width 59 height 7
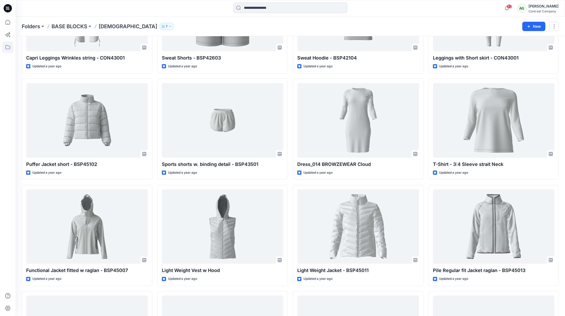
scroll to position [616, 0]
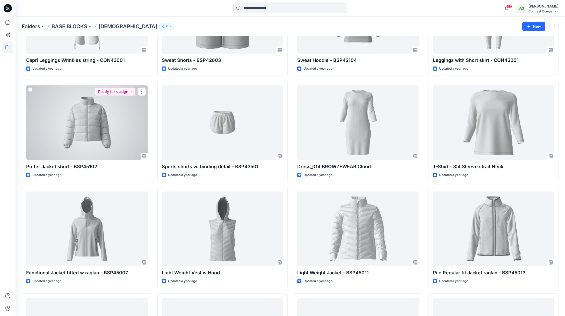
click at [99, 131] on div at bounding box center [87, 123] width 122 height 75
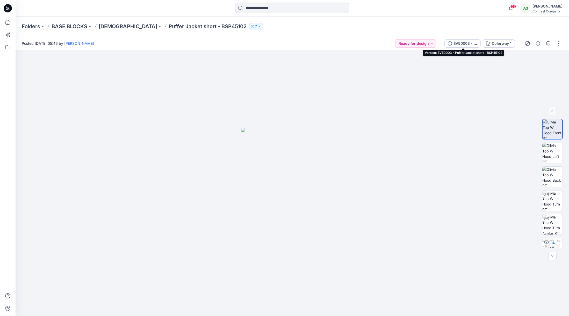
click at [462, 43] on div "EV50003 - Puffer Jacket short - BSP45102" at bounding box center [466, 44] width 24 height 6
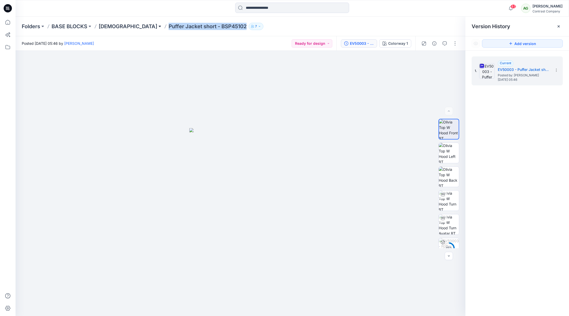
drag, startPoint x: 206, startPoint y: 26, endPoint x: 120, endPoint y: 23, distance: 85.3
click at [121, 23] on div "Folders BASE BLOCKS [DEMOGRAPHIC_DATA] Puffer Jacket short - BSP45102 7" at bounding box center [272, 26] width 501 height 7
copy p "Puffer Jacket short - BSP45102"
